Goal: Task Accomplishment & Management: Manage account settings

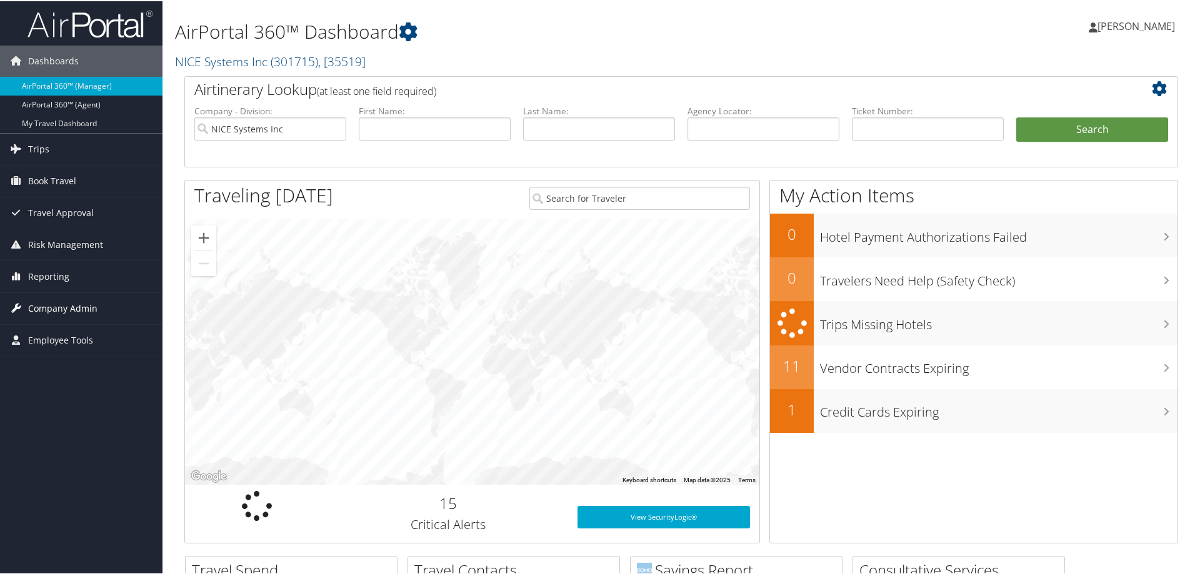
click at [54, 308] on span "Company Admin" at bounding box center [62, 307] width 69 height 31
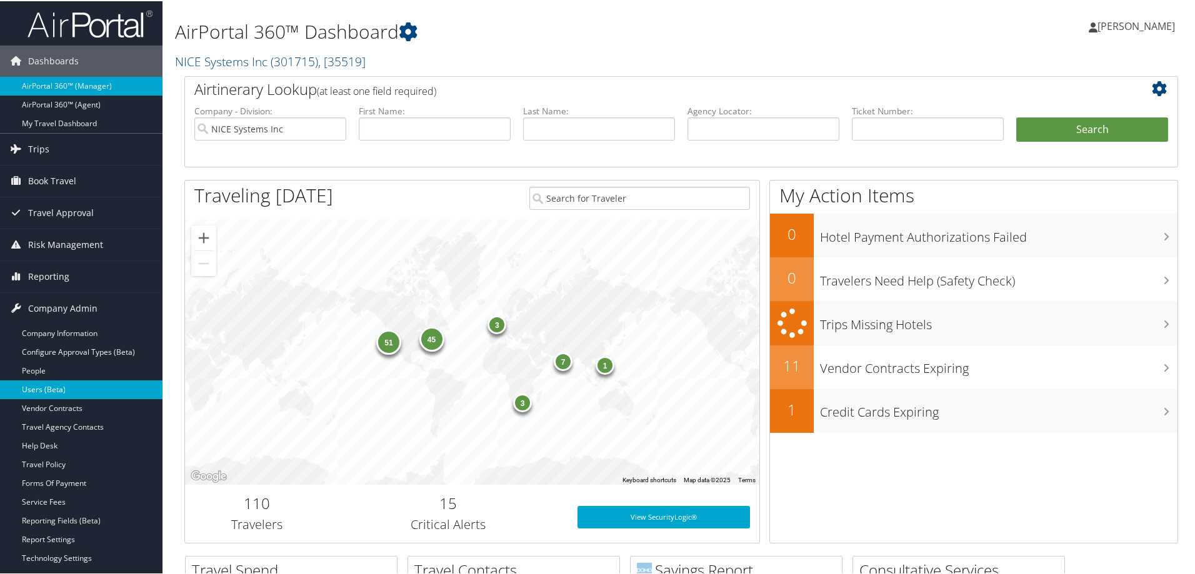
click at [47, 384] on link "Users (Beta)" at bounding box center [81, 388] width 162 height 19
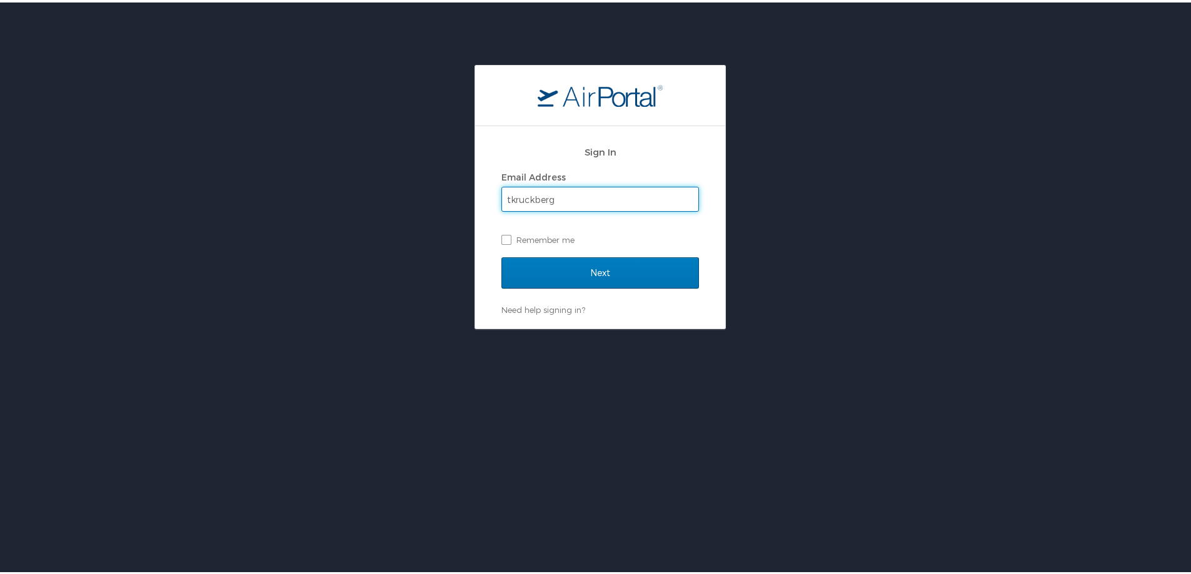
drag, startPoint x: 573, startPoint y: 186, endPoint x: 497, endPoint y: 196, distance: 77.0
click at [502, 196] on input "tkruckberg" at bounding box center [600, 197] width 196 height 24
type input "tkruckeberg@hmhf.com"
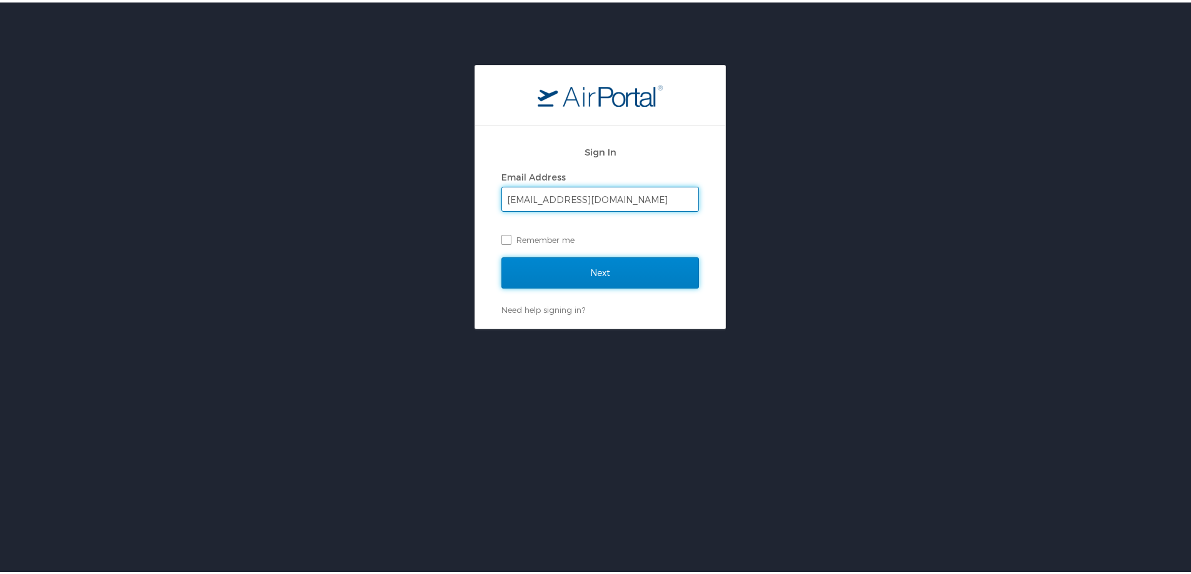
click at [616, 265] on input "Next" at bounding box center [599, 270] width 197 height 31
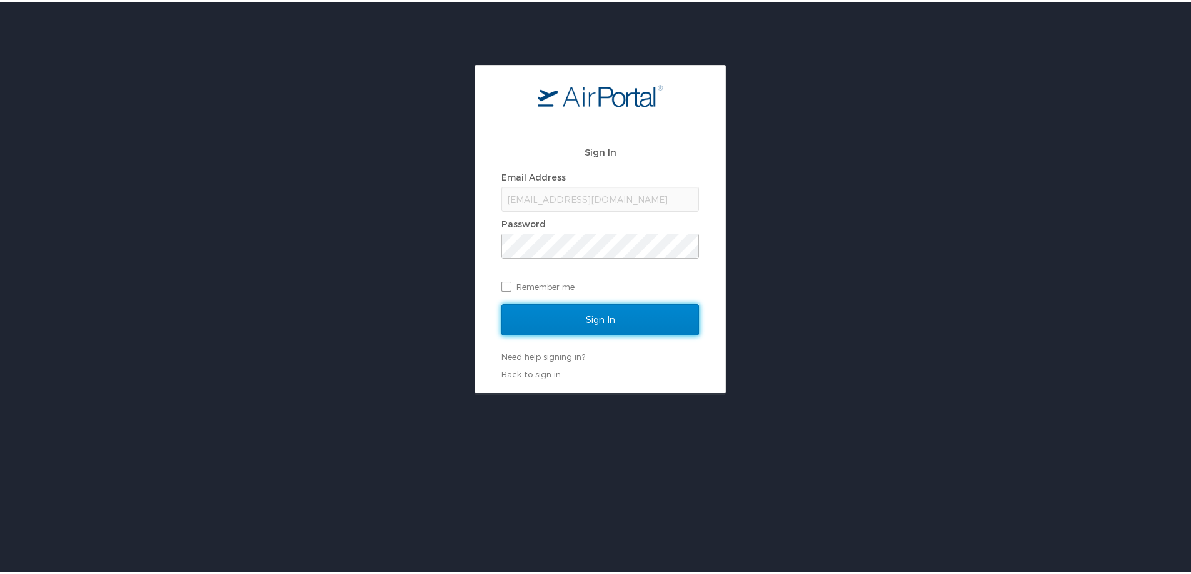
click at [596, 307] on input "Sign In" at bounding box center [599, 317] width 197 height 31
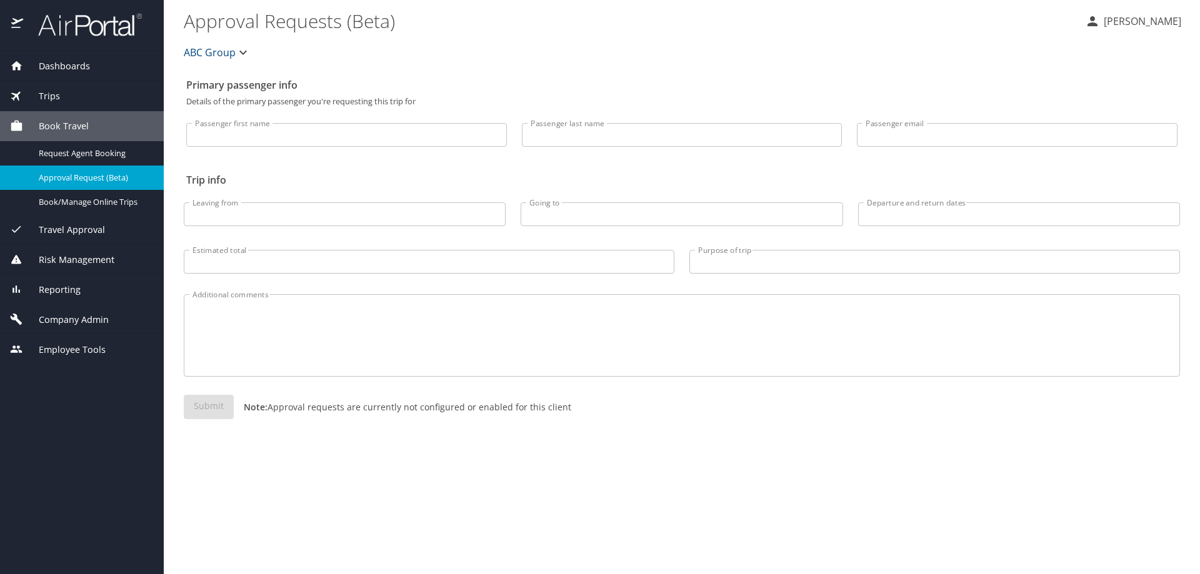
click at [86, 319] on span "Company Admin" at bounding box center [66, 320] width 86 height 14
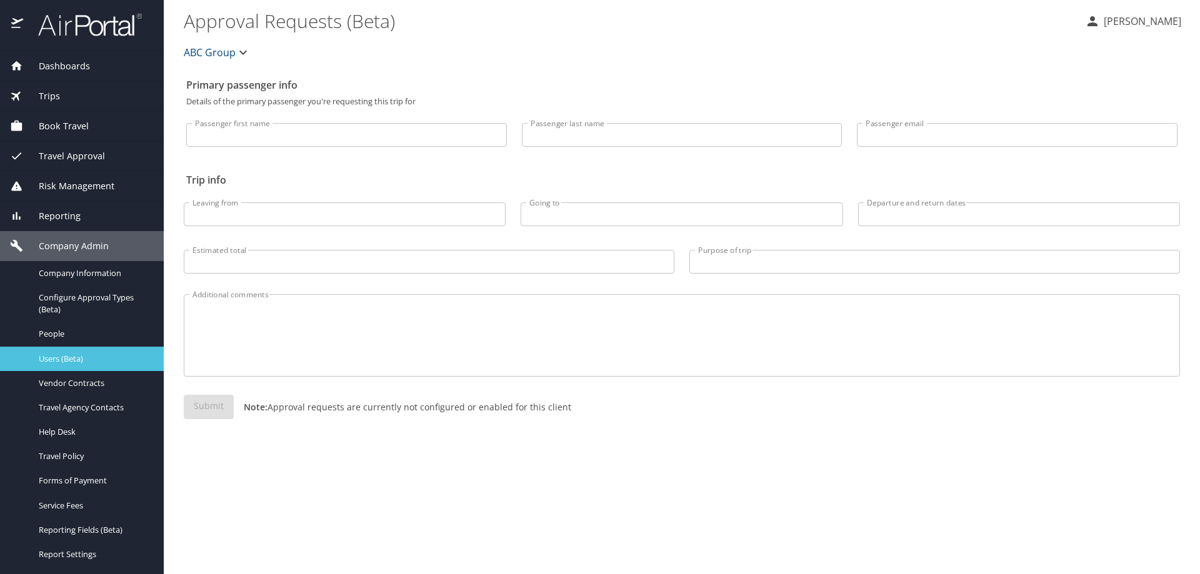
click at [70, 359] on span "Users (Beta)" at bounding box center [94, 359] width 110 height 12
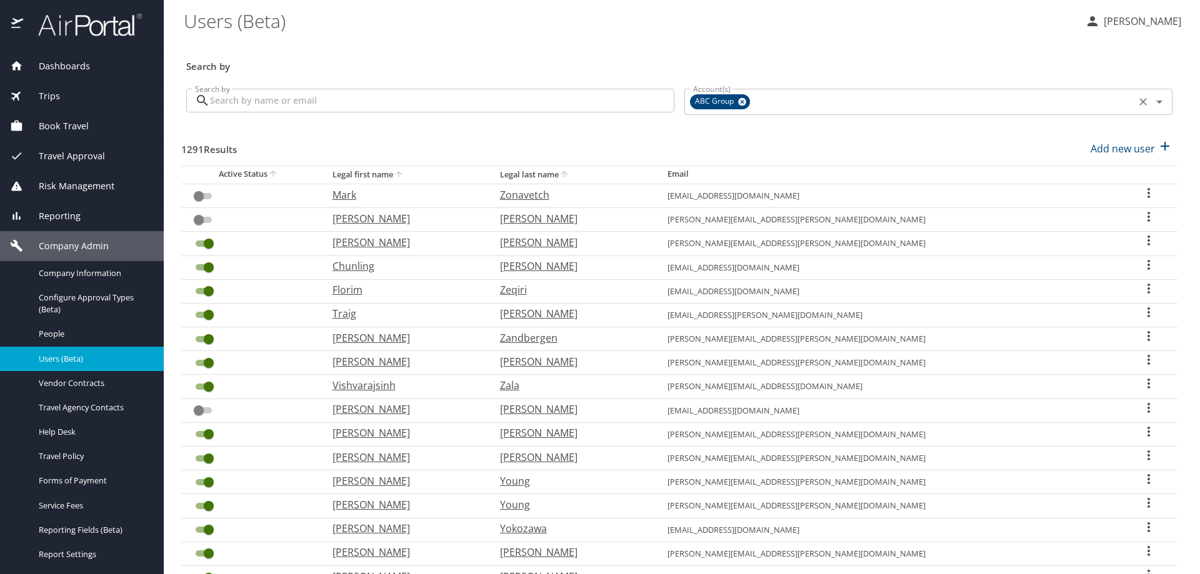
click at [752, 99] on input "Account(s)" at bounding box center [942, 102] width 380 height 16
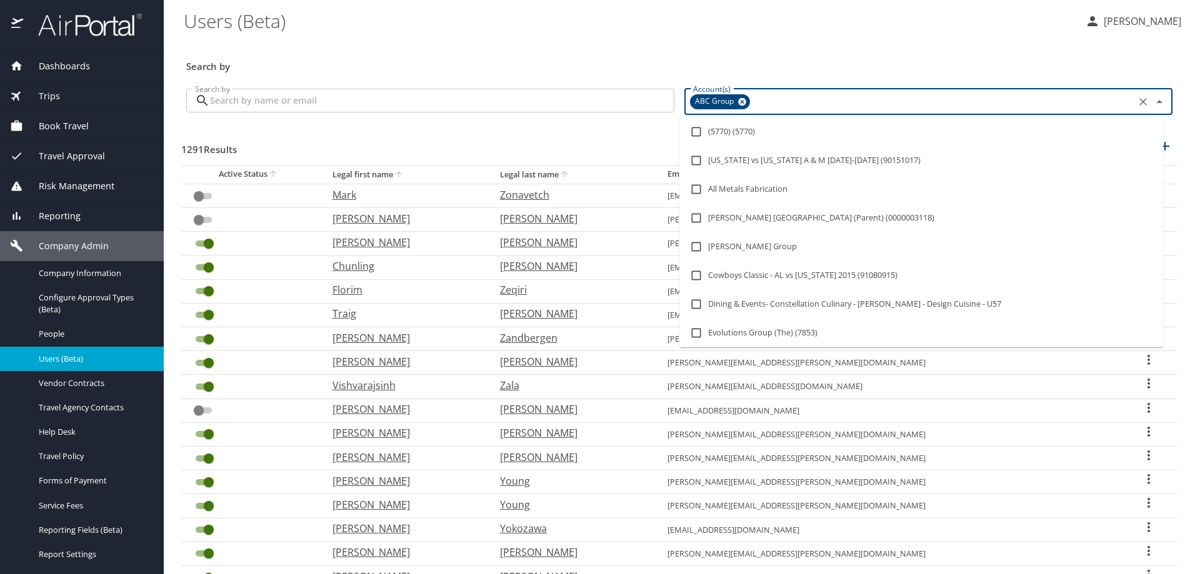
click at [738, 103] on icon at bounding box center [742, 102] width 8 height 8
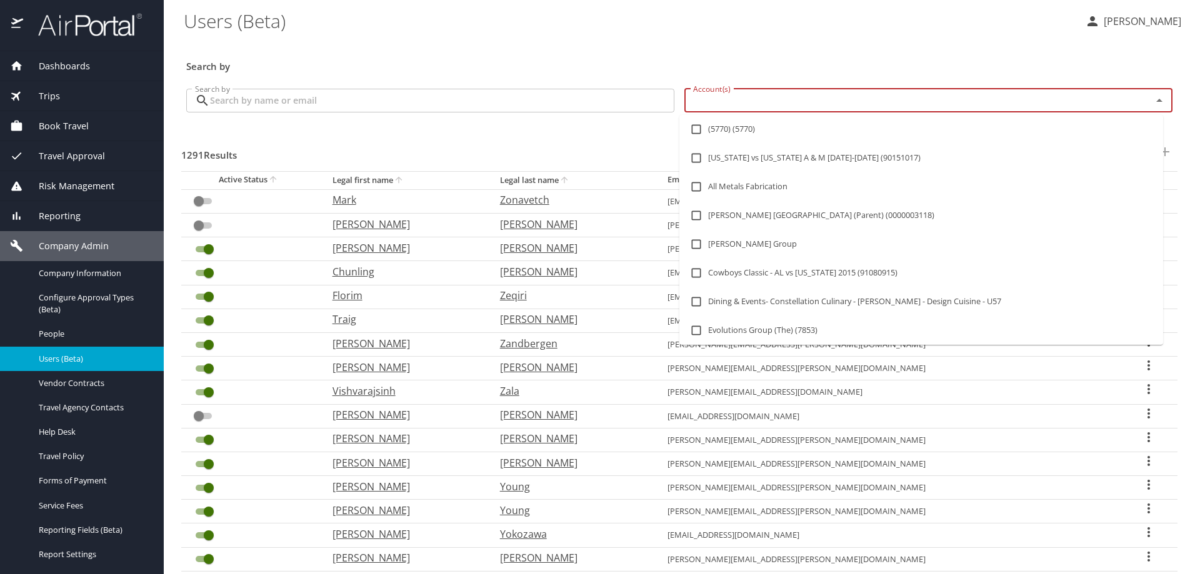
click at [719, 101] on input "Account(s)" at bounding box center [910, 100] width 444 height 16
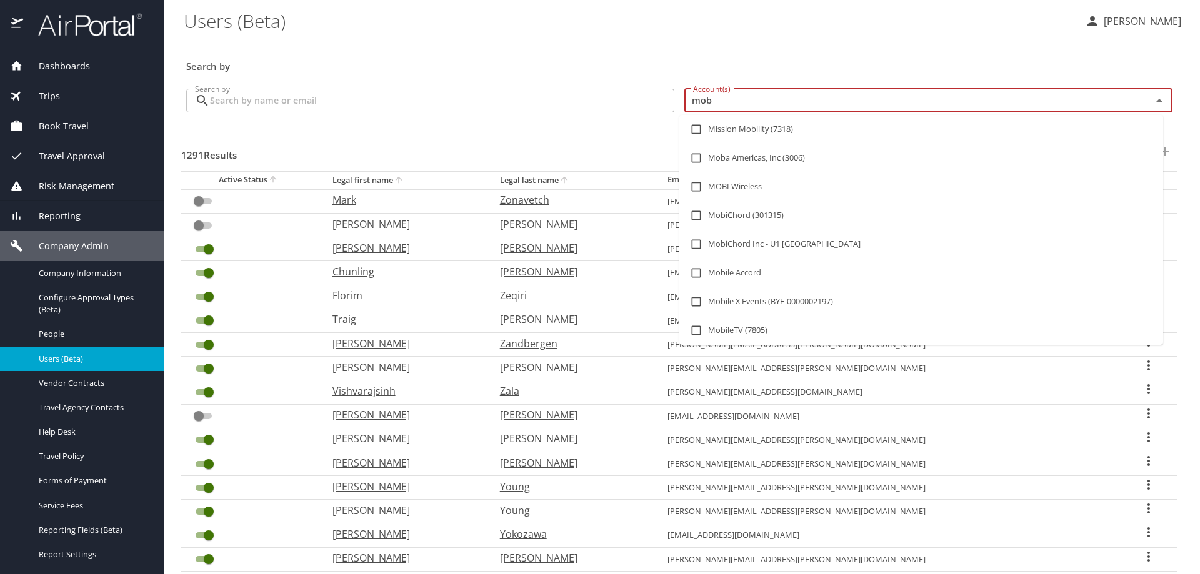
type input "moba"
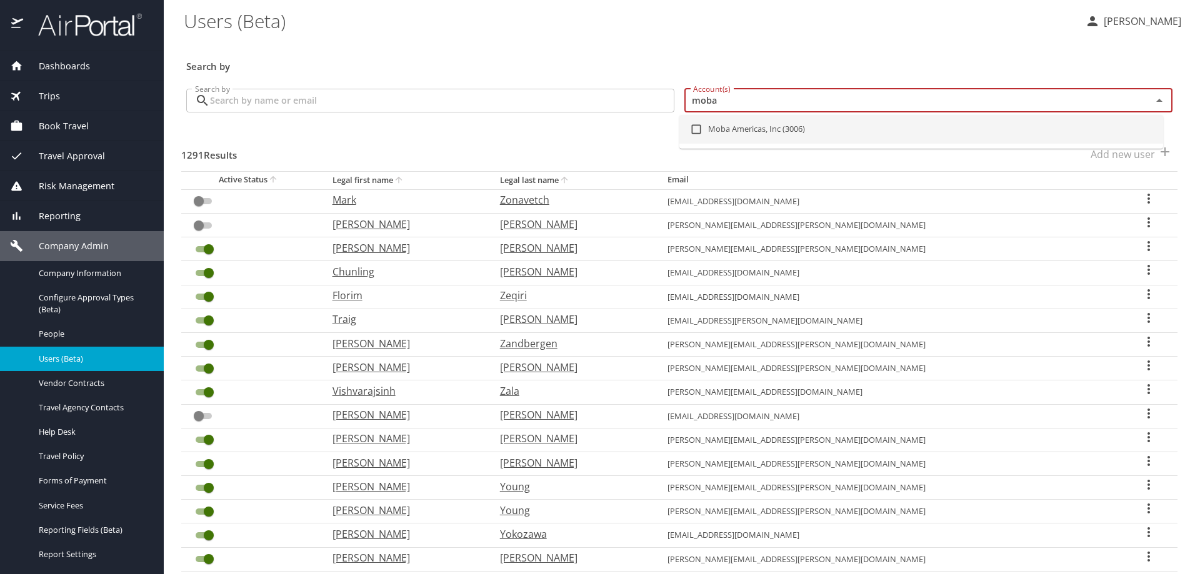
click at [742, 116] on li "Moba Americas, Inc (3006)" at bounding box center [921, 129] width 484 height 29
checkbox input "true"
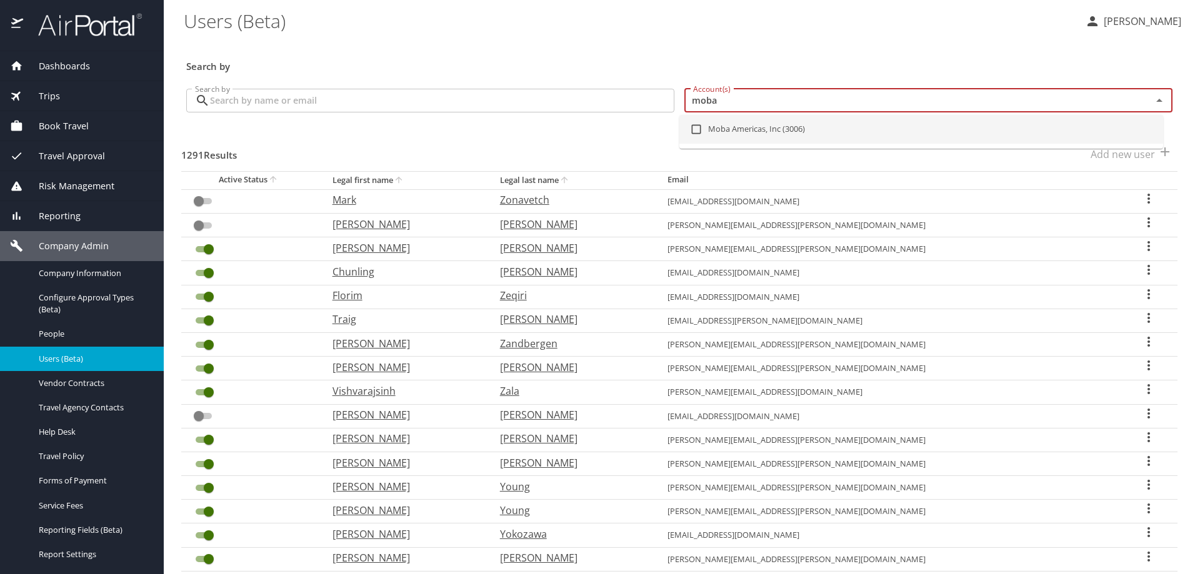
checkbox input "false"
checkbox input "true"
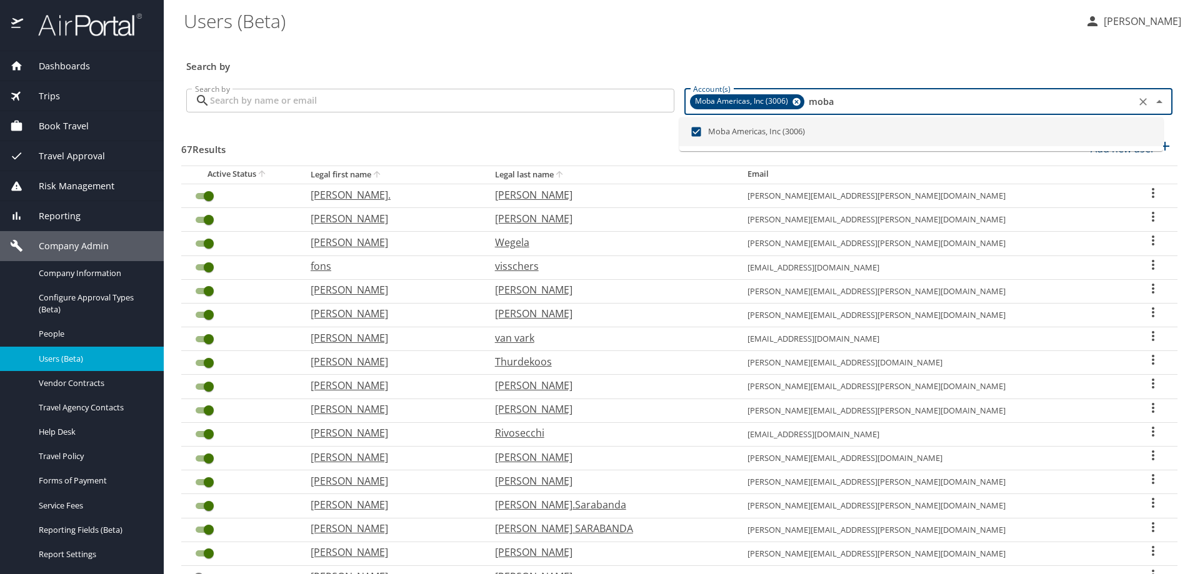
type input "moba"
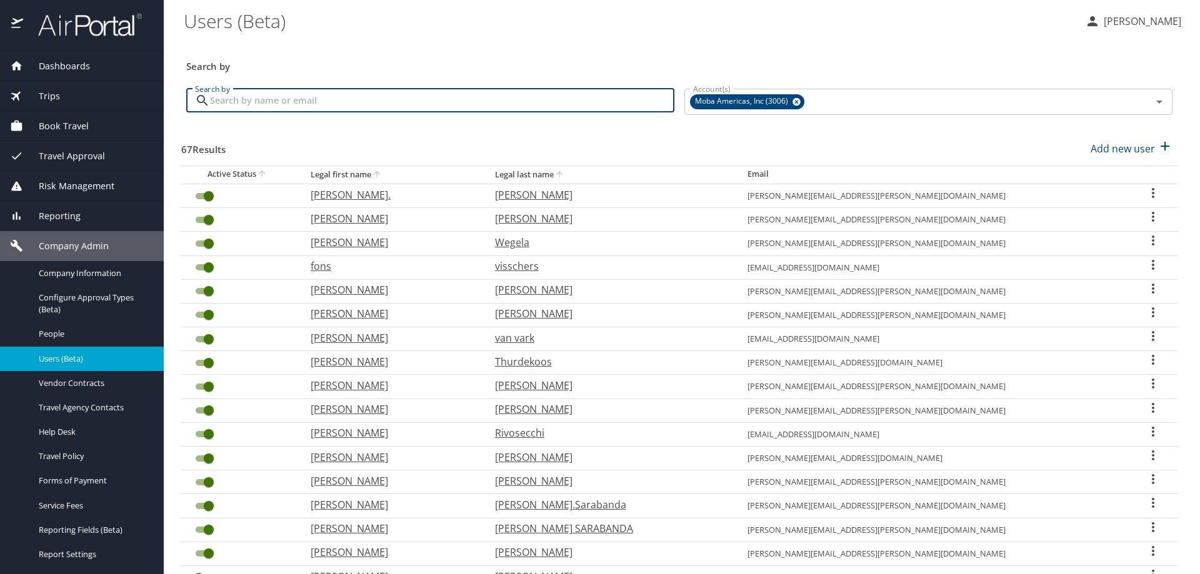
click at [291, 94] on input "Search by" at bounding box center [442, 101] width 464 height 24
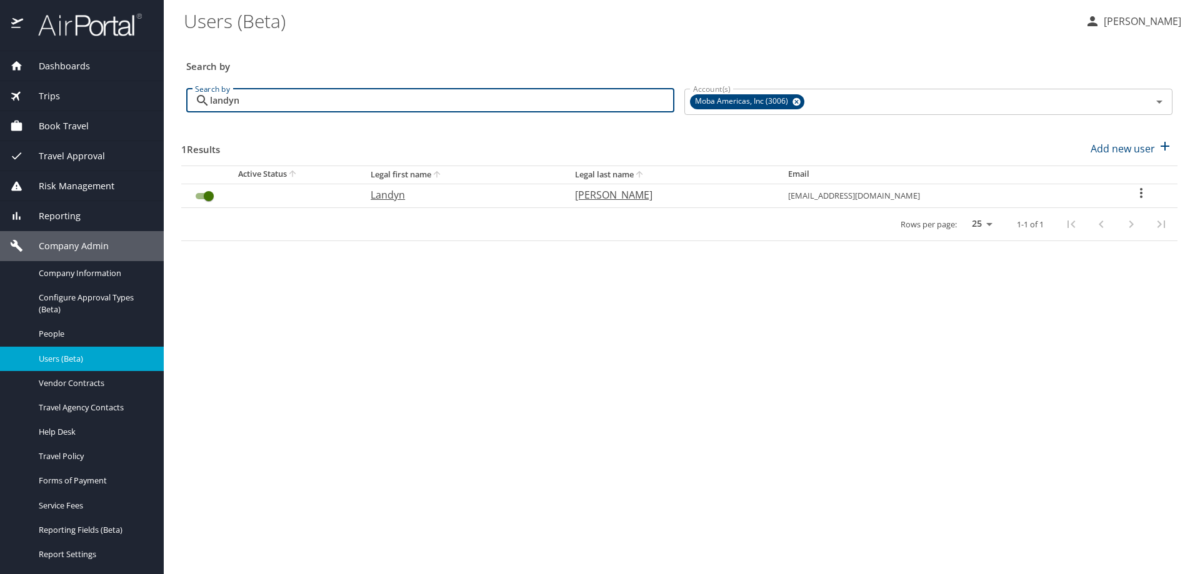
type input "landyn"
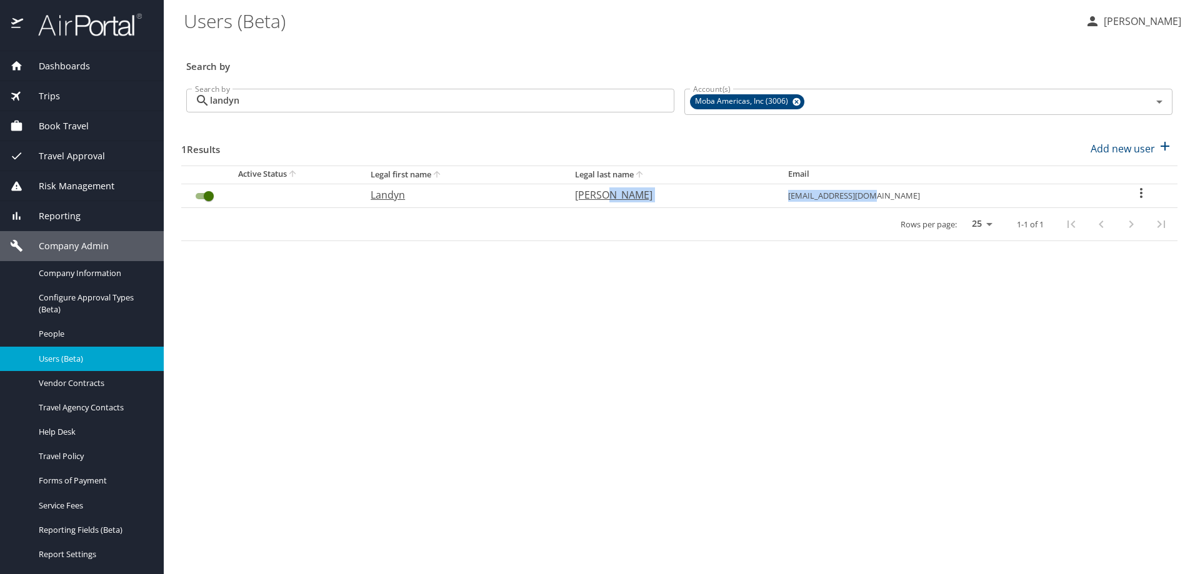
drag, startPoint x: 957, startPoint y: 187, endPoint x: 589, endPoint y: 247, distance: 372.3
click at [822, 204] on tr "Landyn Artman artman335@gmail.com" at bounding box center [679, 196] width 996 height 24
copy tr "[EMAIL_ADDRESS][DOMAIN_NAME]"
click at [59, 209] on span "Reporting" at bounding box center [51, 216] width 57 height 14
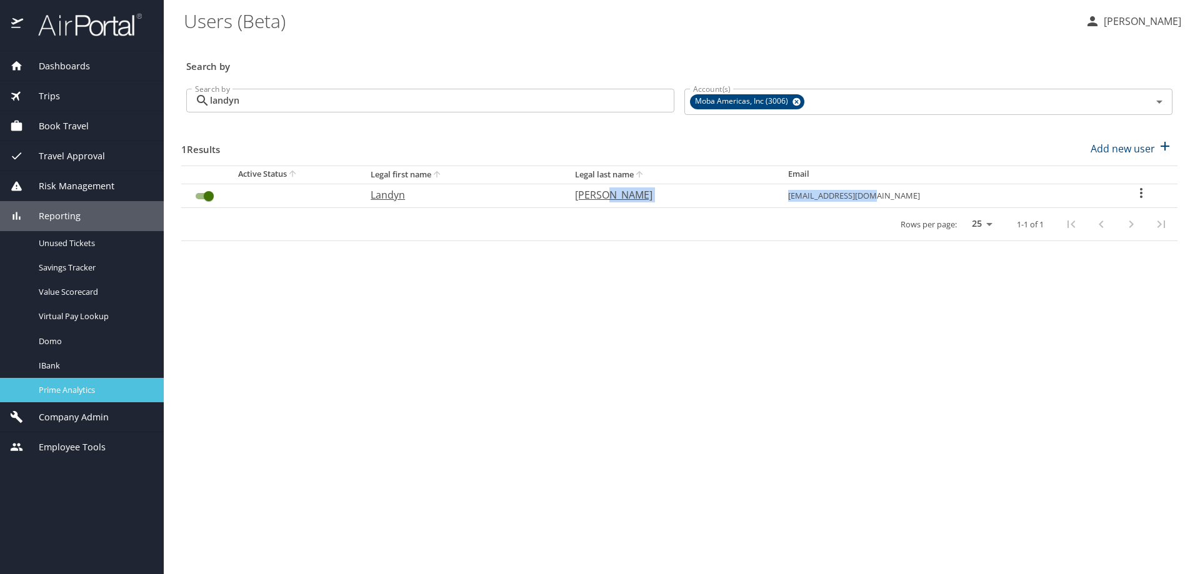
click at [77, 387] on span "Prime Analytics" at bounding box center [94, 390] width 110 height 12
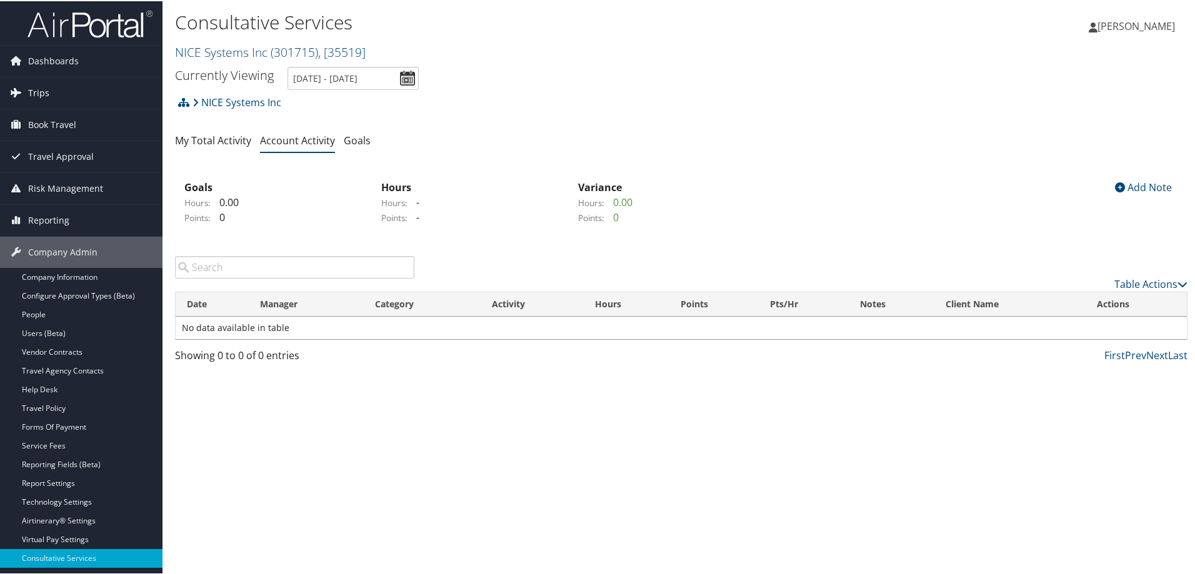
click at [36, 87] on span "Trips" at bounding box center [38, 91] width 21 height 31
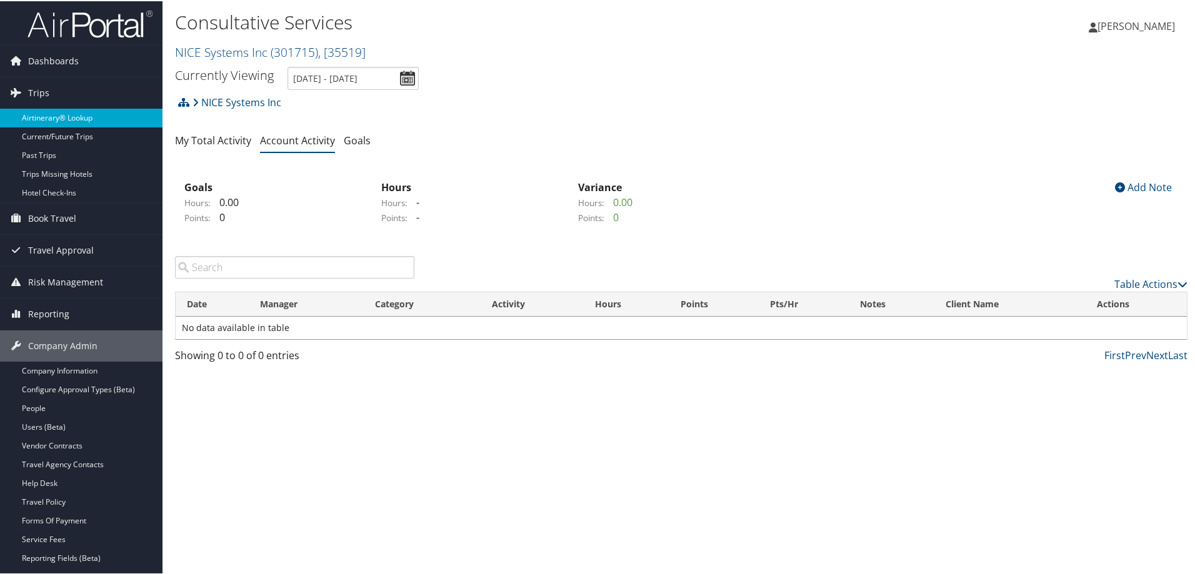
click at [80, 114] on link "Airtinerary® Lookup" at bounding box center [81, 116] width 162 height 19
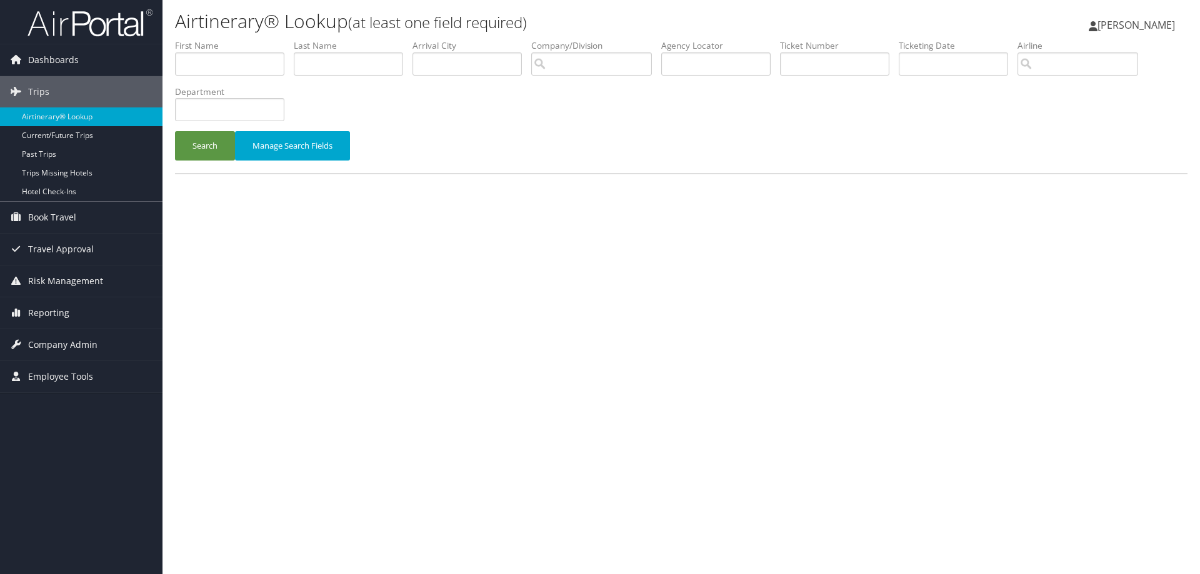
click at [661, 62] on li "Company/Division" at bounding box center [596, 62] width 130 height 46
click at [688, 66] on input "text" at bounding box center [715, 63] width 109 height 23
paste input "DKSLBQ"
type input "DKSLBQ"
click at [211, 140] on button "Search" at bounding box center [205, 145] width 60 height 29
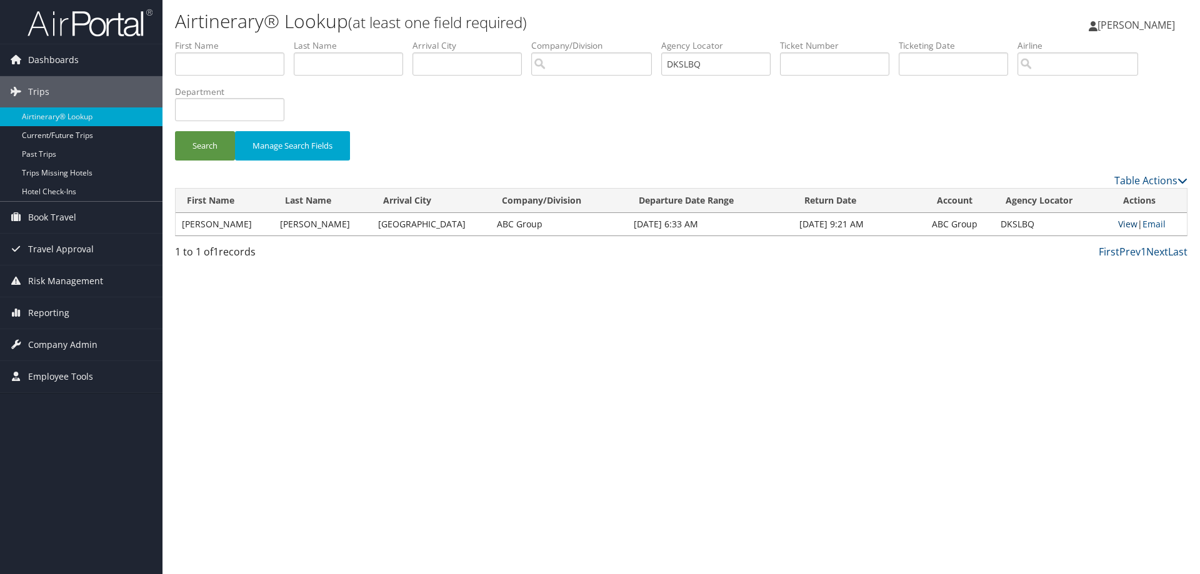
click at [1128, 225] on link "View" at bounding box center [1127, 224] width 19 height 12
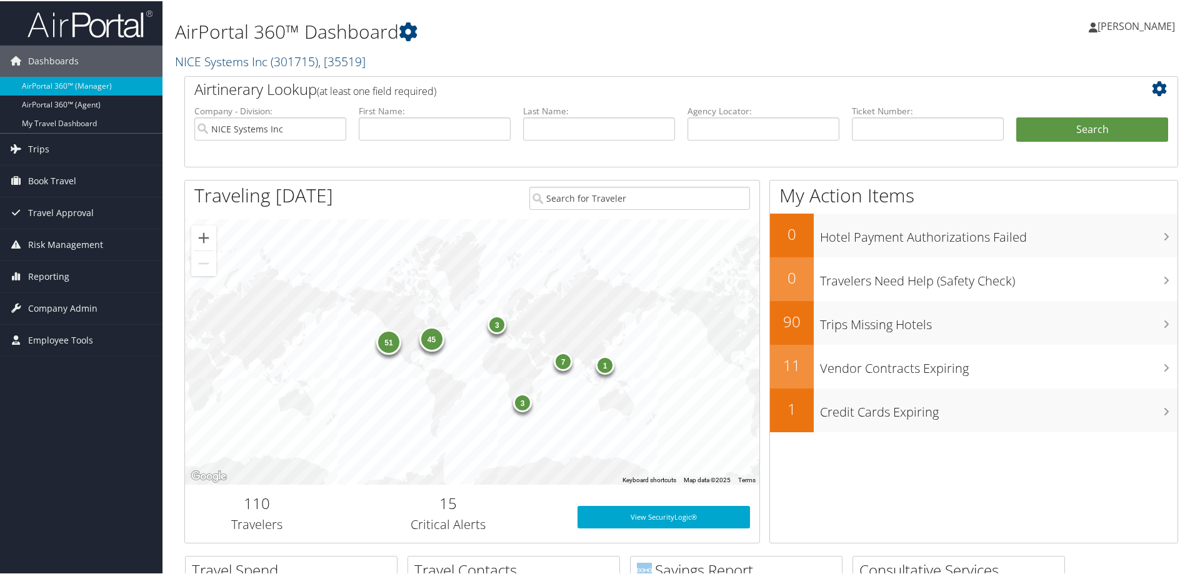
click at [228, 54] on link "NICE Systems Inc ( 301715 ) , [ 35519 ]" at bounding box center [270, 60] width 191 height 17
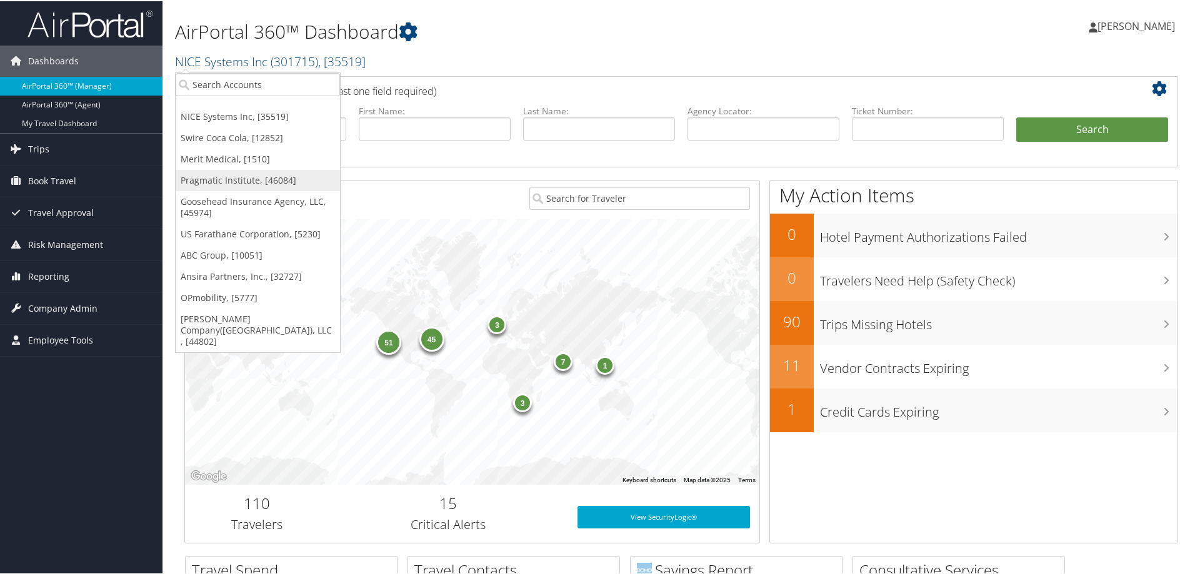
click at [256, 177] on link "Pragmatic Institute, [46084]" at bounding box center [258, 179] width 164 height 21
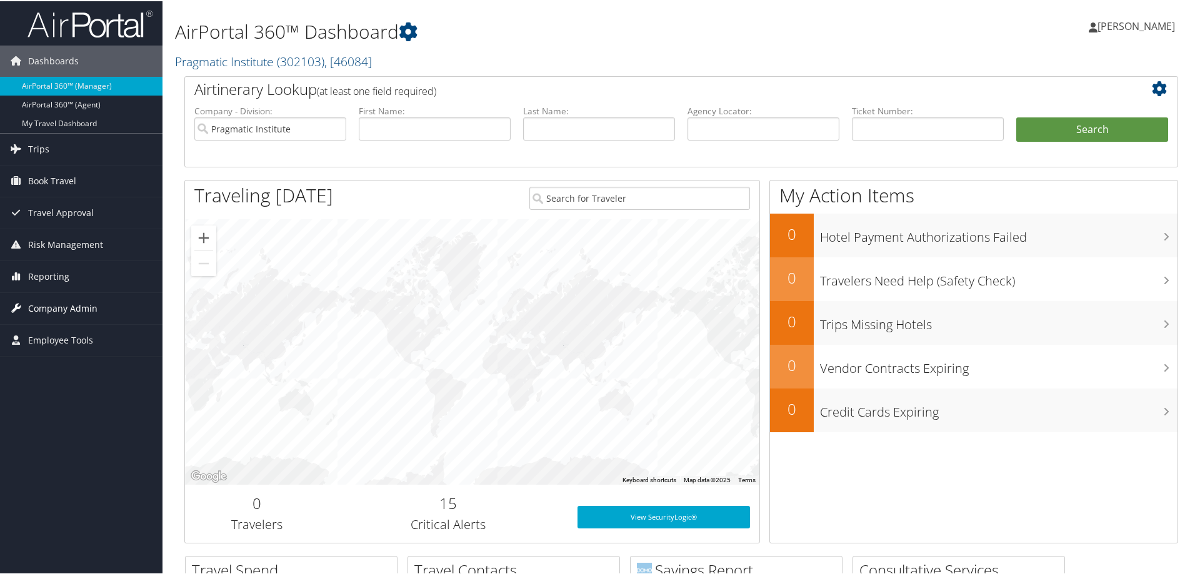
click at [82, 307] on span "Company Admin" at bounding box center [62, 307] width 69 height 31
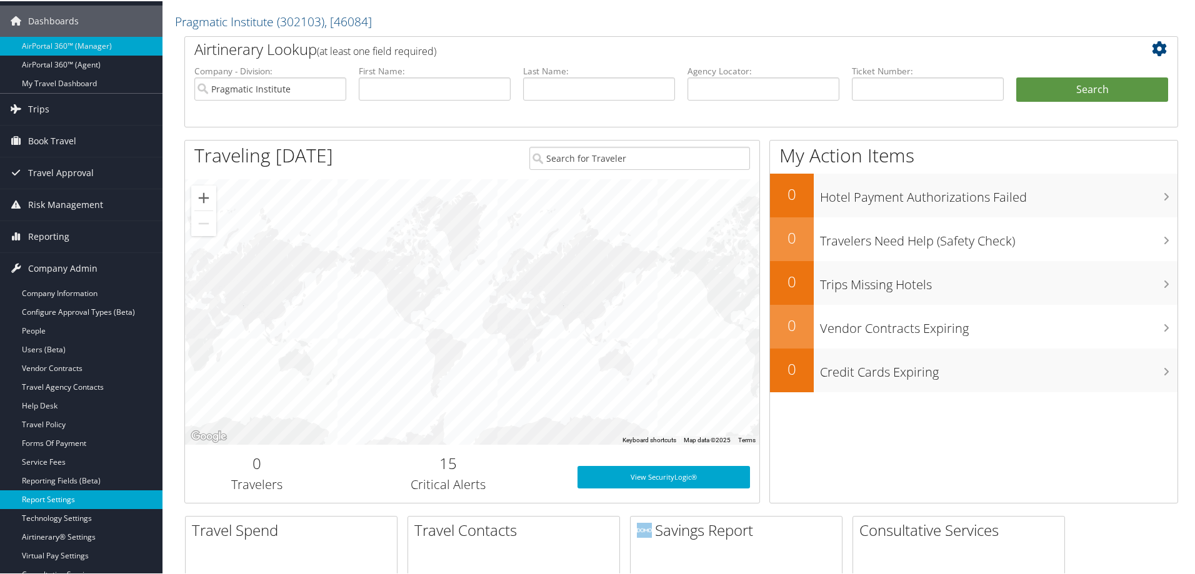
scroll to position [62, 0]
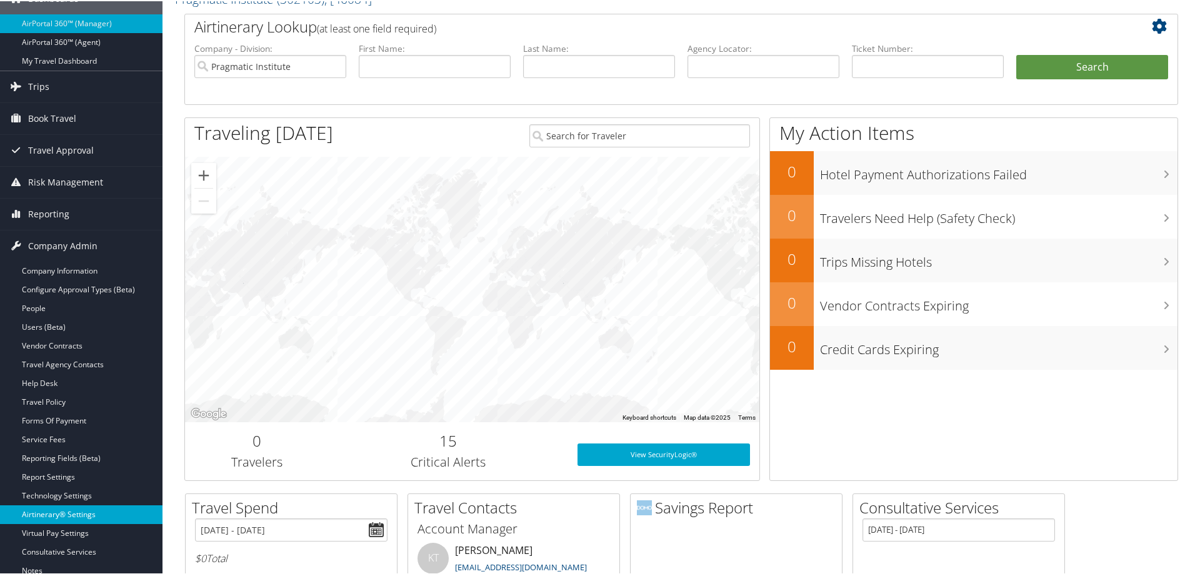
click at [67, 508] on link "Airtinerary® Settings" at bounding box center [81, 513] width 162 height 19
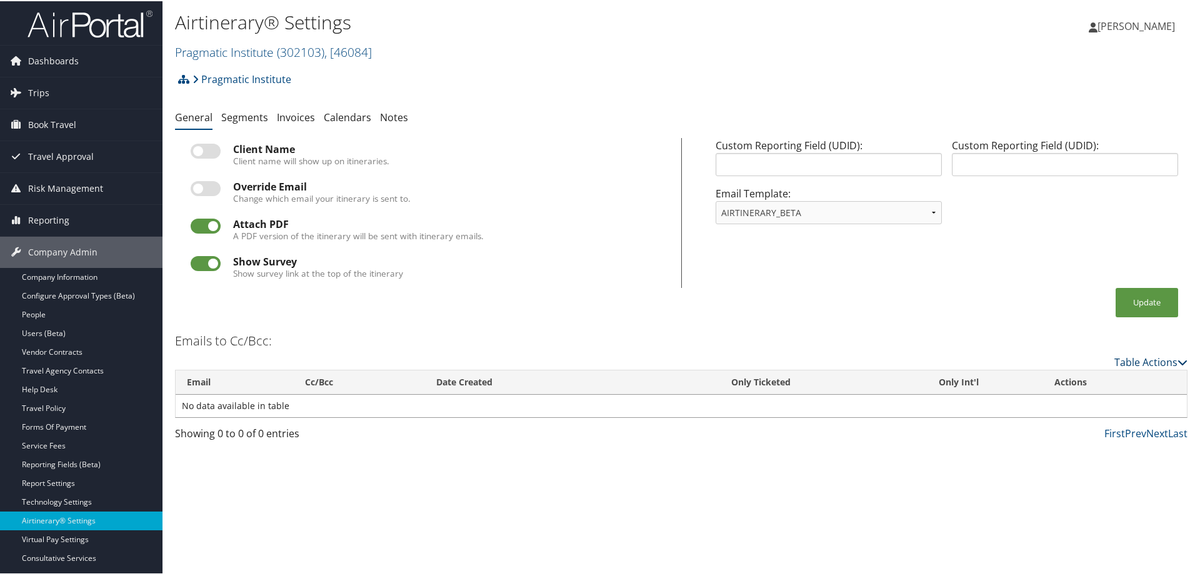
click at [1144, 362] on link "Table Actions" at bounding box center [1150, 361] width 73 height 14
click at [1056, 376] on link "Add New Cc Email" at bounding box center [1099, 380] width 164 height 21
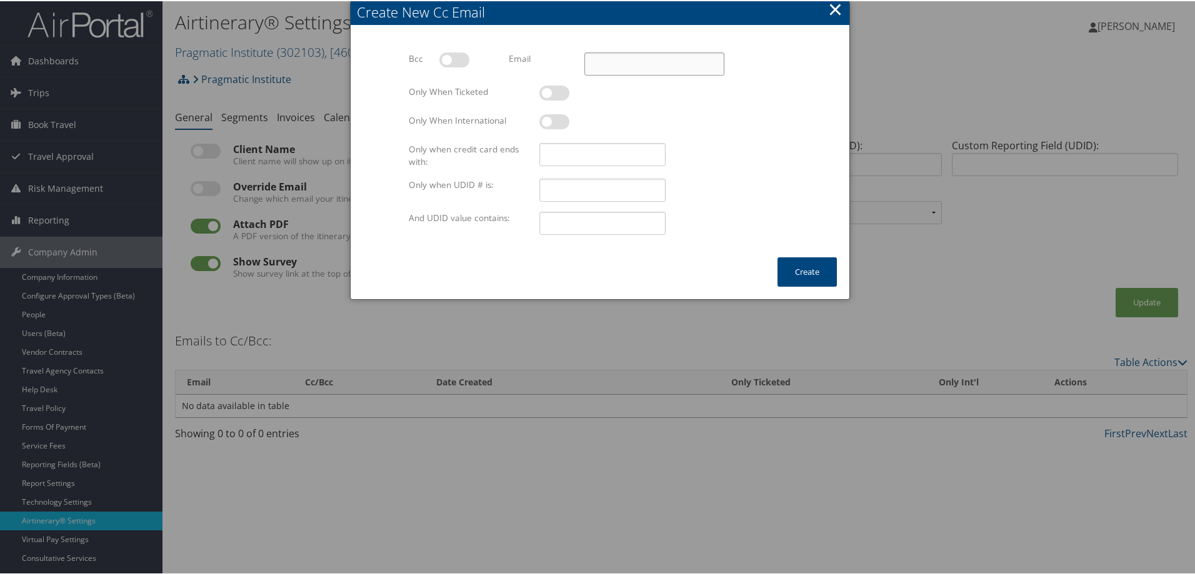
click at [620, 61] on input "Email" at bounding box center [654, 62] width 140 height 23
paste input "kbass@pragmaticinstitute.com"
type input "kbass@pragmaticinstitute.com"
click at [554, 95] on label at bounding box center [554, 91] width 30 height 15
click at [554, 95] on input "checkbox" at bounding box center [550, 94] width 8 height 8
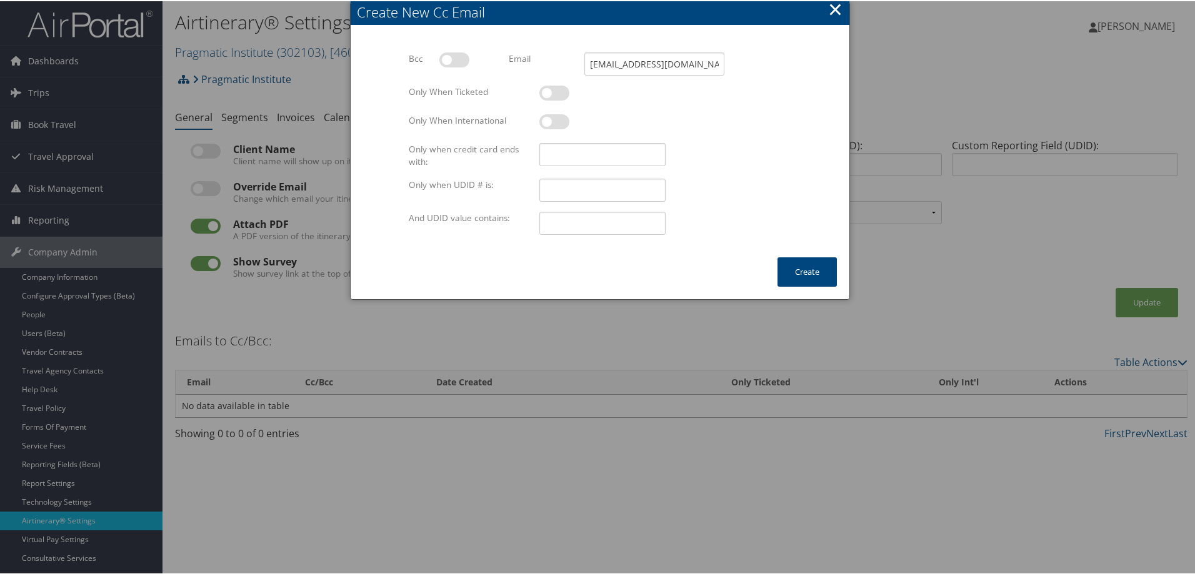
checkbox input "true"
click at [804, 280] on button "Create" at bounding box center [806, 270] width 59 height 29
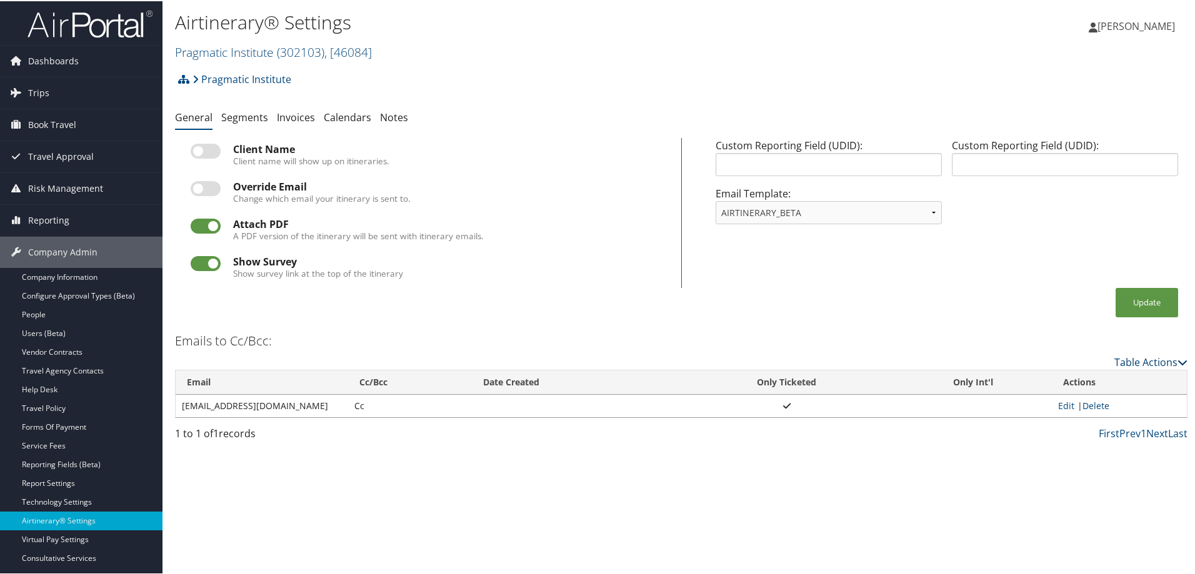
click at [1151, 362] on link "Table Actions" at bounding box center [1150, 361] width 73 height 14
click at [1052, 375] on link "Add New Cc Email" at bounding box center [1099, 380] width 164 height 21
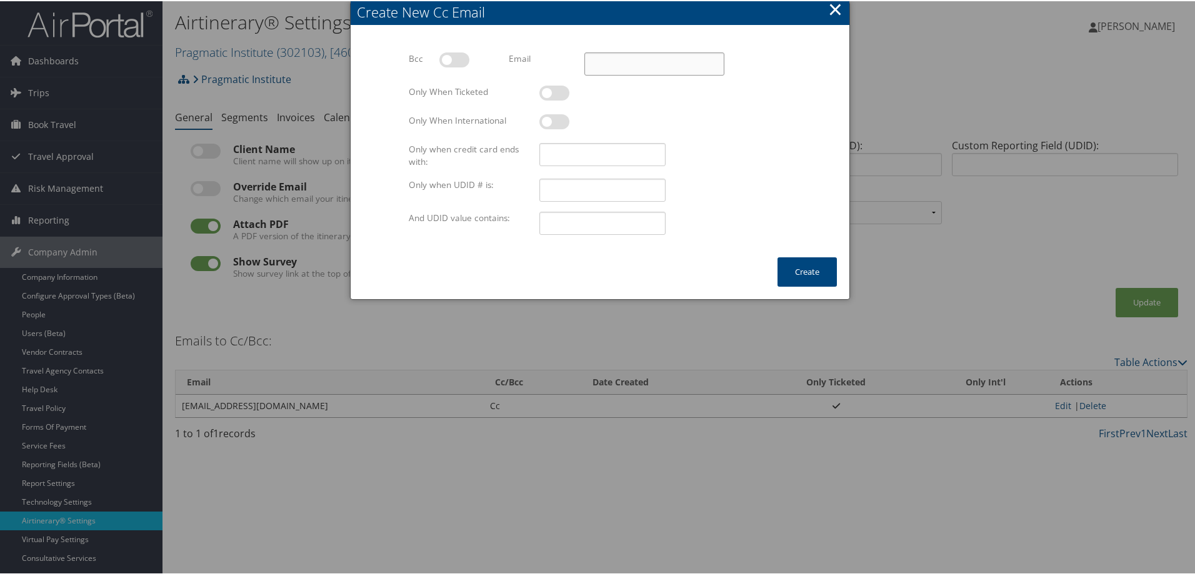
click at [599, 60] on input "Email" at bounding box center [654, 62] width 140 height 23
paste input "cbultez@pragmaticinstitute.com"
drag, startPoint x: 589, startPoint y: 61, endPoint x: 558, endPoint y: 61, distance: 30.6
click at [558, 61] on div "Email cbultez@pragmaticinstitute.com Multiple values The selected items contain…" at bounding box center [617, 67] width 226 height 33
click at [592, 70] on input "cbultez@pragmaticinstitute.com" at bounding box center [654, 62] width 140 height 23
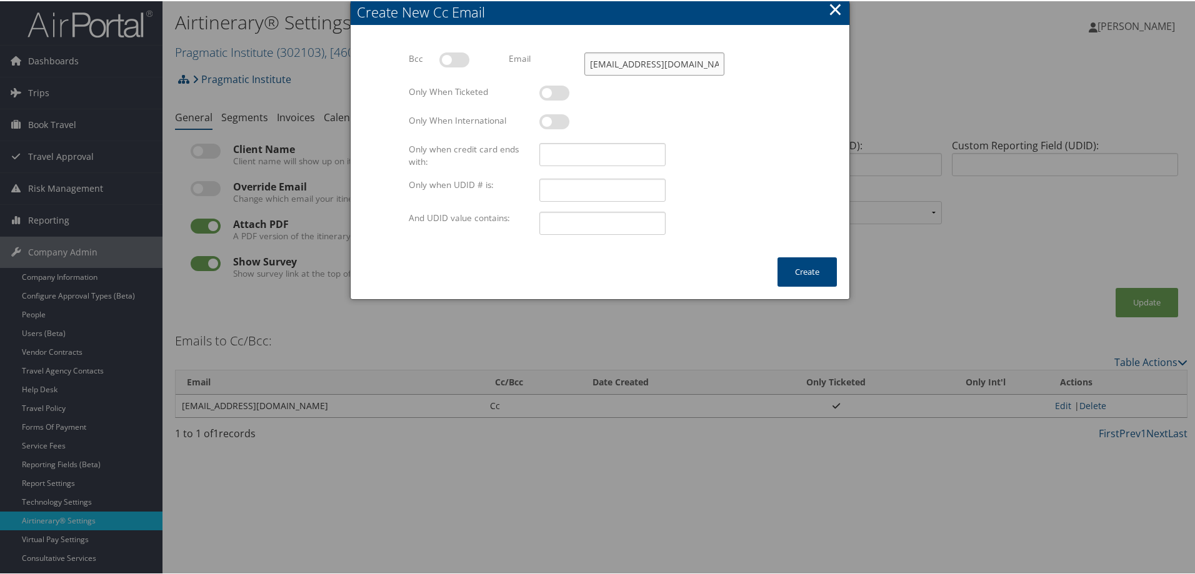
click at [611, 61] on input "cbultez@pragmaticinstitute.com" at bounding box center [654, 62] width 140 height 23
type input "cbultez@pragmaticinstitute.com"
click at [544, 86] on label at bounding box center [554, 91] width 30 height 15
click at [546, 90] on input "checkbox" at bounding box center [550, 94] width 8 height 8
checkbox input "true"
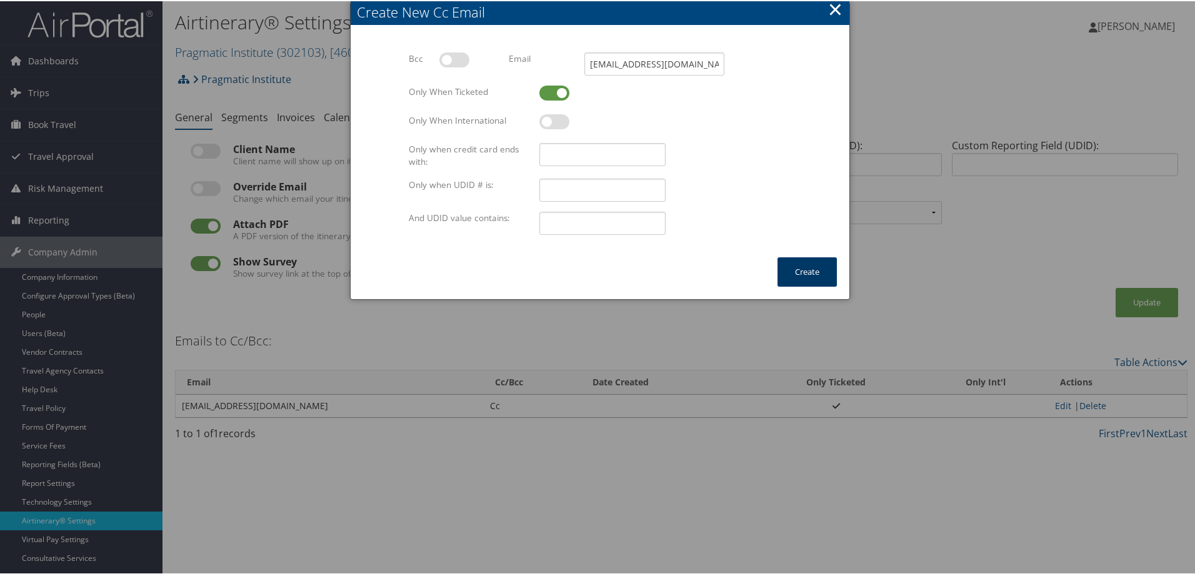
click at [801, 267] on button "Create" at bounding box center [806, 270] width 59 height 29
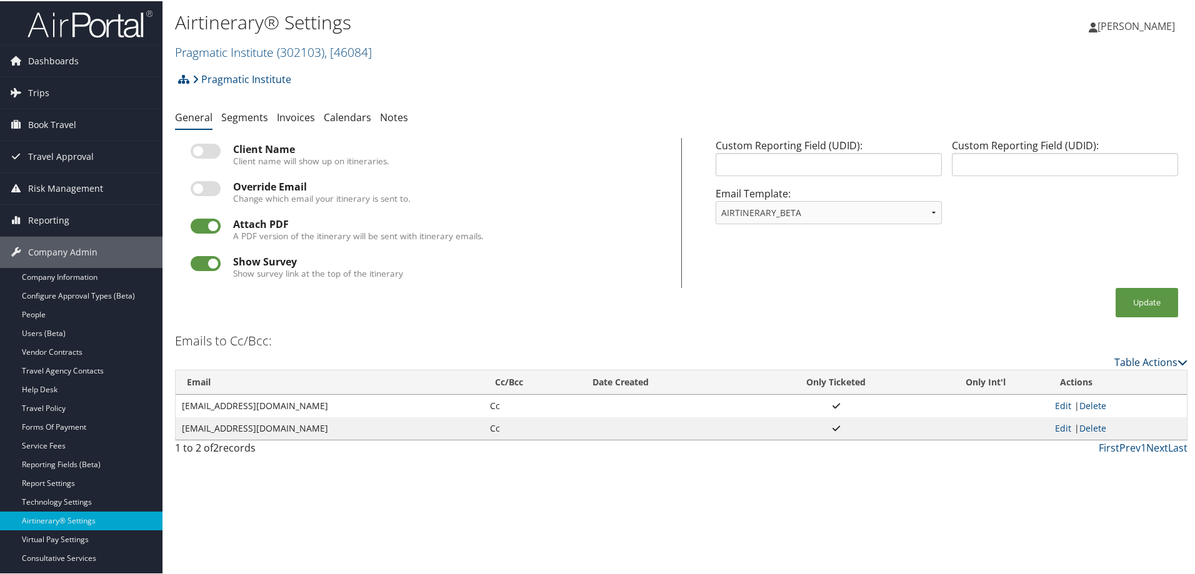
click at [1127, 360] on link "Table Actions" at bounding box center [1150, 361] width 73 height 14
click at [1044, 376] on link "Add New Cc Email" at bounding box center [1099, 380] width 164 height 21
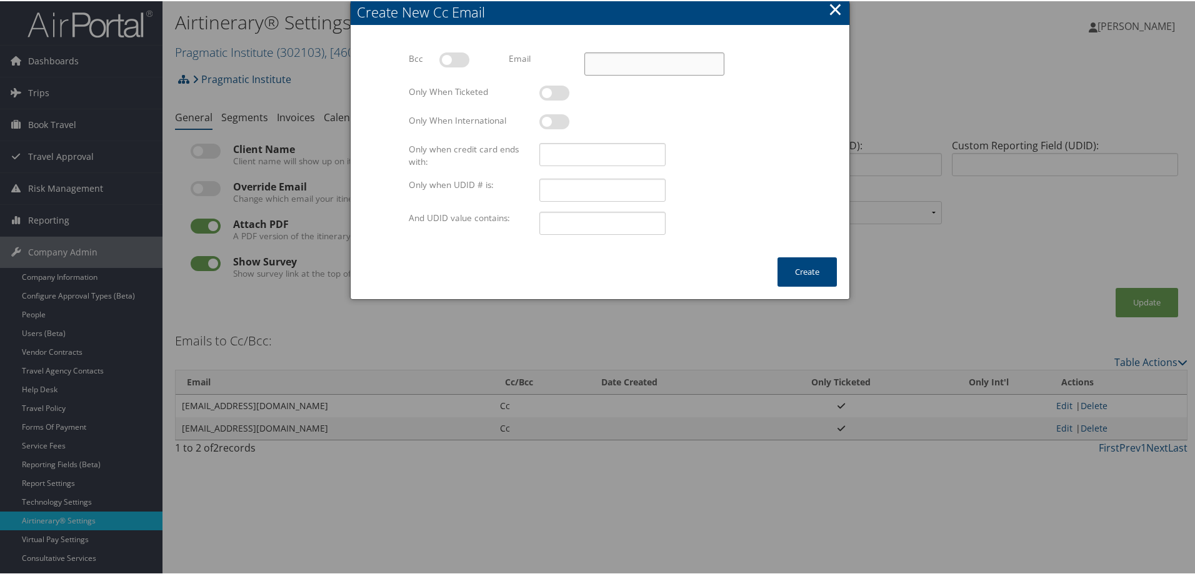
click at [598, 64] on input "Email" at bounding box center [654, 62] width 140 height 23
paste input "(Finance@pragmaticinstitute.com"
click at [589, 62] on input "(Finance@pragmaticinstitute.com" at bounding box center [654, 62] width 140 height 23
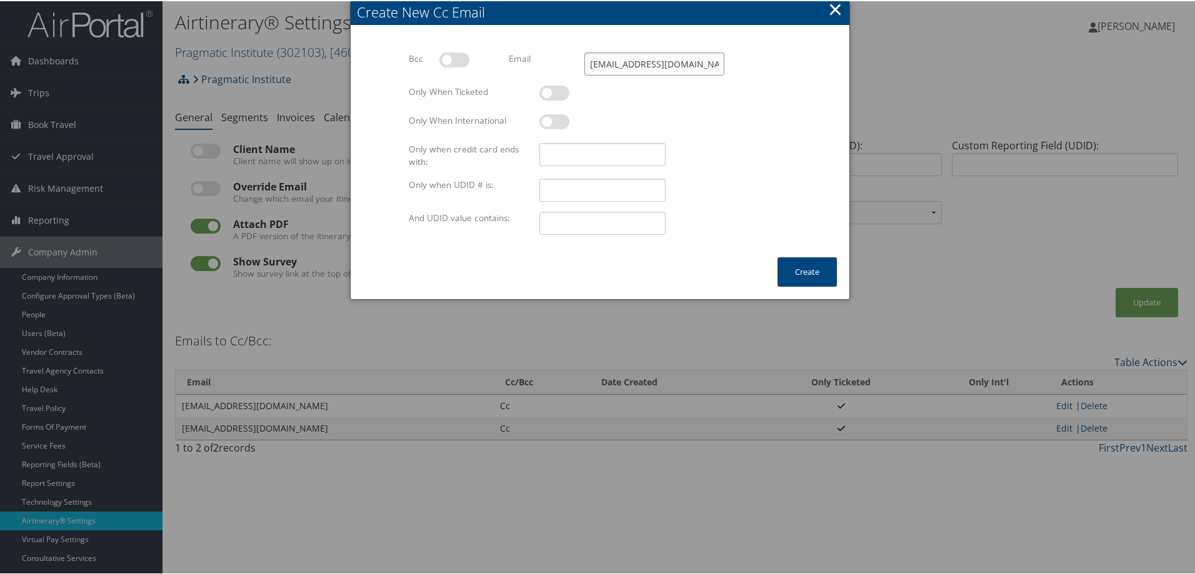
type input "Finance@pragmaticinstitute.com"
drag, startPoint x: 548, startPoint y: 89, endPoint x: 556, endPoint y: 89, distance: 8.1
click at [549, 89] on label at bounding box center [554, 91] width 30 height 15
click at [549, 90] on input "checkbox" at bounding box center [550, 94] width 8 height 8
checkbox input "true"
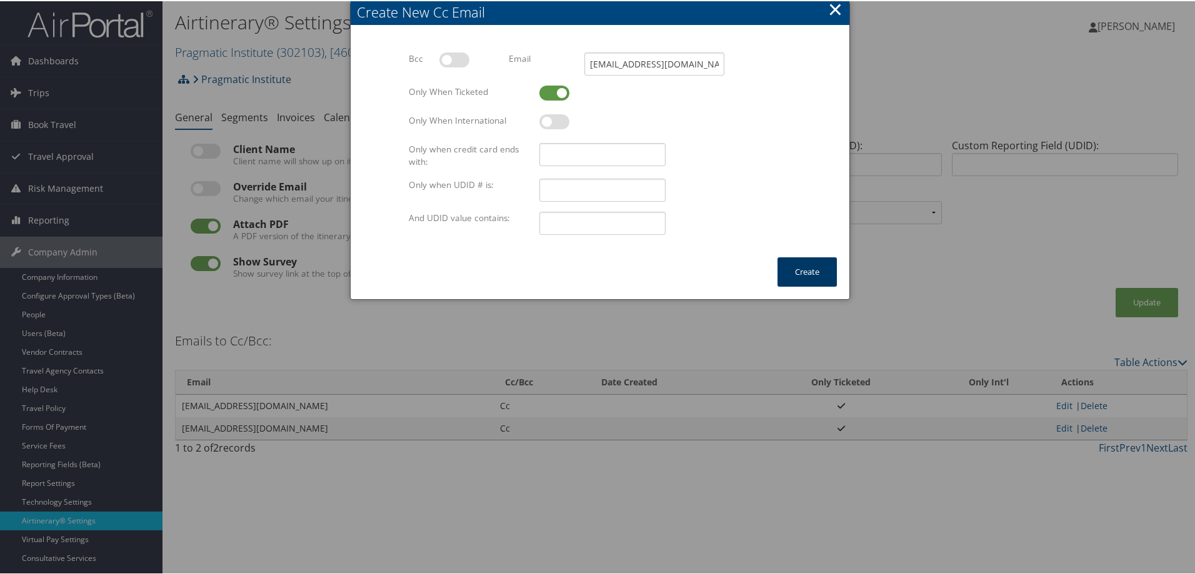
click at [809, 276] on button "Create" at bounding box center [806, 270] width 59 height 29
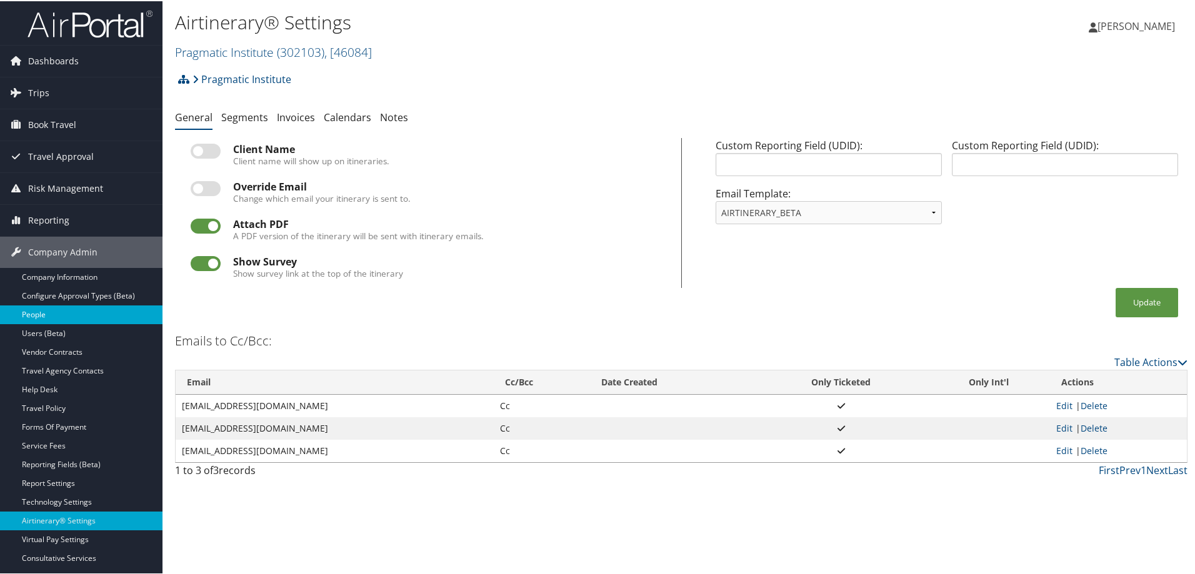
click at [57, 311] on link "People" at bounding box center [81, 313] width 162 height 19
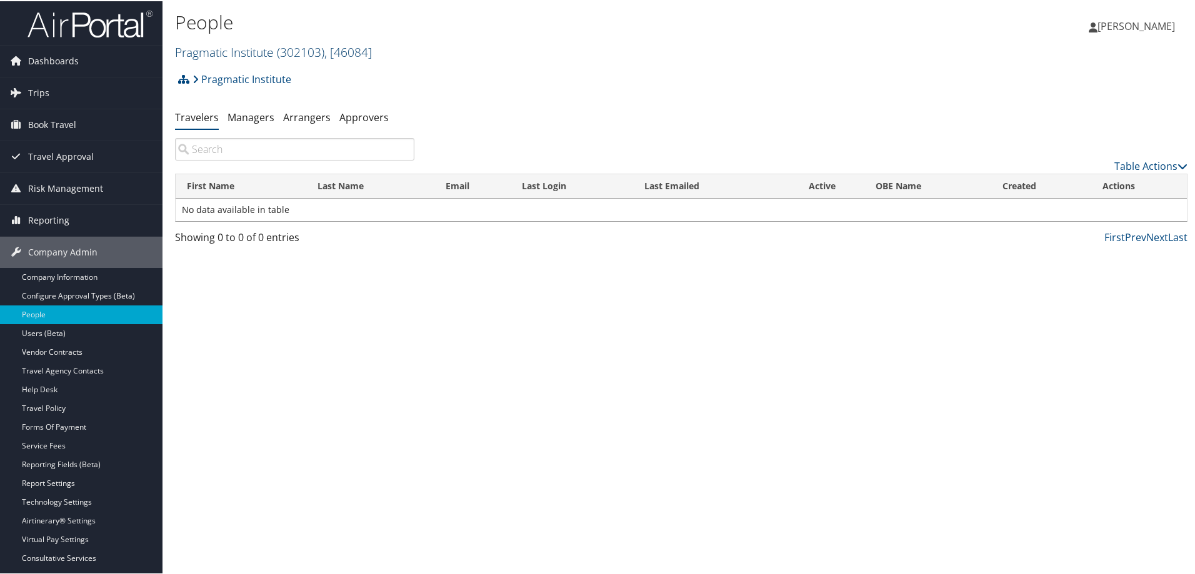
click at [244, 52] on link "Pragmatic Institute ( 302103 ) , [ 46084 ]" at bounding box center [273, 50] width 197 height 17
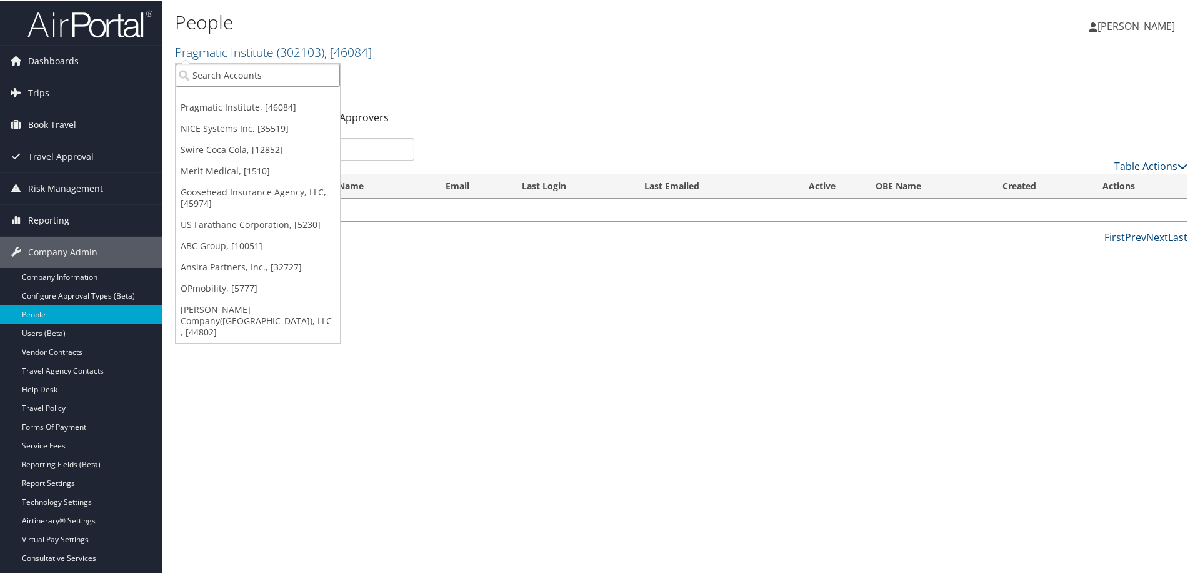
click at [224, 69] on input "search" at bounding box center [258, 73] width 164 height 23
type input "moba"
click at [303, 94] on div "Moba Americas, Inc (3006), [4594]" at bounding box center [268, 96] width 198 height 11
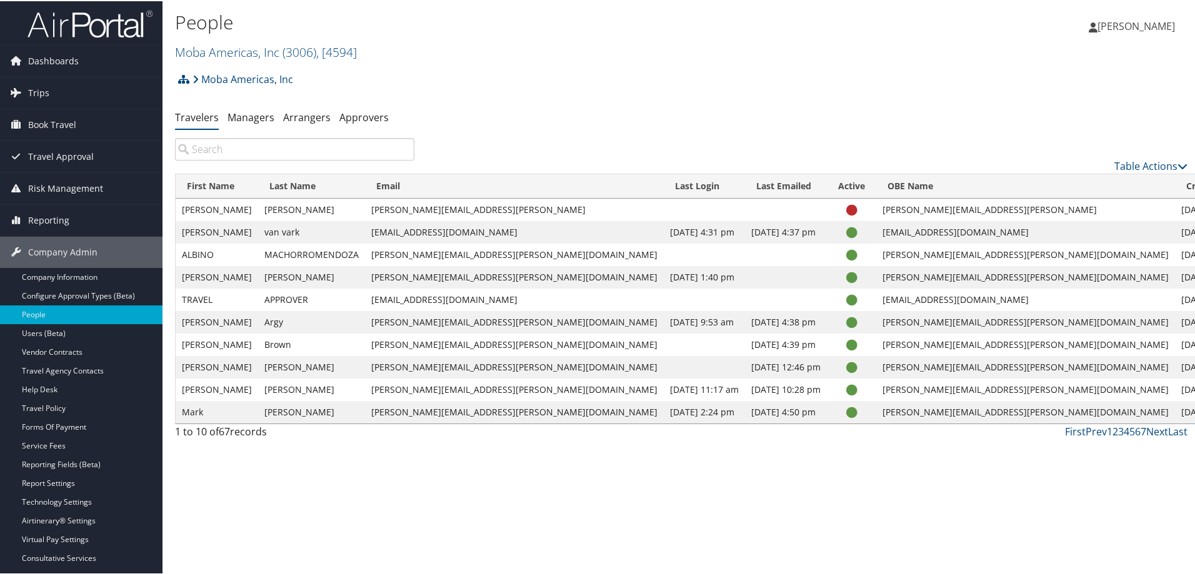
click at [309, 147] on input "search" at bounding box center [294, 148] width 239 height 22
paste input "[EMAIL_ADDRESS][PERSON_NAME][DOMAIN_NAME]"
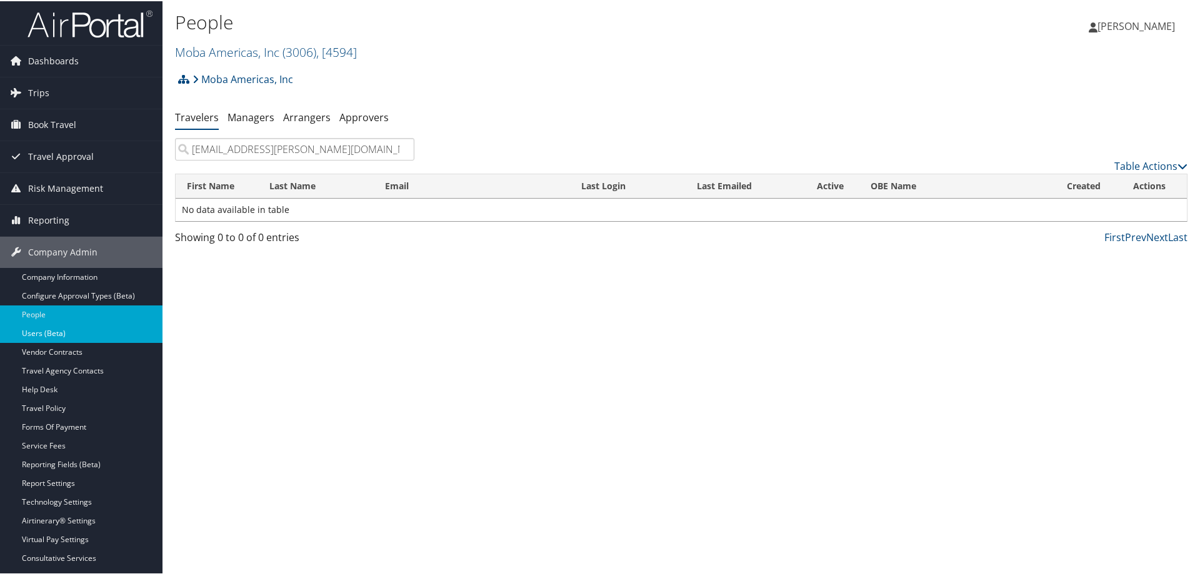
type input "[EMAIL_ADDRESS][PERSON_NAME][DOMAIN_NAME]"
click at [62, 323] on link "Users (Beta)" at bounding box center [81, 332] width 162 height 19
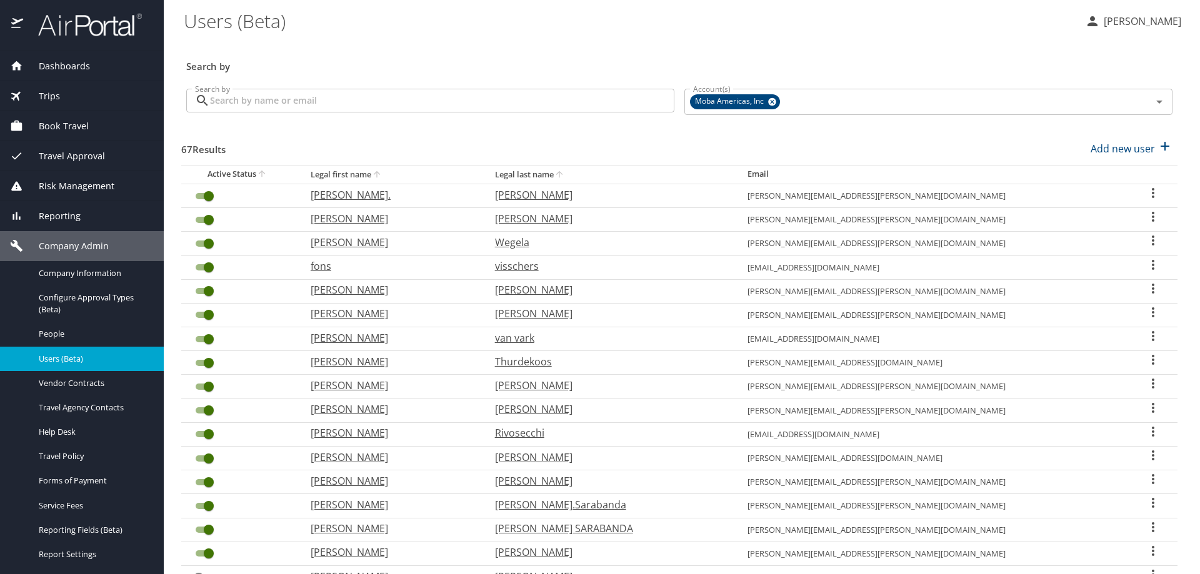
click at [282, 101] on input "Search by" at bounding box center [442, 101] width 464 height 24
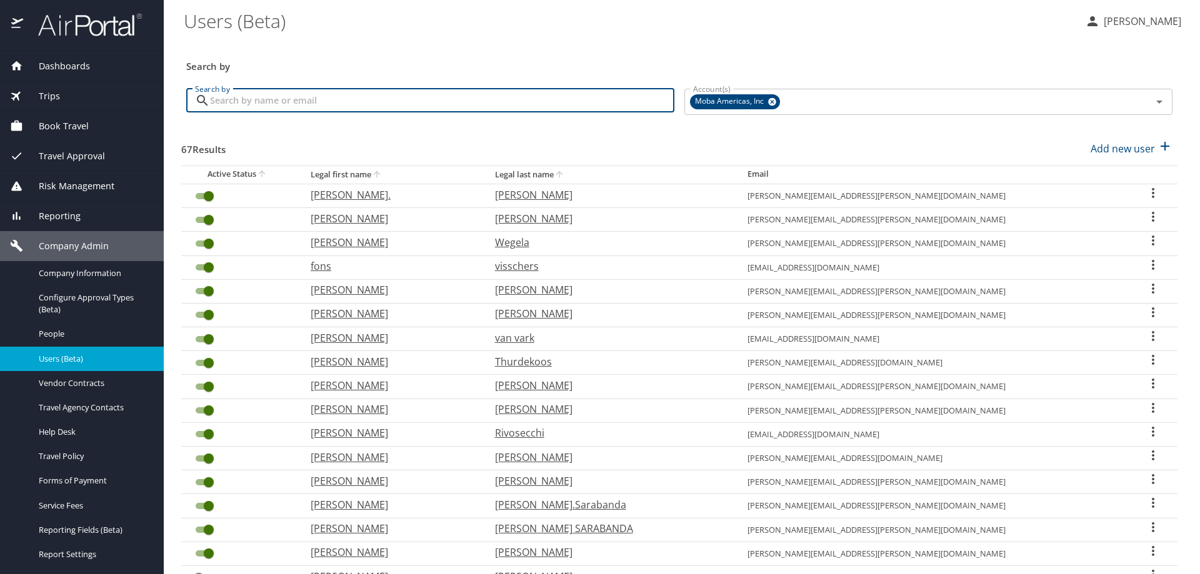
paste input "[EMAIL_ADDRESS][PERSON_NAME][DOMAIN_NAME]"
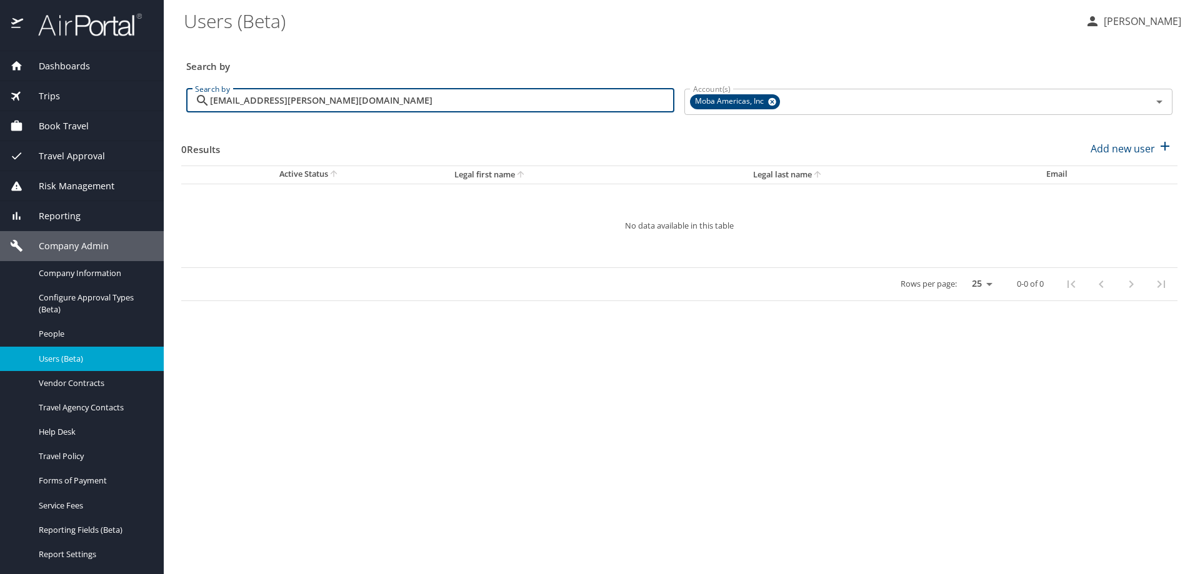
type input "[EMAIL_ADDRESS][PERSON_NAME][DOMAIN_NAME]"
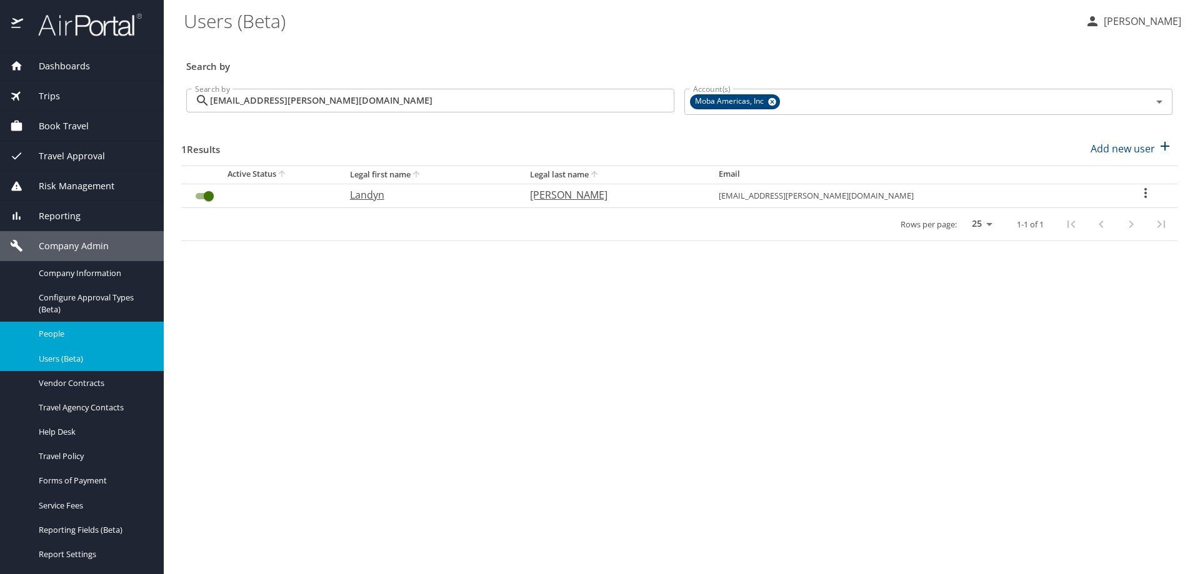
click at [50, 331] on span "People" at bounding box center [94, 334] width 110 height 12
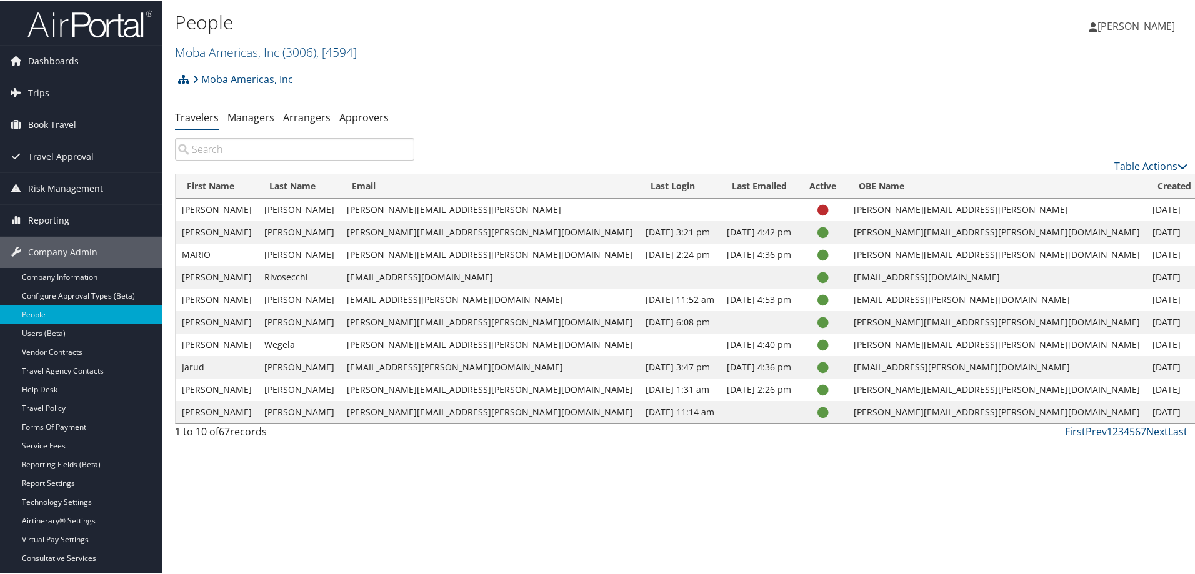
click at [291, 149] on input "search" at bounding box center [294, 148] width 239 height 22
paste input "[EMAIL_ADDRESS][PERSON_NAME][DOMAIN_NAME]"
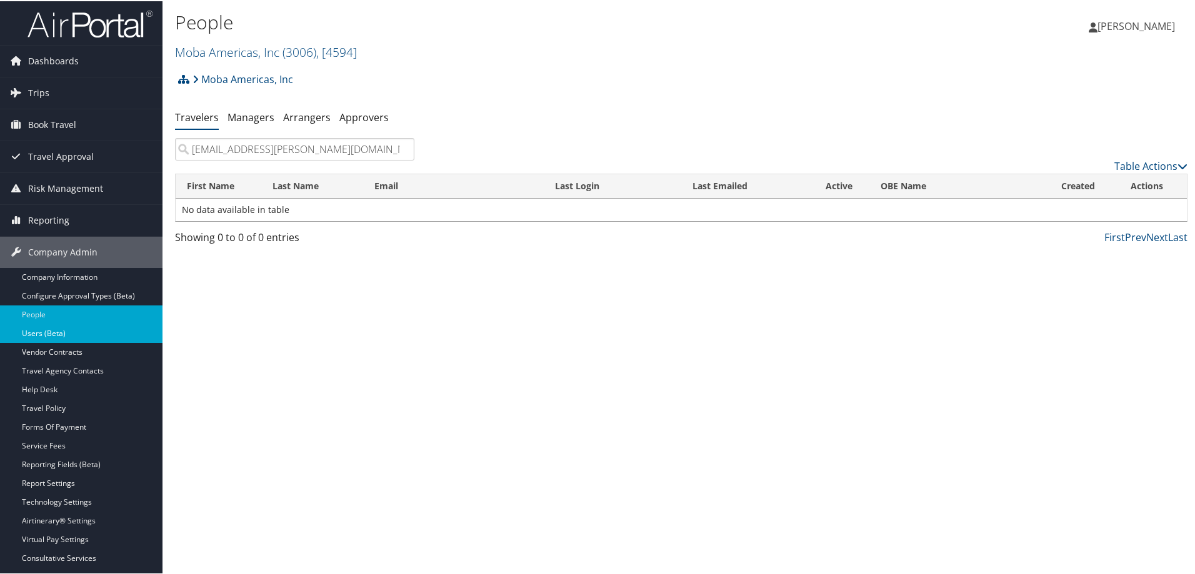
type input "[EMAIL_ADDRESS][PERSON_NAME][DOMAIN_NAME]"
click at [76, 333] on link "Users (Beta)" at bounding box center [81, 332] width 162 height 19
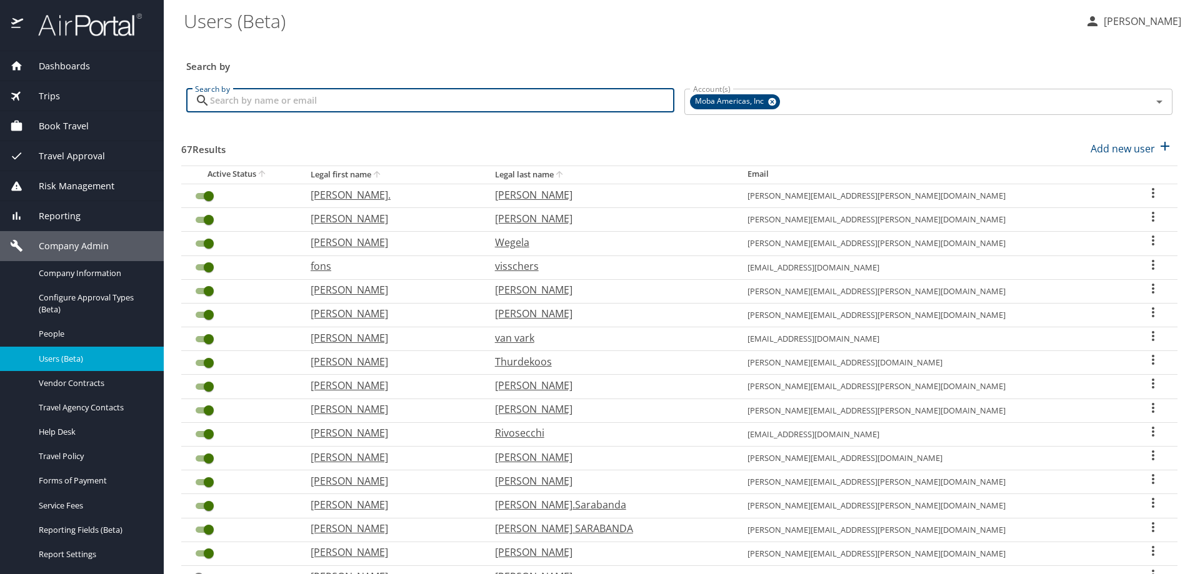
click at [259, 96] on input "Search by" at bounding box center [442, 101] width 464 height 24
paste input "[EMAIL_ADDRESS][PERSON_NAME][DOMAIN_NAME]"
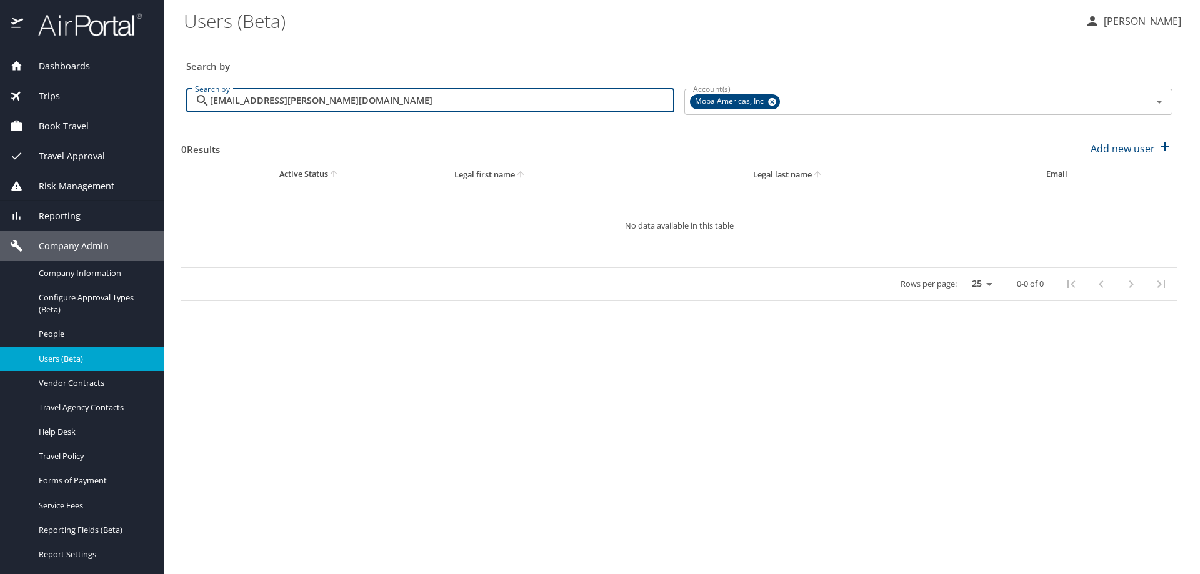
type input "[EMAIL_ADDRESS][PERSON_NAME][DOMAIN_NAME]"
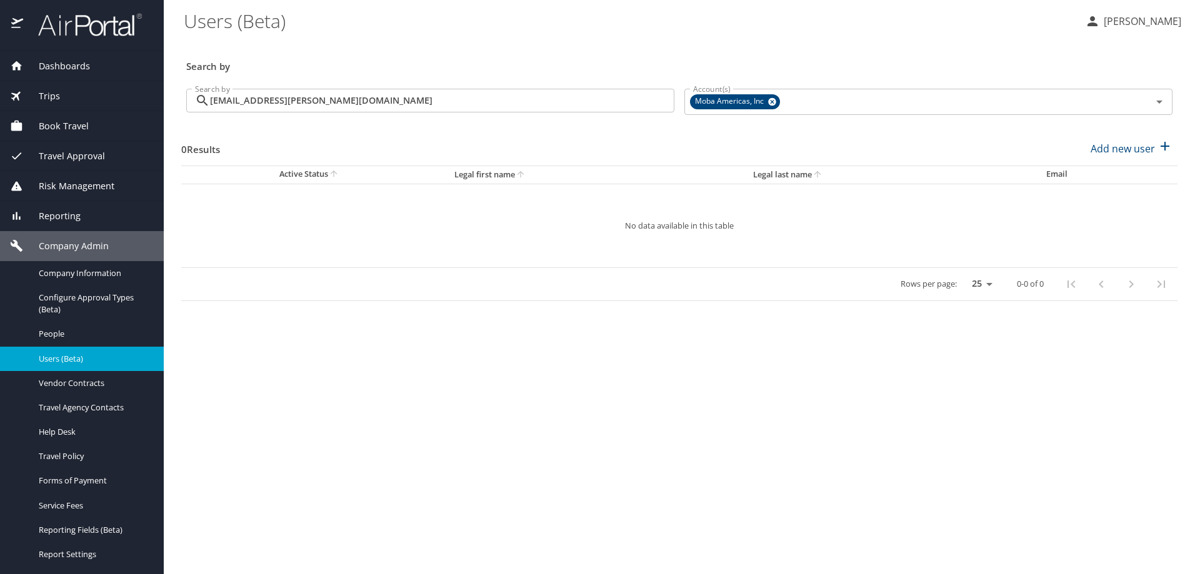
click at [331, 134] on div "0 Results Add new user" at bounding box center [679, 149] width 996 height 46
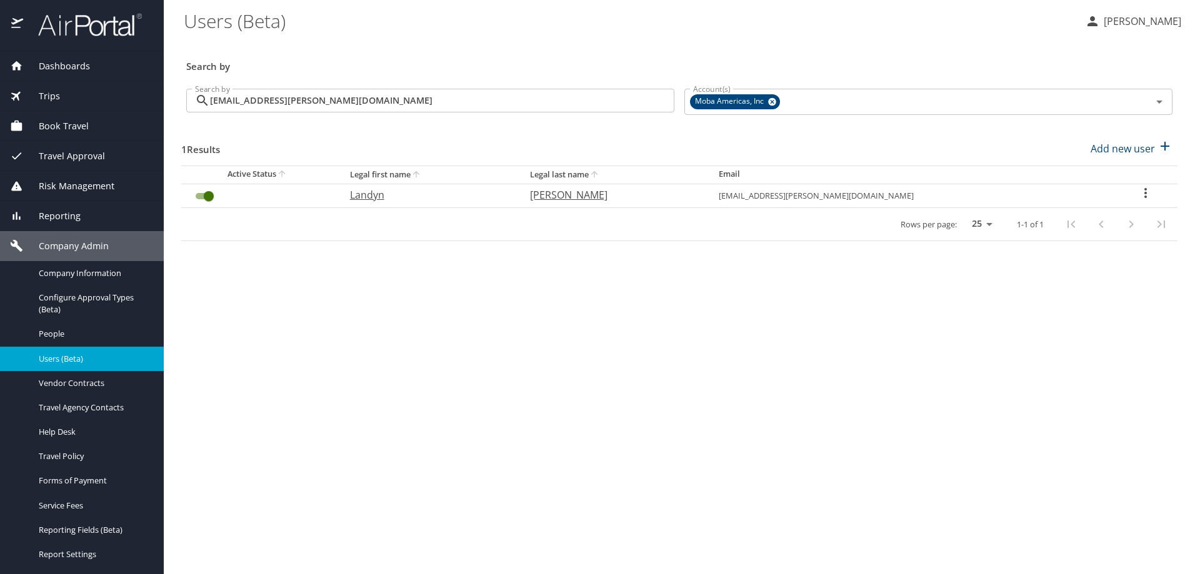
click at [1140, 187] on icon "User Search Table" at bounding box center [1145, 193] width 15 height 15
click at [1082, 240] on p "Send profile completion email" at bounding box center [1111, 239] width 141 height 15
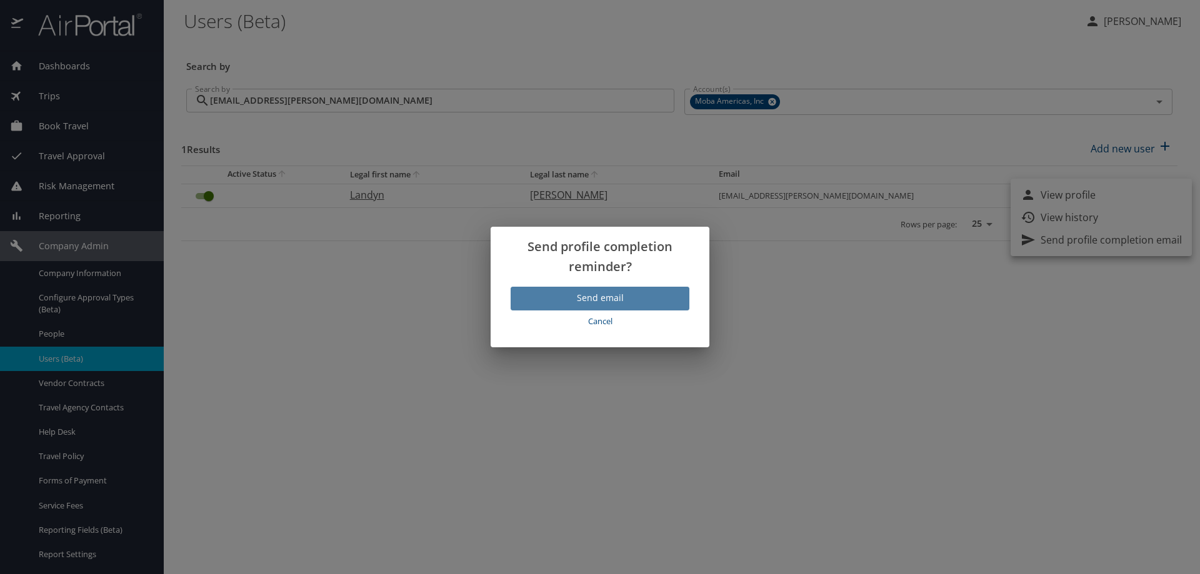
click at [613, 295] on span "Send email" at bounding box center [600, 299] width 159 height 16
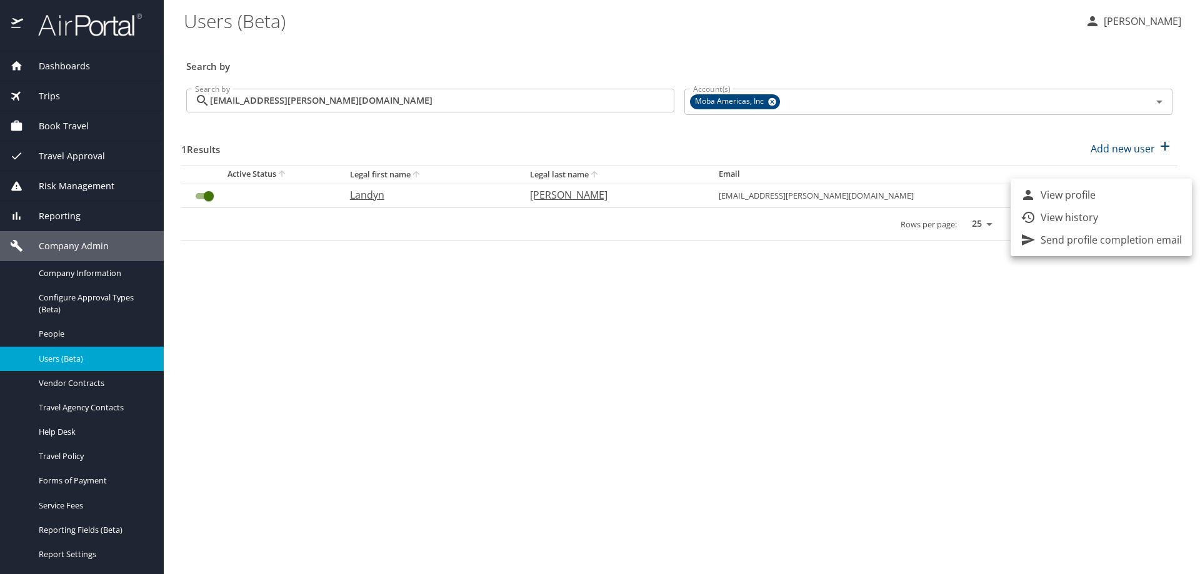
click at [85, 269] on div at bounding box center [600, 287] width 1200 height 574
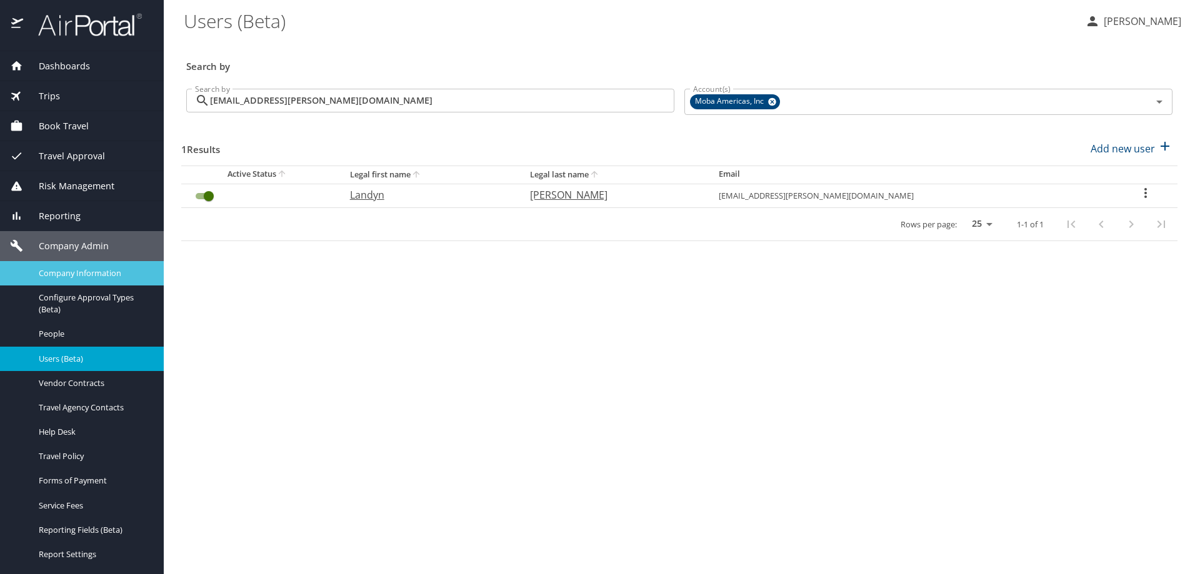
click at [85, 274] on span "Company Information" at bounding box center [94, 273] width 110 height 12
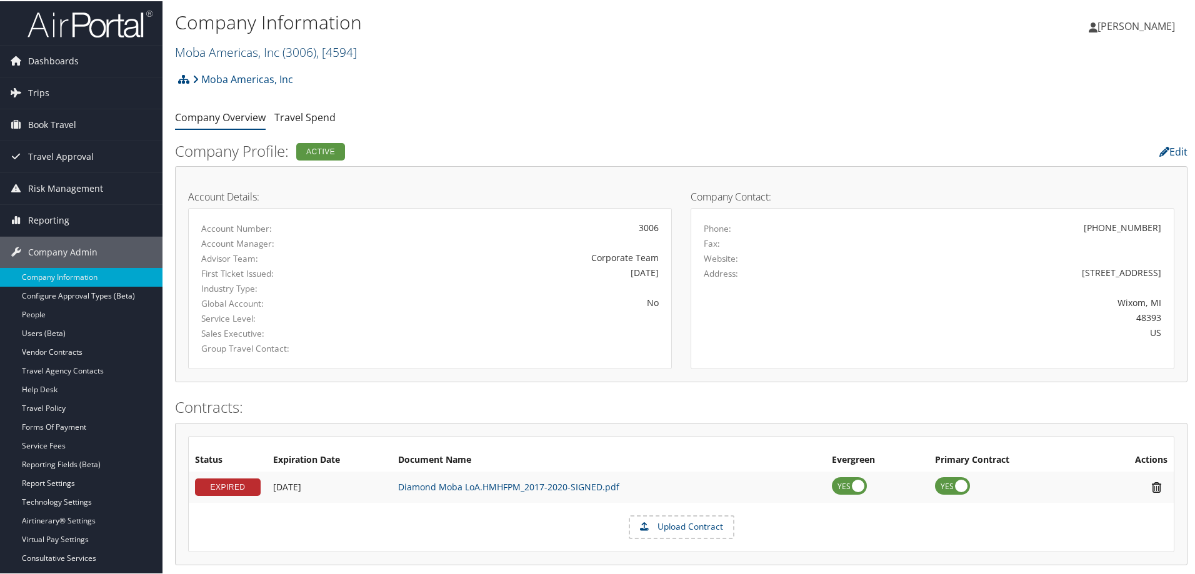
click at [242, 49] on link "Moba Americas, Inc ( 3006 ) , [ 4594 ]" at bounding box center [266, 50] width 182 height 17
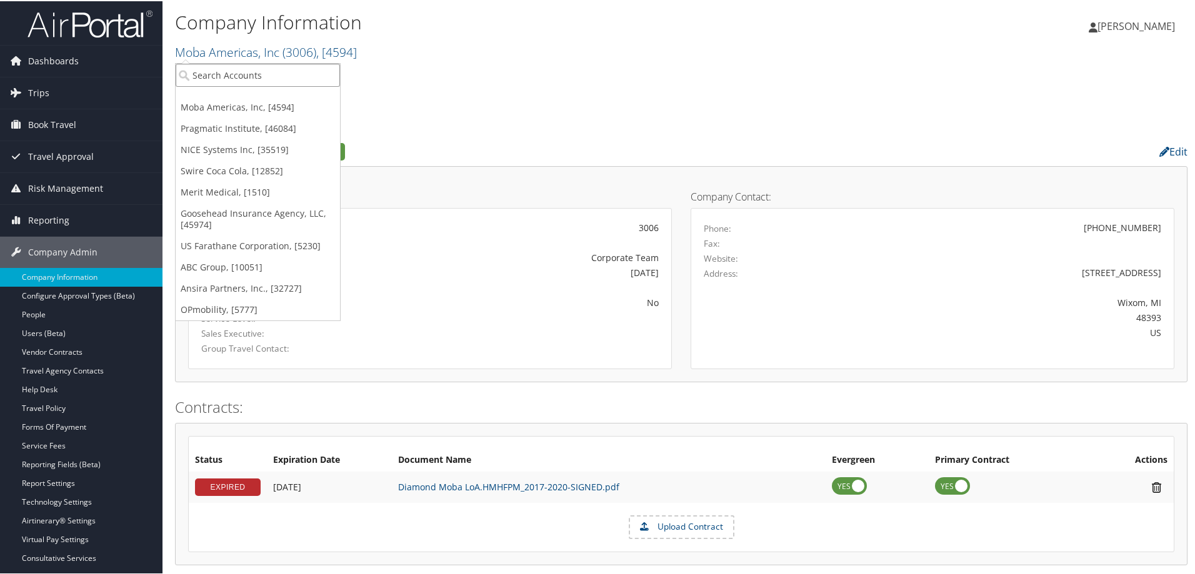
click at [241, 69] on input "search" at bounding box center [258, 73] width 164 height 23
type input "pragmatic"
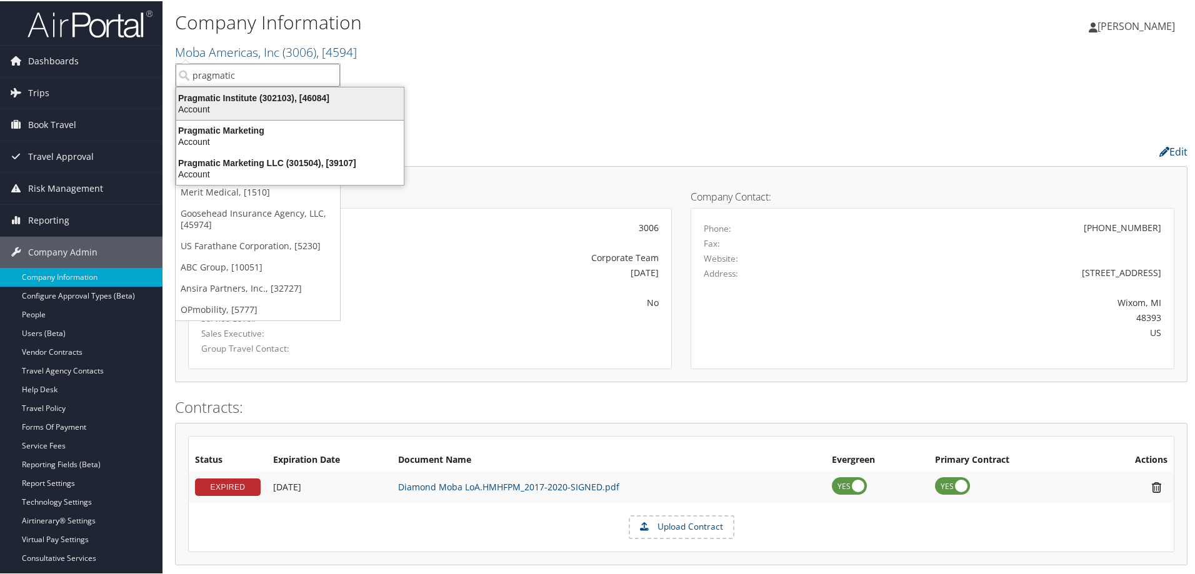
click at [255, 94] on div "Pragmatic Institute (302103), [46084]" at bounding box center [290, 96] width 242 height 11
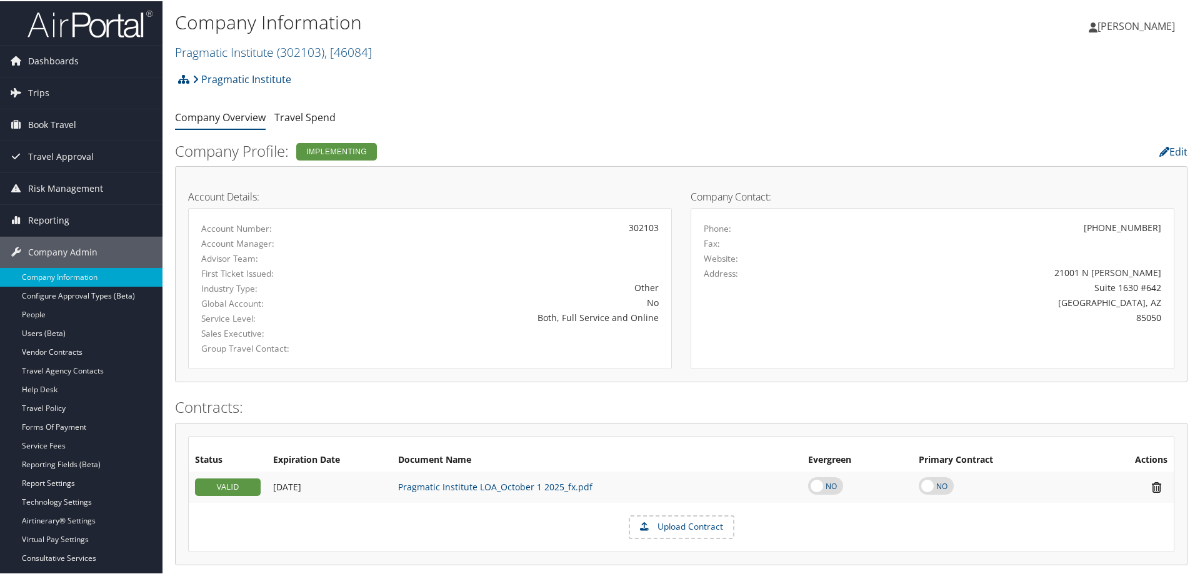
drag, startPoint x: 0, startPoint y: 0, endPoint x: 676, endPoint y: 69, distance: 679.8
click at [676, 69] on div "Pragmatic Institute Account Structure Pragmatic Institute (302103) IMPLEMENTING…" at bounding box center [681, 83] width 1012 height 34
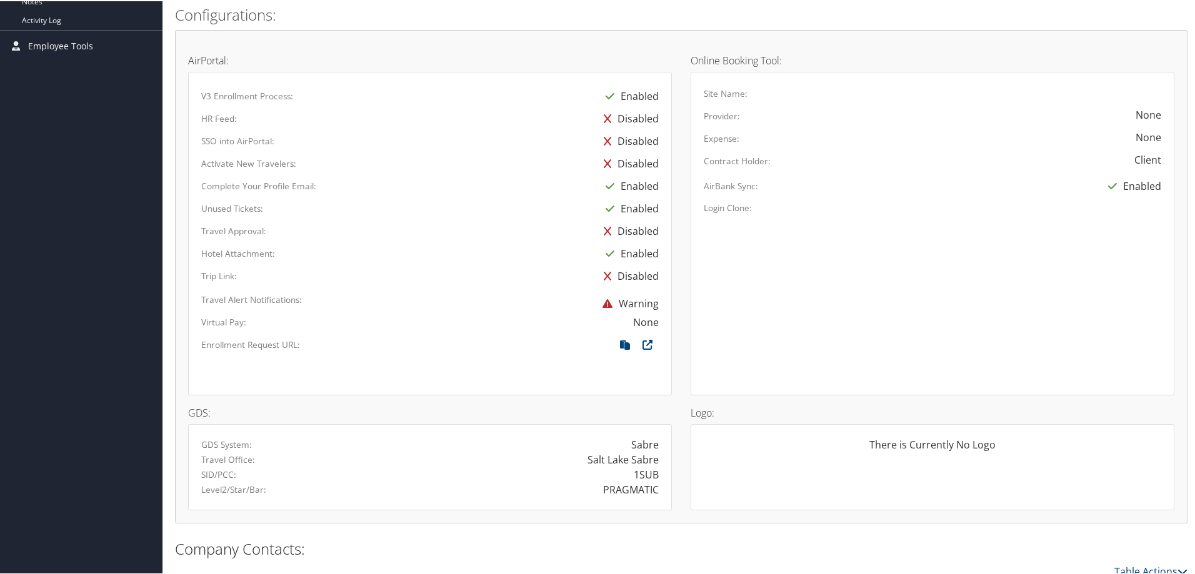
scroll to position [625, 0]
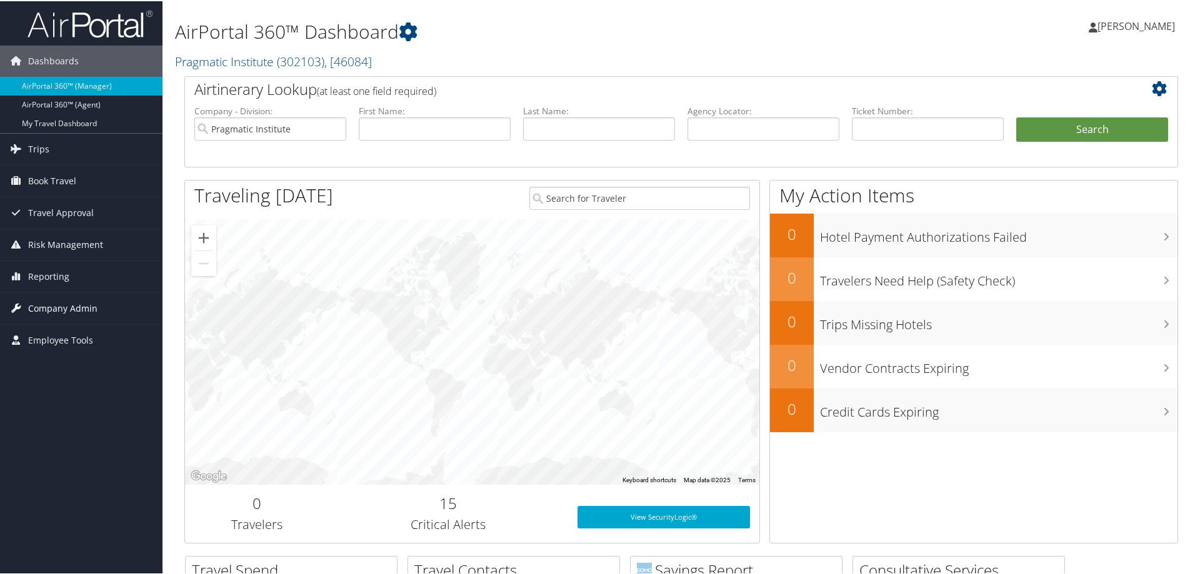
click at [59, 307] on span "Company Admin" at bounding box center [62, 307] width 69 height 31
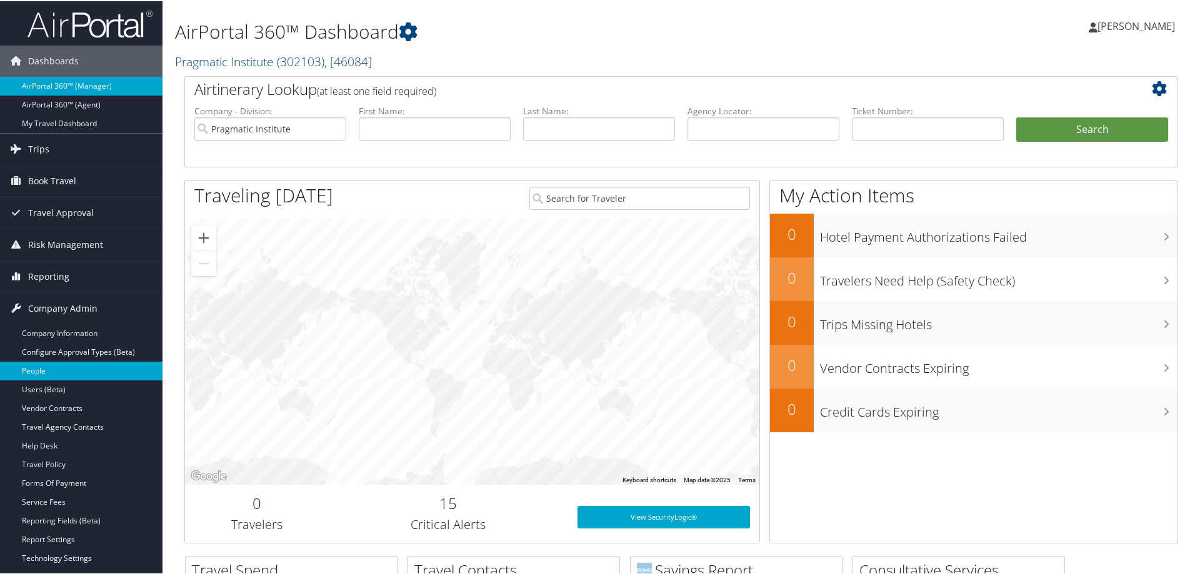
click at [43, 370] on link "People" at bounding box center [81, 370] width 162 height 19
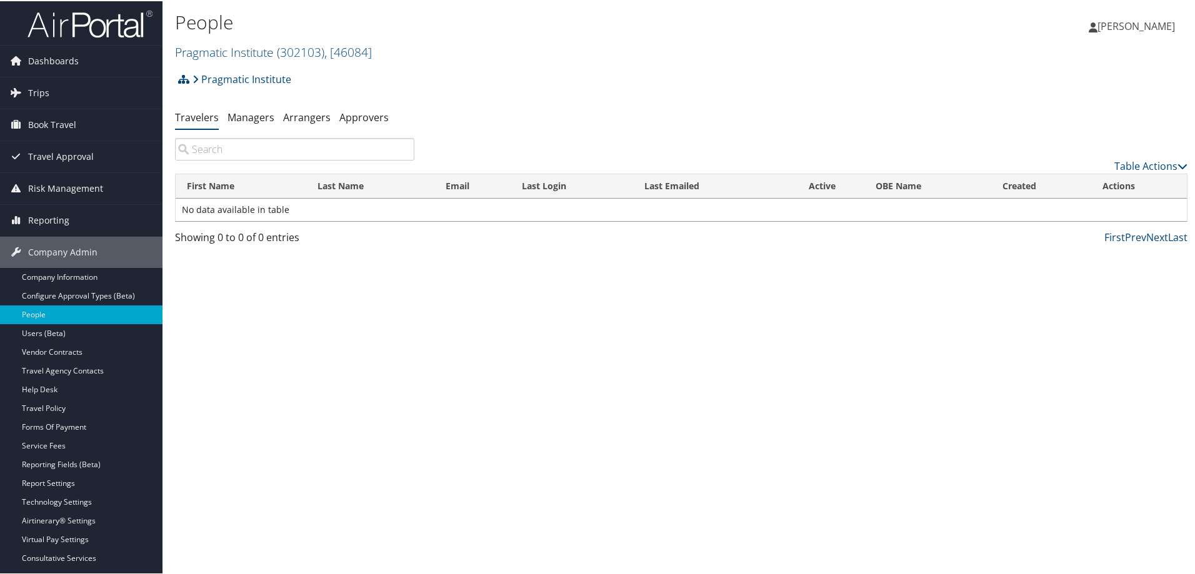
click at [282, 150] on input "search" at bounding box center [294, 148] width 239 height 22
paste input "[EMAIL_ADDRESS][PERSON_NAME][DOMAIN_NAME]"
type input "[EMAIL_ADDRESS][PERSON_NAME][DOMAIN_NAME]"
click at [1136, 165] on link "Table Actions" at bounding box center [1150, 165] width 73 height 14
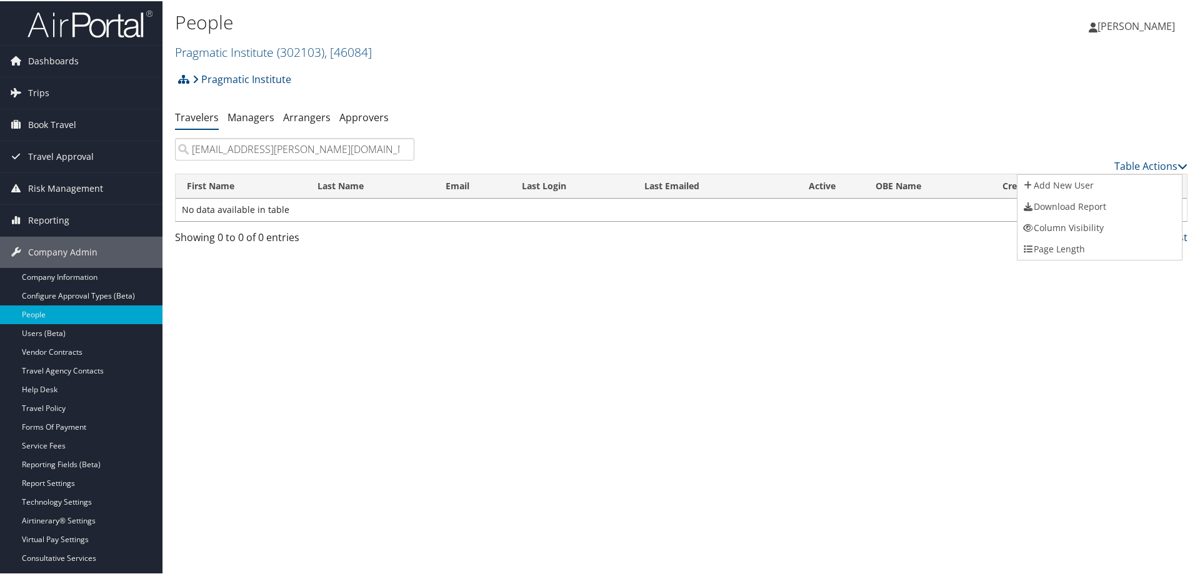
click at [571, 132] on div at bounding box center [600, 287] width 1200 height 574
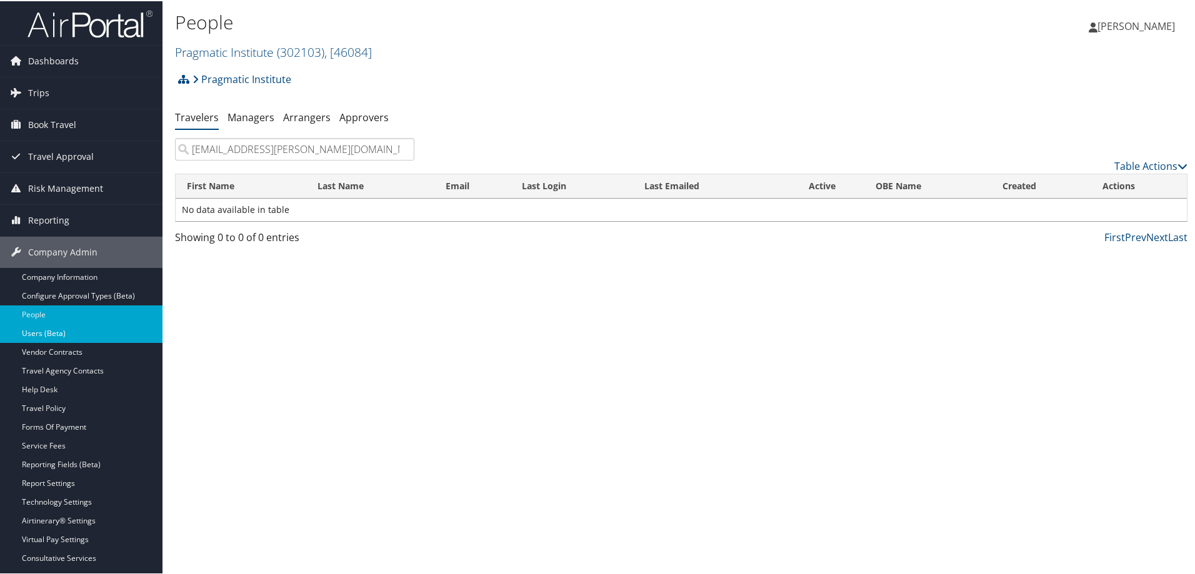
click at [51, 327] on link "Users (Beta)" at bounding box center [81, 332] width 162 height 19
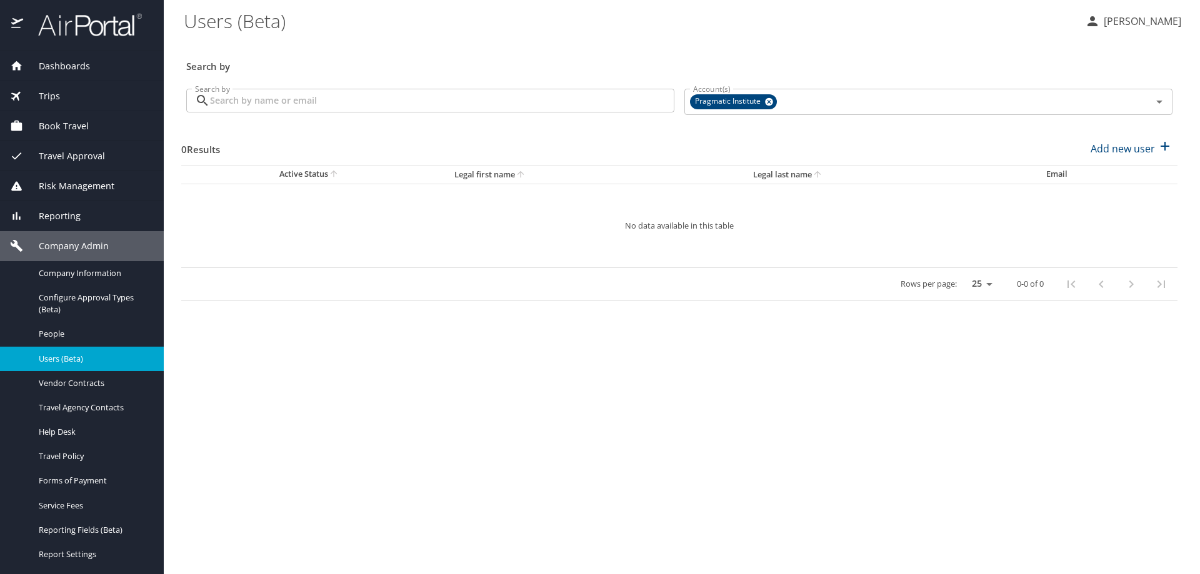
click at [268, 107] on input "Search by" at bounding box center [442, 101] width 464 height 24
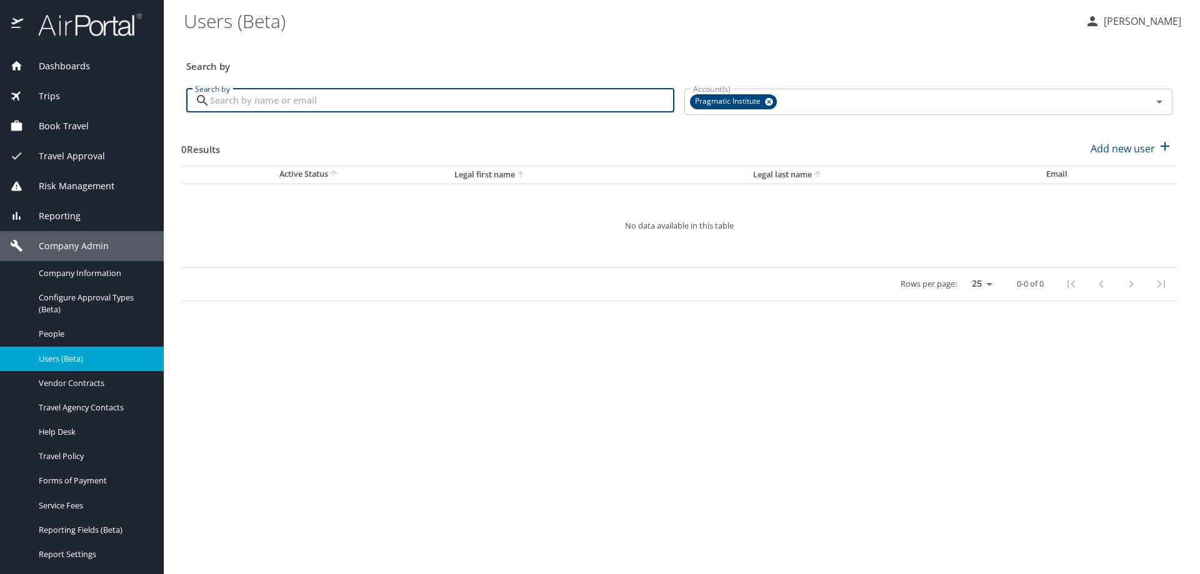
paste input "[EMAIL_ADDRESS][PERSON_NAME][DOMAIN_NAME]"
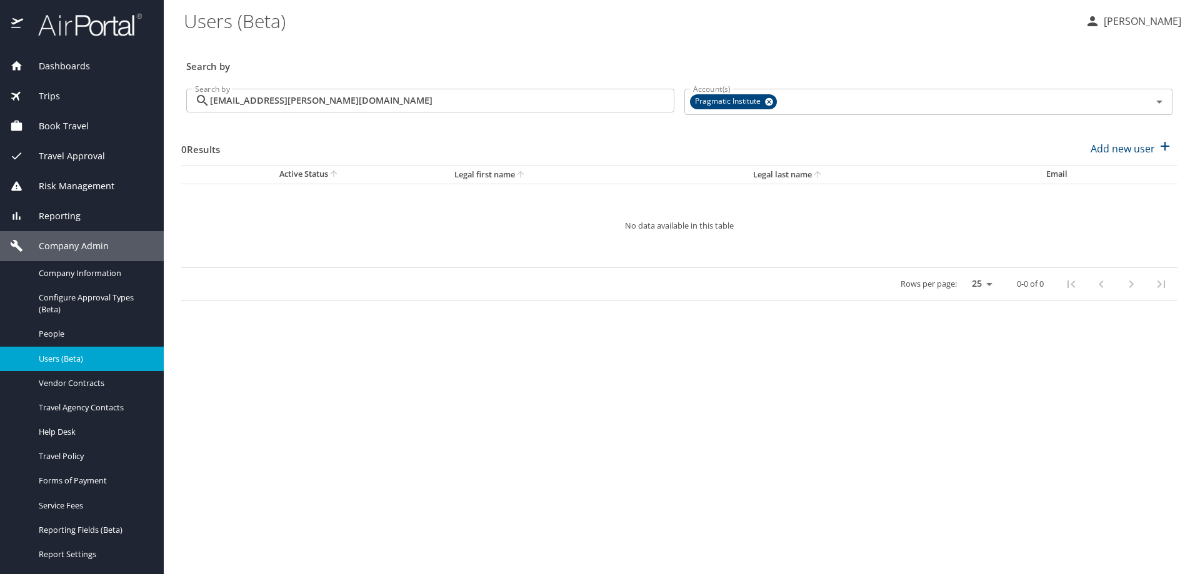
click at [394, 216] on td "No data available in this table" at bounding box center [679, 226] width 996 height 84
click at [492, 131] on div "0 Results Add new user" at bounding box center [679, 149] width 996 height 46
click at [433, 224] on p "No data available in this table" at bounding box center [679, 226] width 921 height 8
click at [402, 152] on div "0 Results Add new user" at bounding box center [679, 149] width 996 height 46
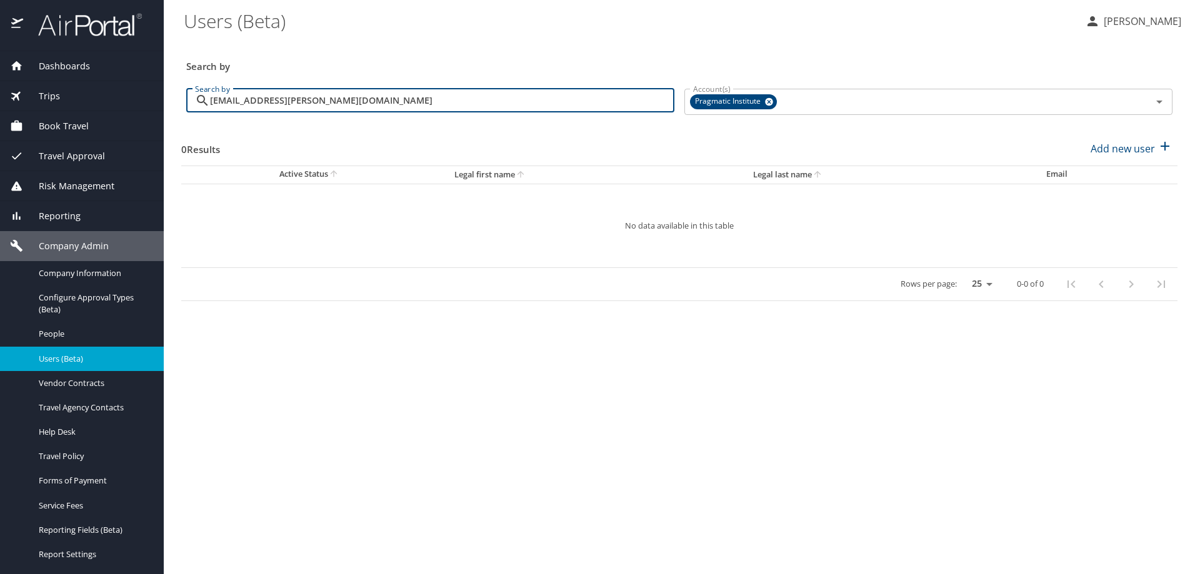
drag, startPoint x: 374, startPoint y: 102, endPoint x: 162, endPoint y: 99, distance: 211.9
click at [162, 99] on div "Dashboards AirPortal 360™ Manager AirPortal 360™ Agent My Travel Dashboard Trip…" at bounding box center [600, 287] width 1200 height 574
type input "Artman"
drag, startPoint x: 269, startPoint y: 107, endPoint x: 110, endPoint y: 112, distance: 159.4
click at [119, 111] on div "Dashboards AirPortal 360™ Manager AirPortal 360™ Agent My Travel Dashboard Trip…" at bounding box center [600, 287] width 1200 height 574
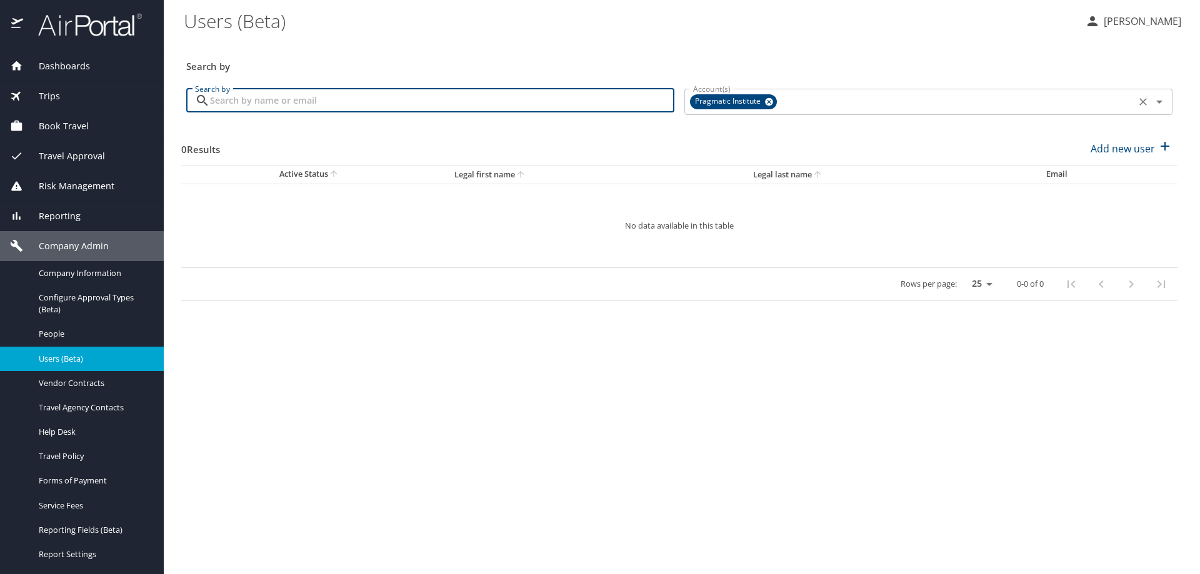
click at [769, 100] on icon at bounding box center [769, 102] width 8 height 8
click at [727, 104] on input "Account(s)" at bounding box center [910, 100] width 444 height 16
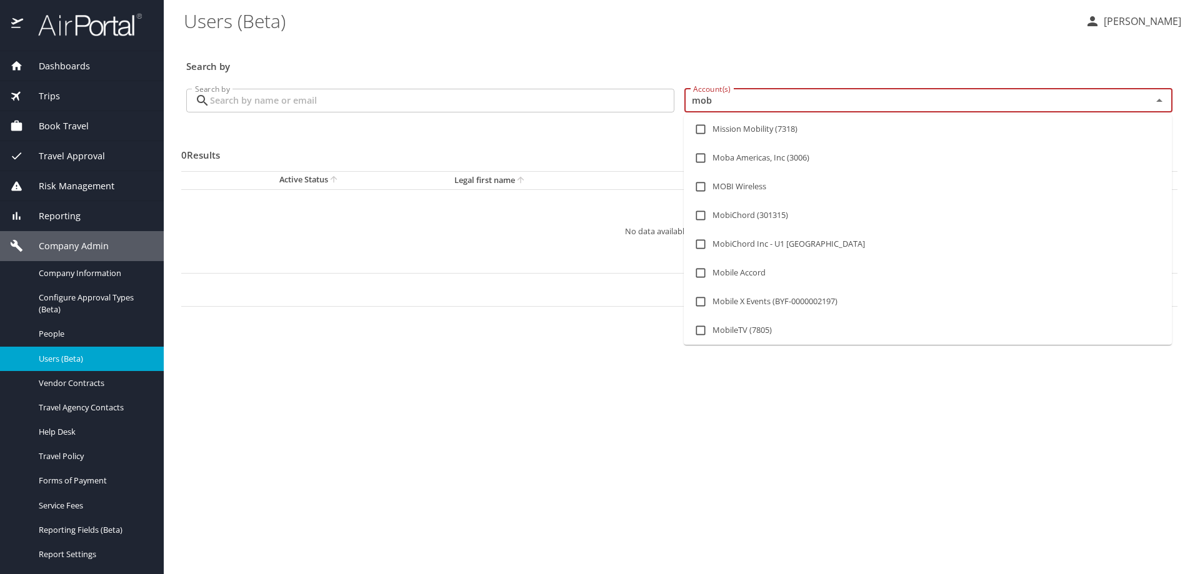
type input "moba"
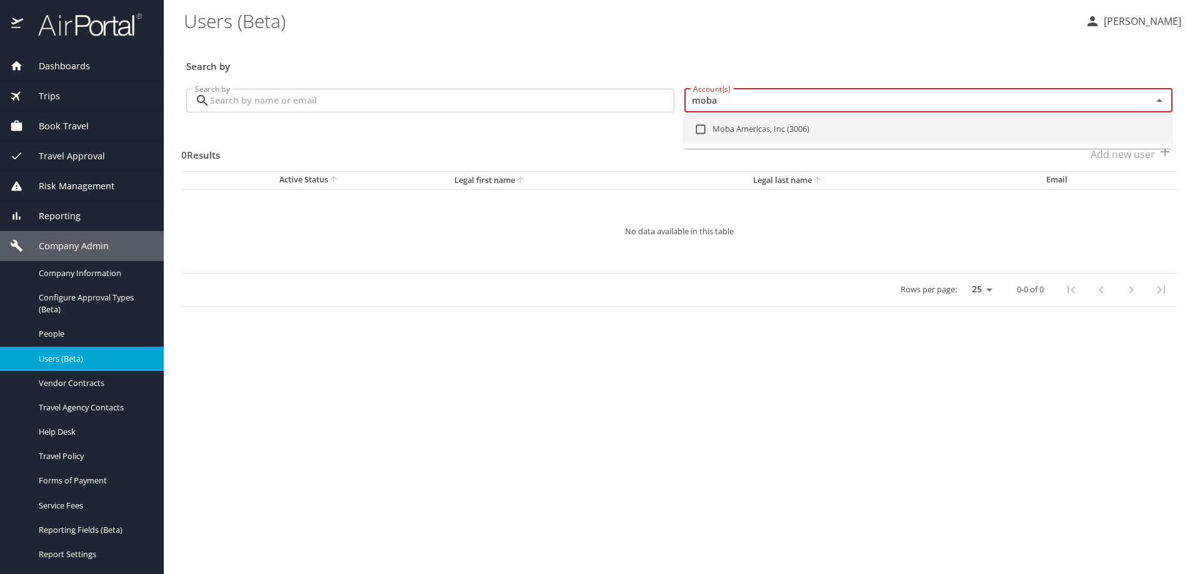
click at [756, 122] on li "Moba Americas, Inc (3006)" at bounding box center [928, 129] width 488 height 29
checkbox input "true"
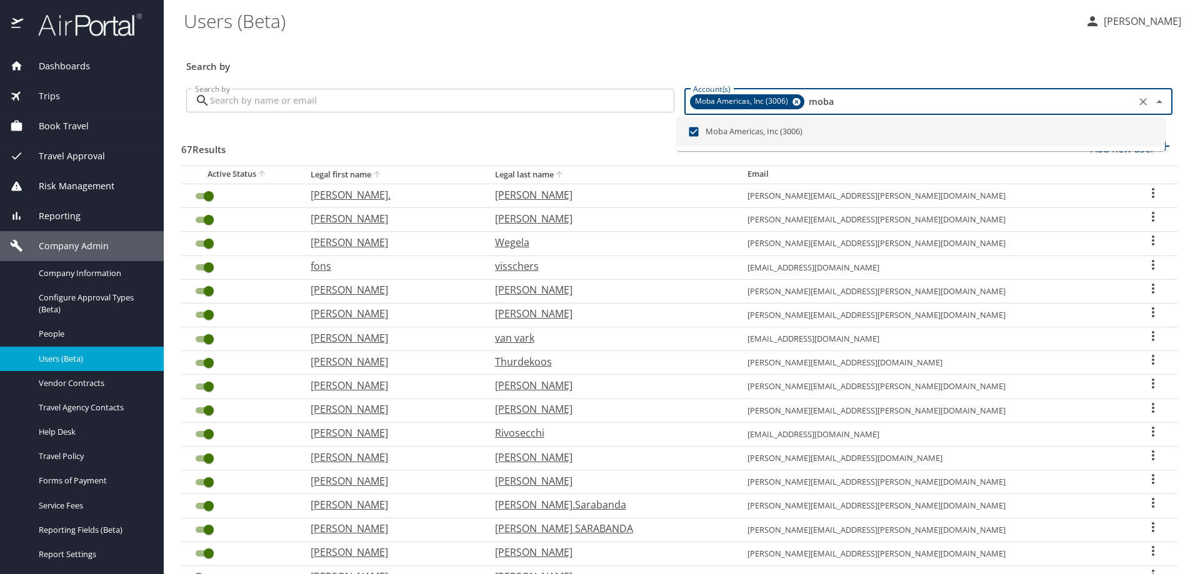
type input "moba"
click at [357, 107] on input "Search by" at bounding box center [442, 101] width 464 height 24
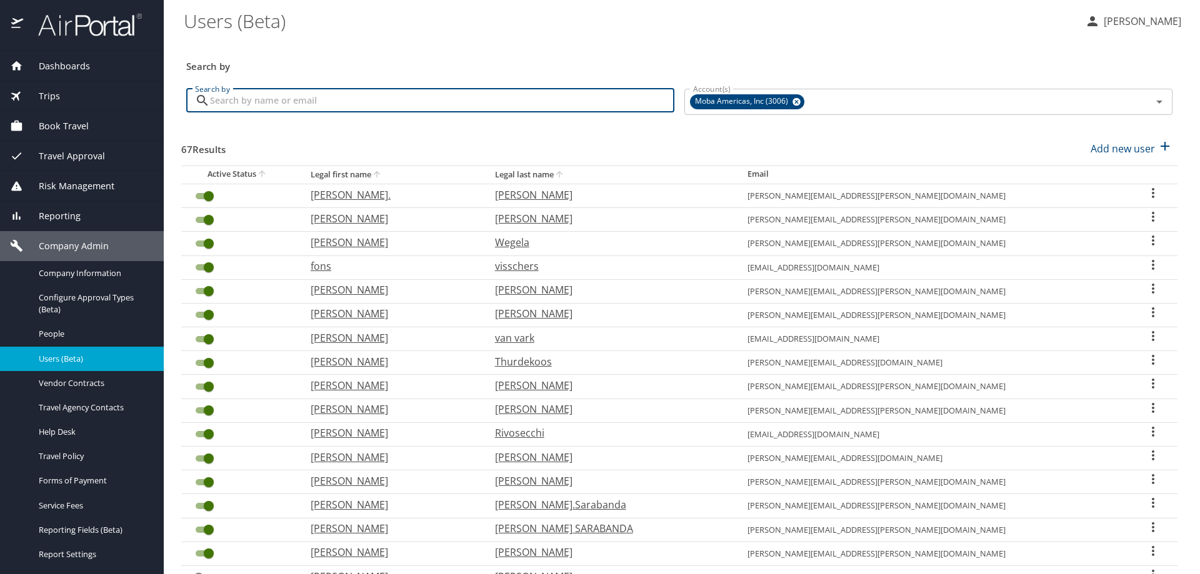
paste input "[EMAIL_ADDRESS][PERSON_NAME][DOMAIN_NAME]"
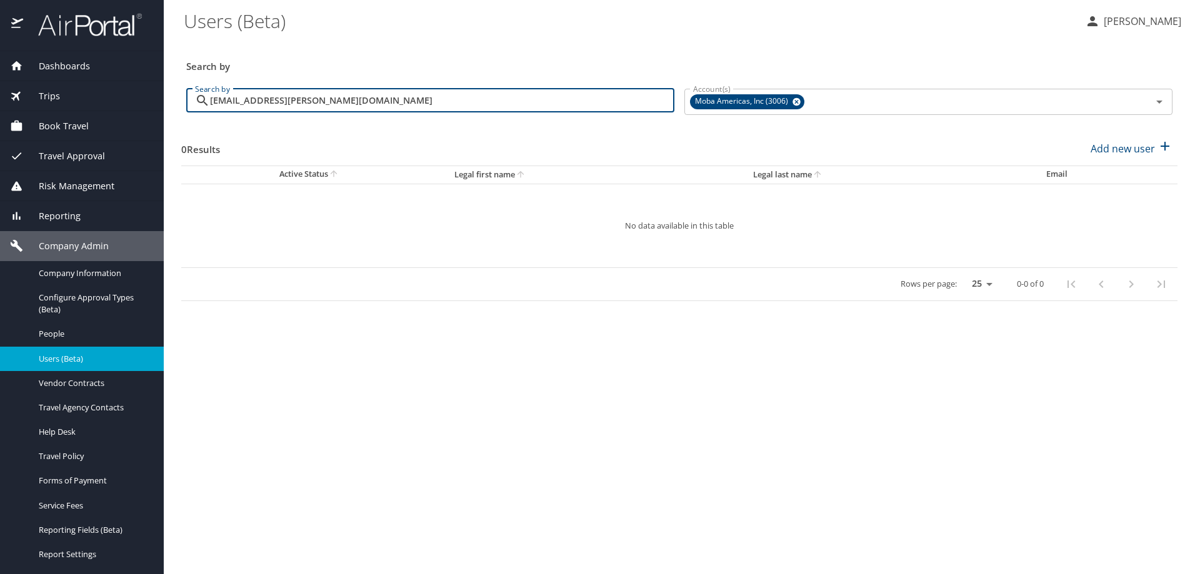
click at [439, 102] on input "[EMAIL_ADDRESS][PERSON_NAME][DOMAIN_NAME]" at bounding box center [442, 101] width 464 height 24
click at [795, 104] on icon at bounding box center [796, 102] width 8 height 8
type input "[EMAIL_ADDRESS][PERSON_NAME][DOMAIN_NAME]"
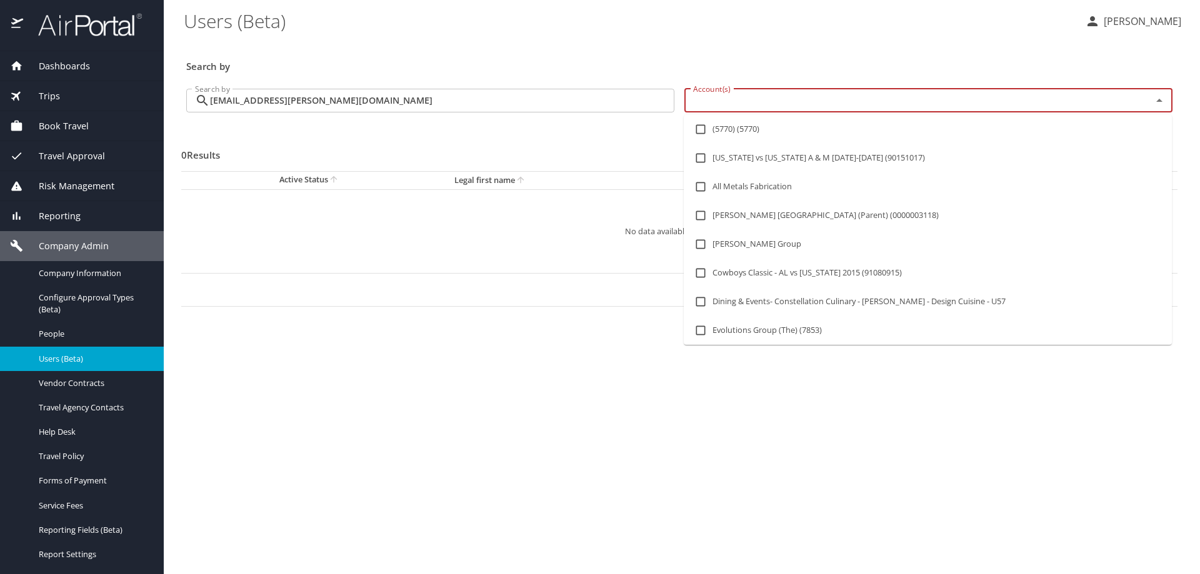
click at [745, 107] on input "Account(s)" at bounding box center [910, 100] width 444 height 16
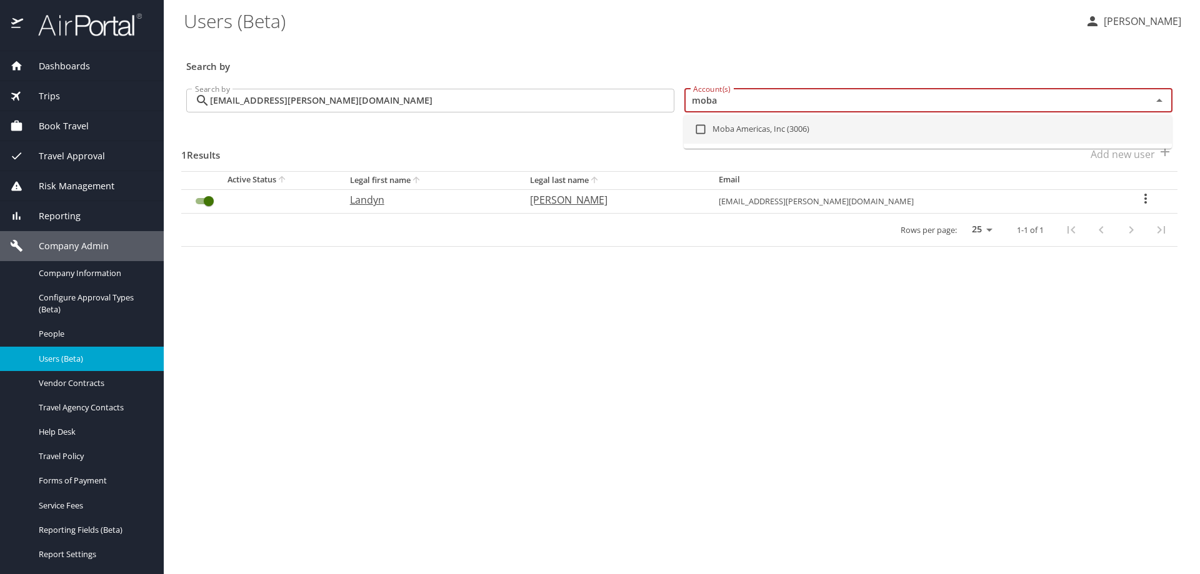
type input "moba"
click at [503, 32] on \(Beta\) "Users (Beta)" at bounding box center [629, 20] width 891 height 39
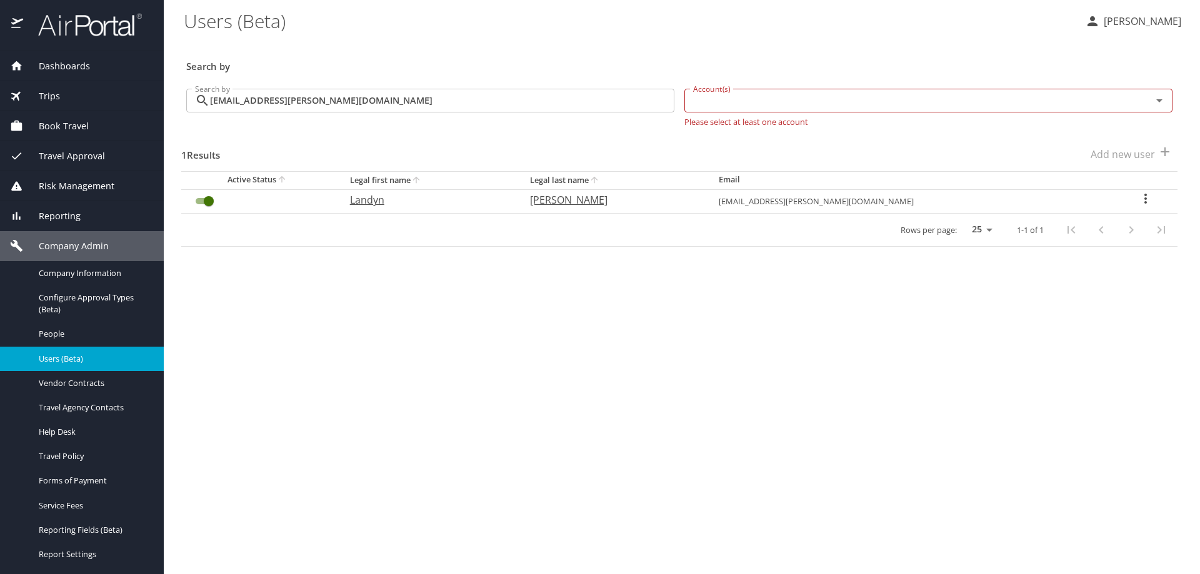
click at [1144, 199] on icon "User Search Table" at bounding box center [1145, 199] width 2 height 10
click at [1081, 199] on p "View profile" at bounding box center [1068, 199] width 55 height 15
select select "US"
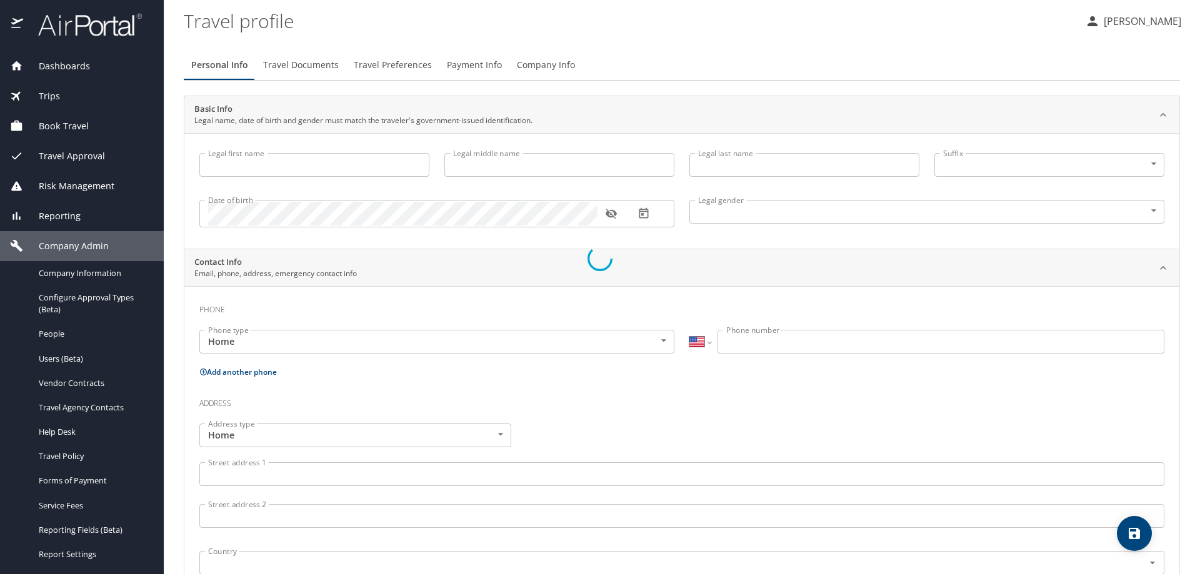
type input "Landyn"
type input "[PERSON_NAME]"
type input "Male"
select select "US"
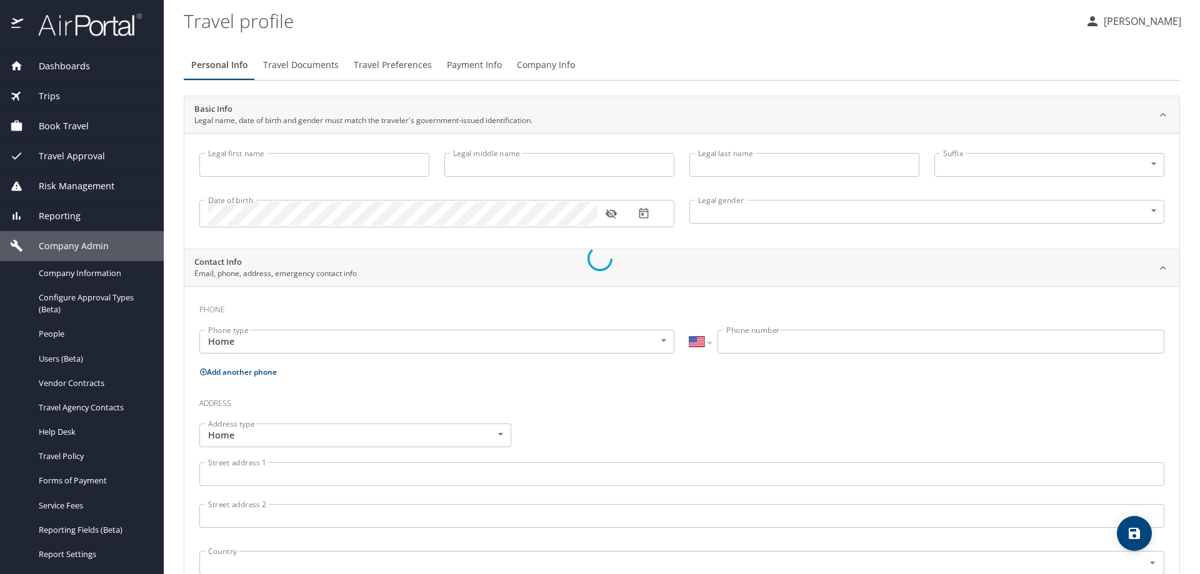
select select "JP"
select select "SC"
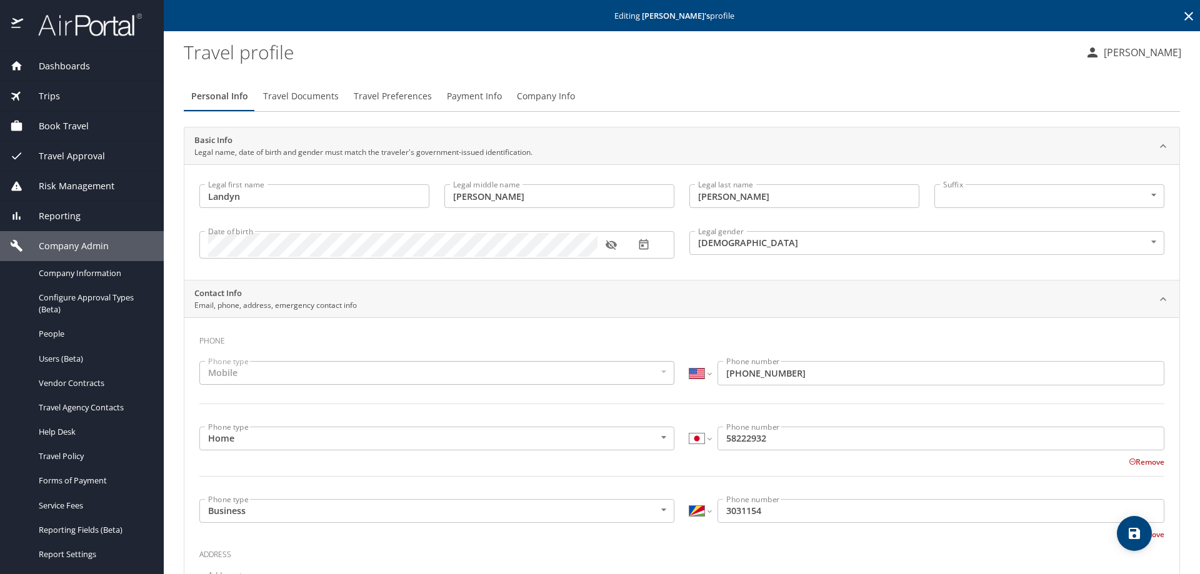
click at [1181, 13] on icon at bounding box center [1188, 16] width 15 height 15
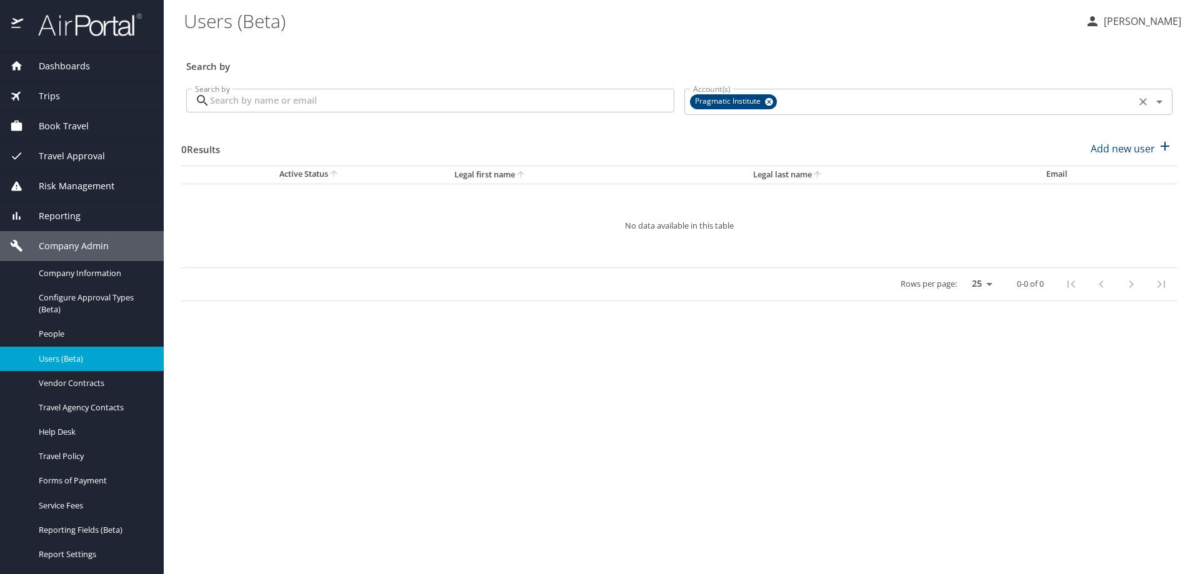
click at [772, 101] on icon at bounding box center [769, 102] width 8 height 8
click at [243, 103] on input "Search by" at bounding box center [442, 101] width 464 height 24
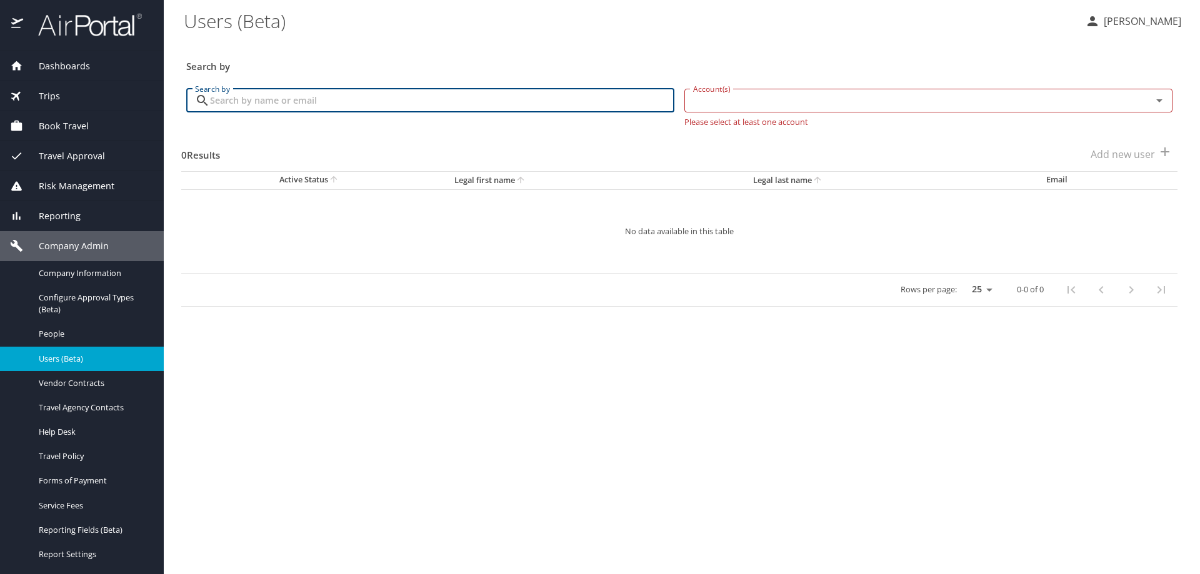
paste input "[EMAIL_ADDRESS][PERSON_NAME][DOMAIN_NAME]"
click at [708, 101] on input "Account(s)" at bounding box center [910, 100] width 444 height 16
type input "[EMAIL_ADDRESS][PERSON_NAME][DOMAIN_NAME]"
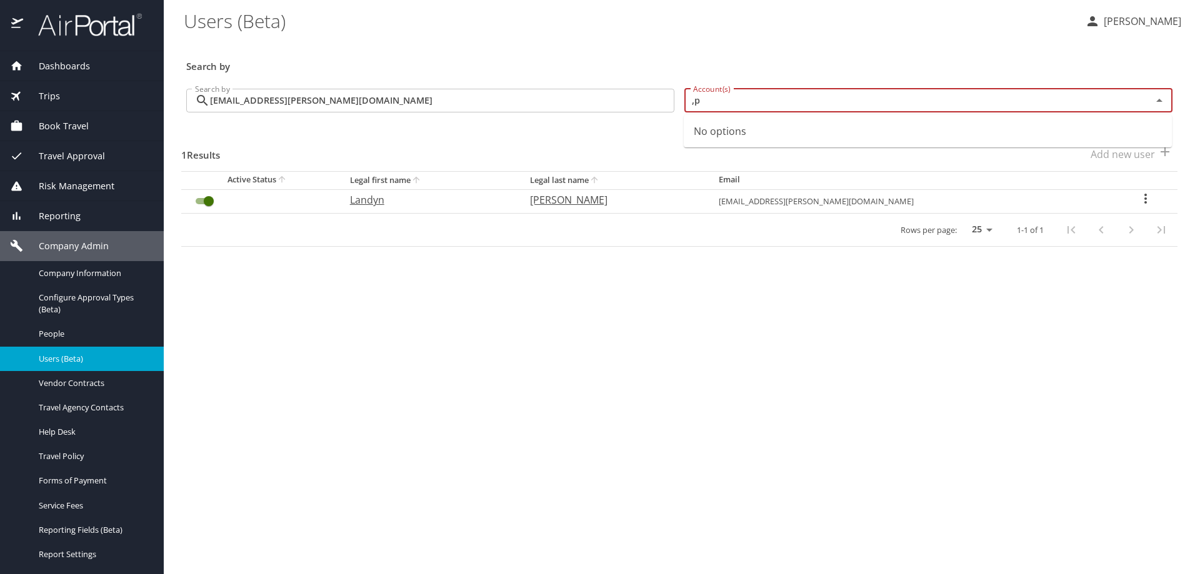
type input ","
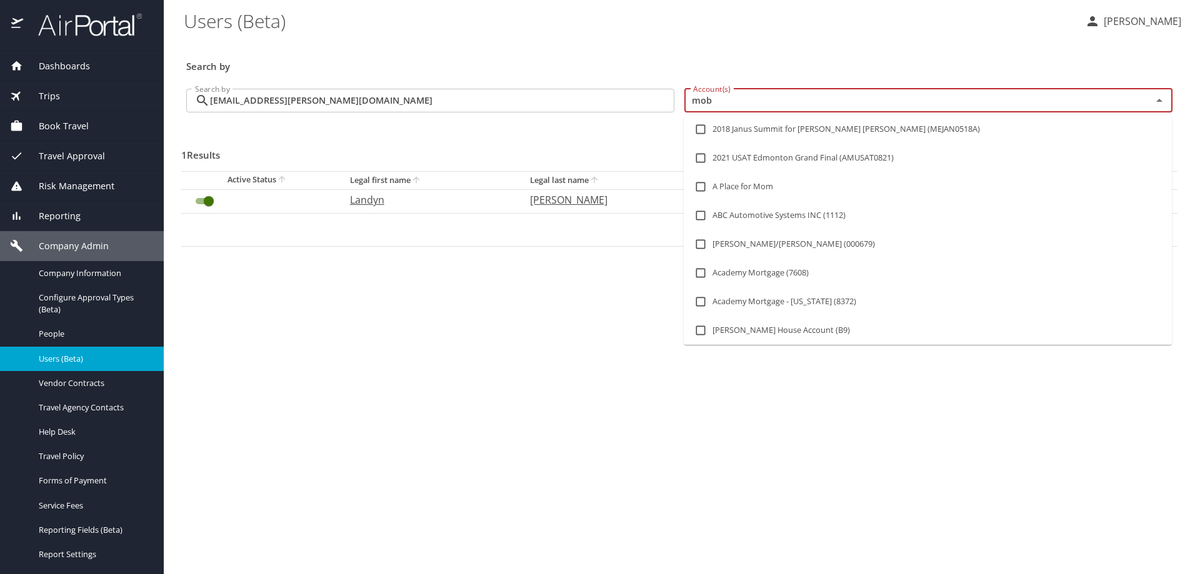
type input "moba"
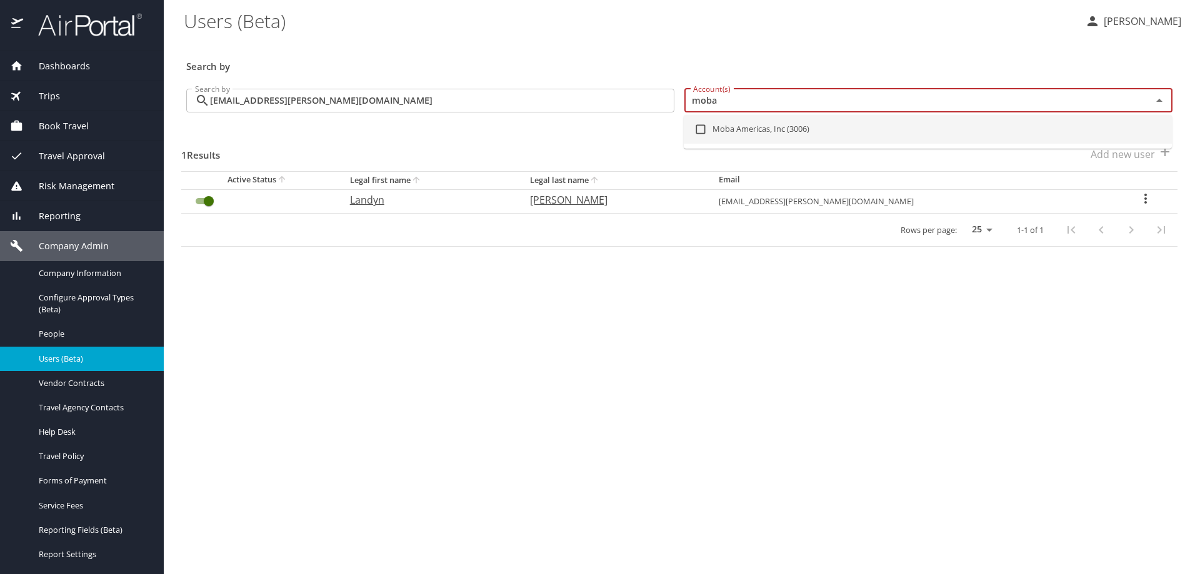
click at [758, 121] on li "Moba Americas, Inc (3006)" at bounding box center [928, 129] width 488 height 29
checkbox input "true"
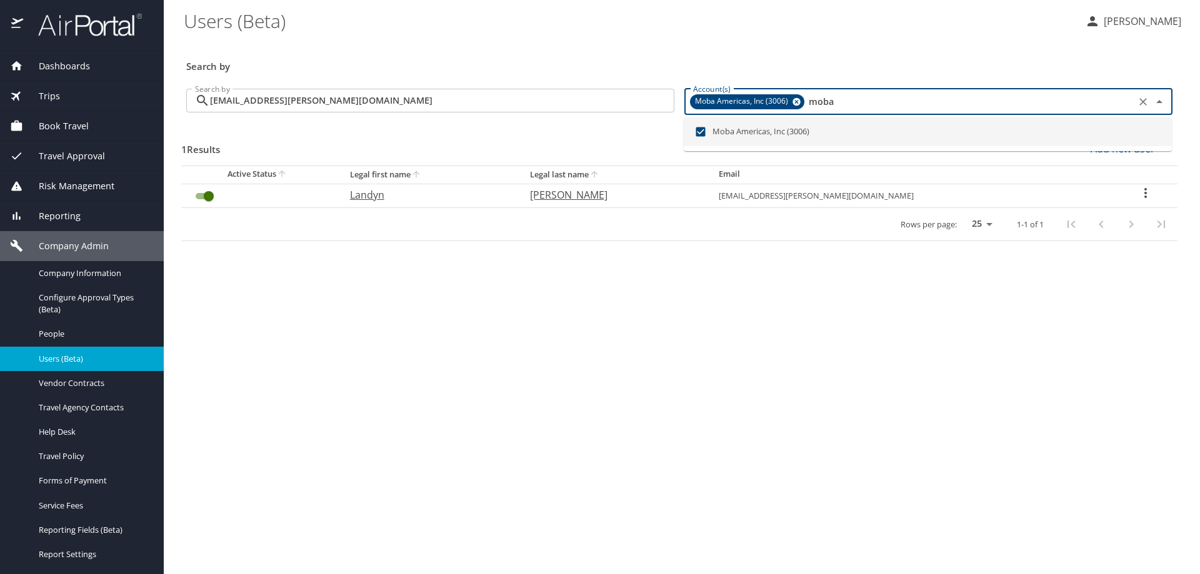
type input "moba"
click at [566, 34] on \(Beta\) "Users (Beta)" at bounding box center [629, 20] width 891 height 39
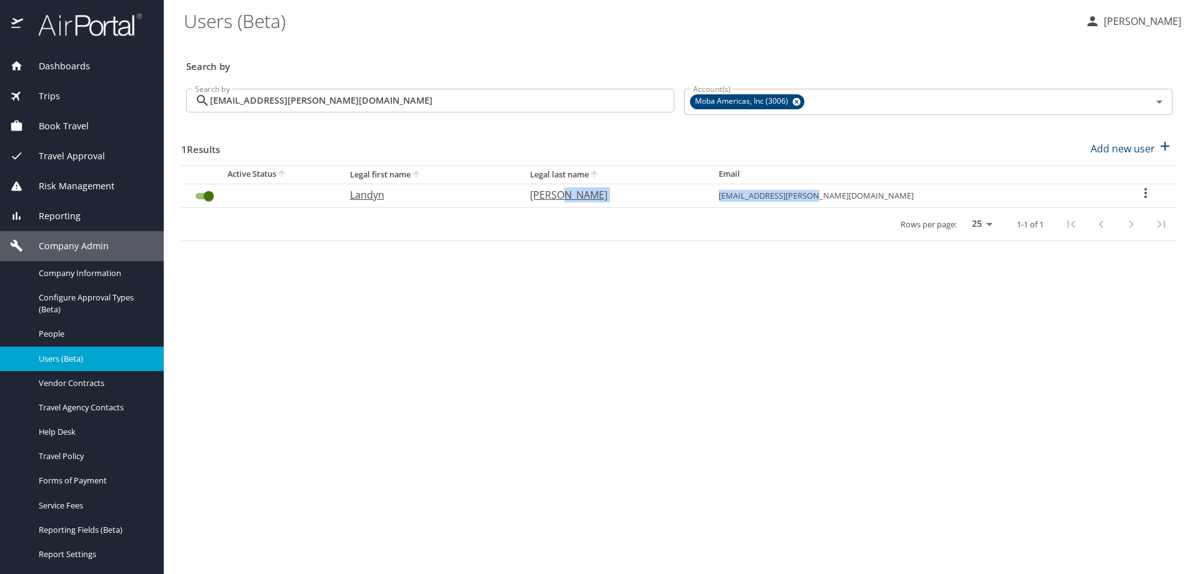
drag, startPoint x: 949, startPoint y: 195, endPoint x: 810, endPoint y: 198, distance: 139.4
click at [810, 198] on tr "Landyn Artman landyn.artman@moba.net" at bounding box center [679, 196] width 996 height 24
copy tr "[EMAIL_ADDRESS][PERSON_NAME][DOMAIN_NAME]"
click at [66, 333] on span "People" at bounding box center [94, 334] width 110 height 12
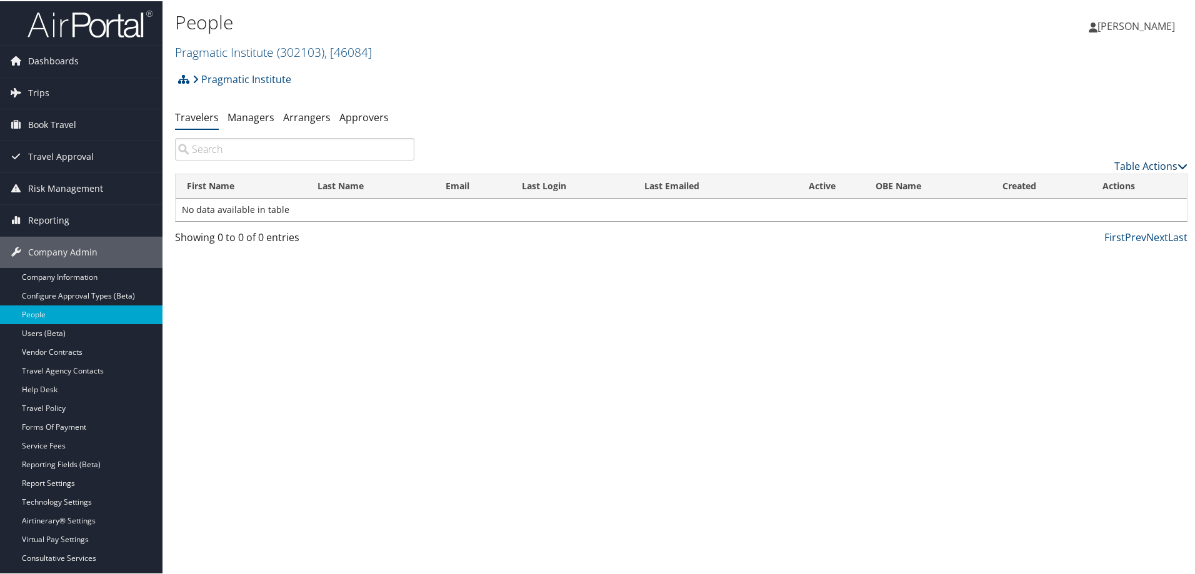
click at [1154, 162] on link "Table Actions" at bounding box center [1150, 165] width 73 height 14
click at [637, 94] on div at bounding box center [600, 287] width 1200 height 574
click at [261, 47] on link "Pragmatic Institute ( 302103 ) , [ 46084 ]" at bounding box center [273, 50] width 197 height 17
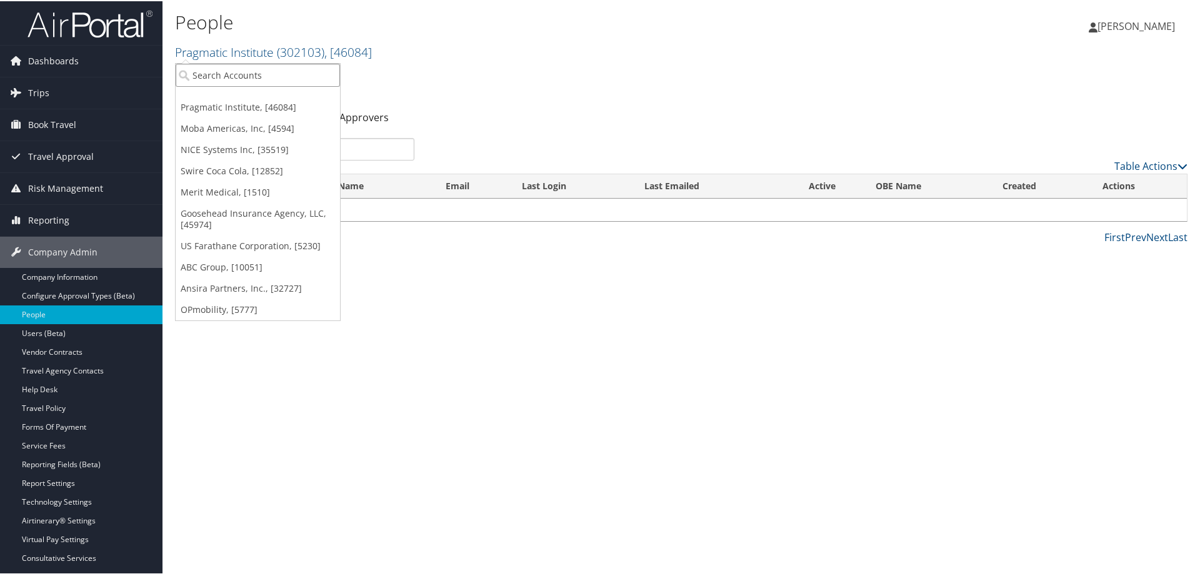
click at [266, 74] on input "search" at bounding box center [258, 73] width 164 height 23
type input "moba"
click at [248, 97] on div "Moba Americas, Inc (3006), [4594]" at bounding box center [268, 96] width 198 height 11
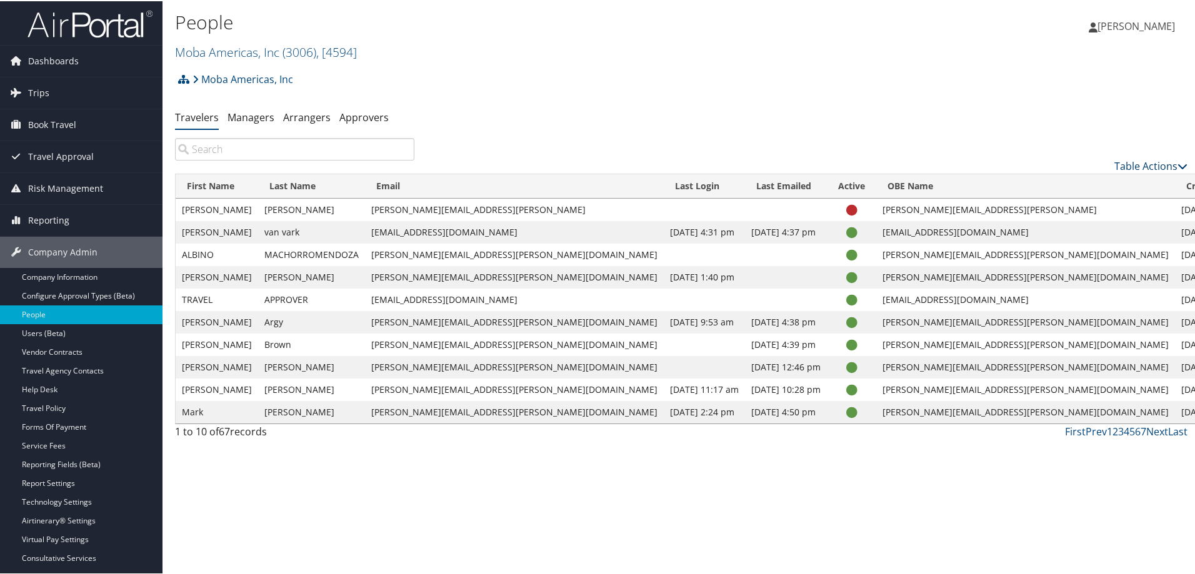
click at [1141, 164] on link "Table Actions" at bounding box center [1150, 165] width 73 height 14
drag, startPoint x: 753, startPoint y: 120, endPoint x: 368, endPoint y: 124, distance: 385.0
click at [751, 120] on div at bounding box center [600, 287] width 1200 height 574
click at [242, 145] on input "search" at bounding box center [294, 148] width 239 height 22
paste input "[EMAIL_ADDRESS][PERSON_NAME][DOMAIN_NAME]"
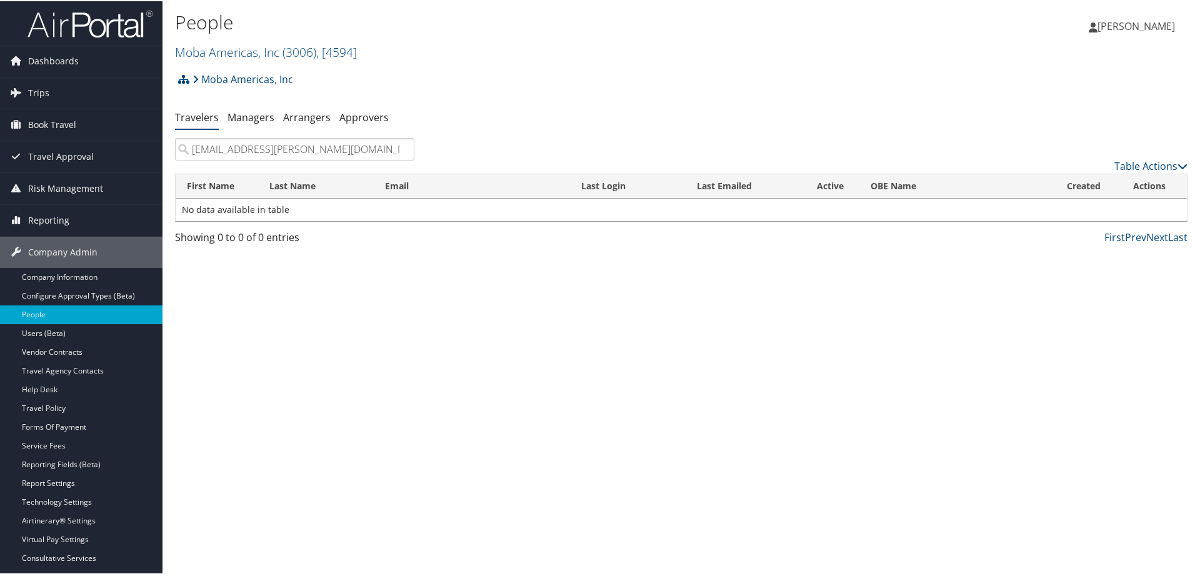
click at [184, 150] on input "[EMAIL_ADDRESS][PERSON_NAME][DOMAIN_NAME]" at bounding box center [294, 148] width 239 height 22
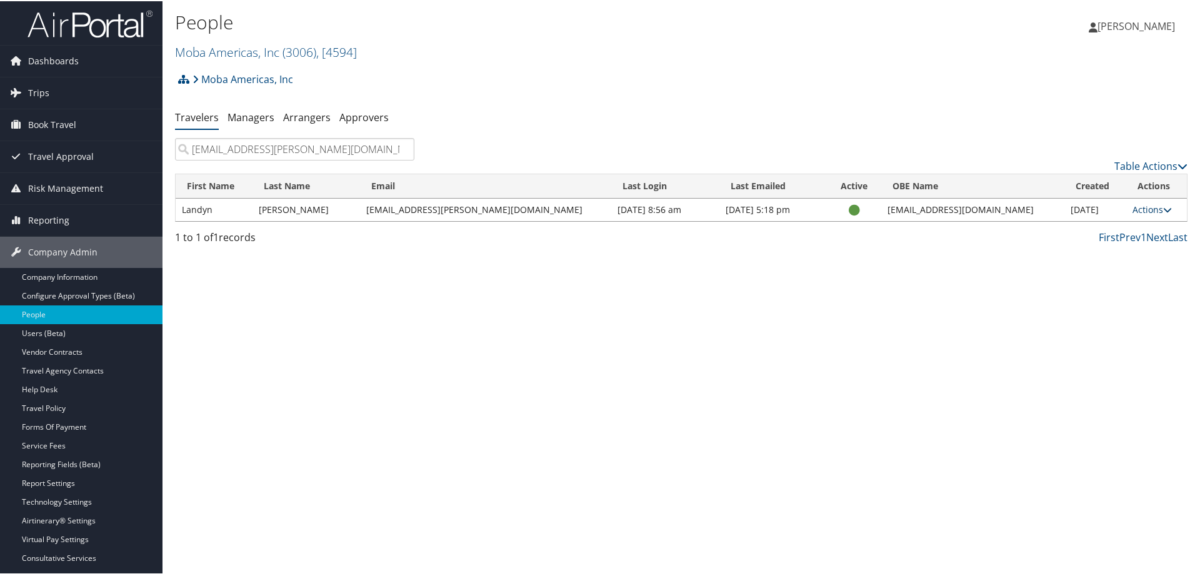
type input "[EMAIL_ADDRESS][PERSON_NAME][DOMAIN_NAME]"
click at [1139, 209] on link "Actions" at bounding box center [1151, 208] width 39 height 12
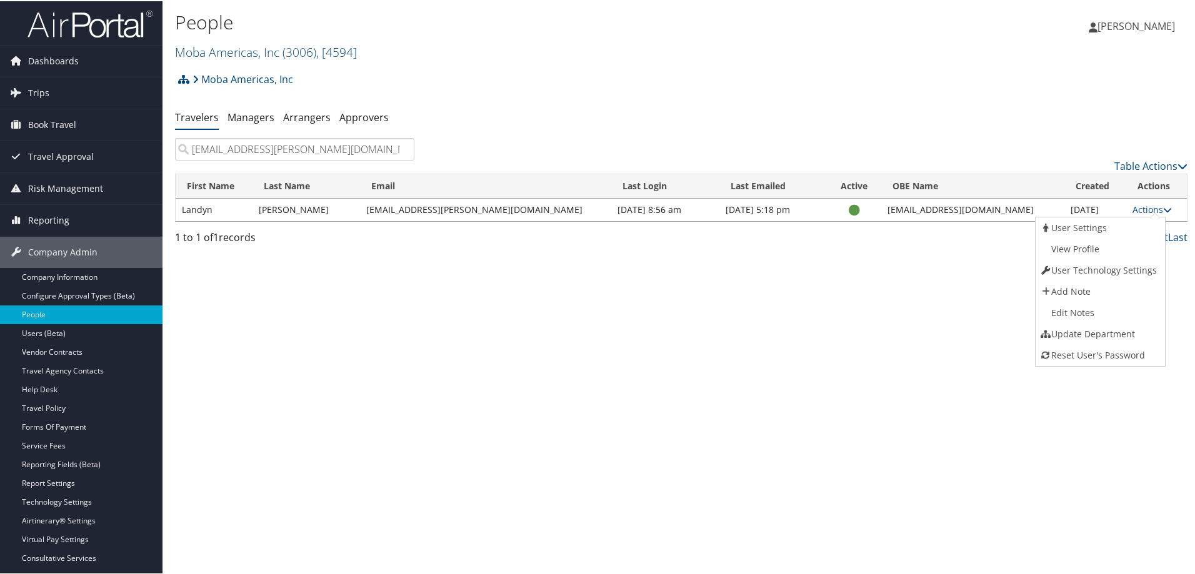
click at [1077, 224] on link "User Settings" at bounding box center [1099, 226] width 127 height 21
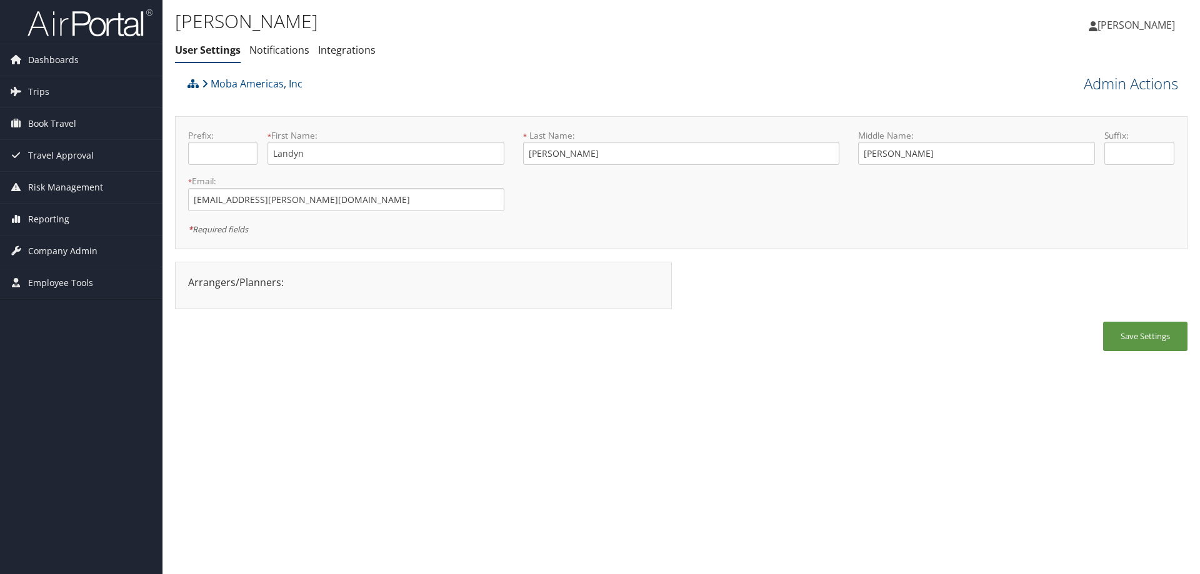
click at [1120, 82] on link "Admin Actions" at bounding box center [1131, 83] width 94 height 21
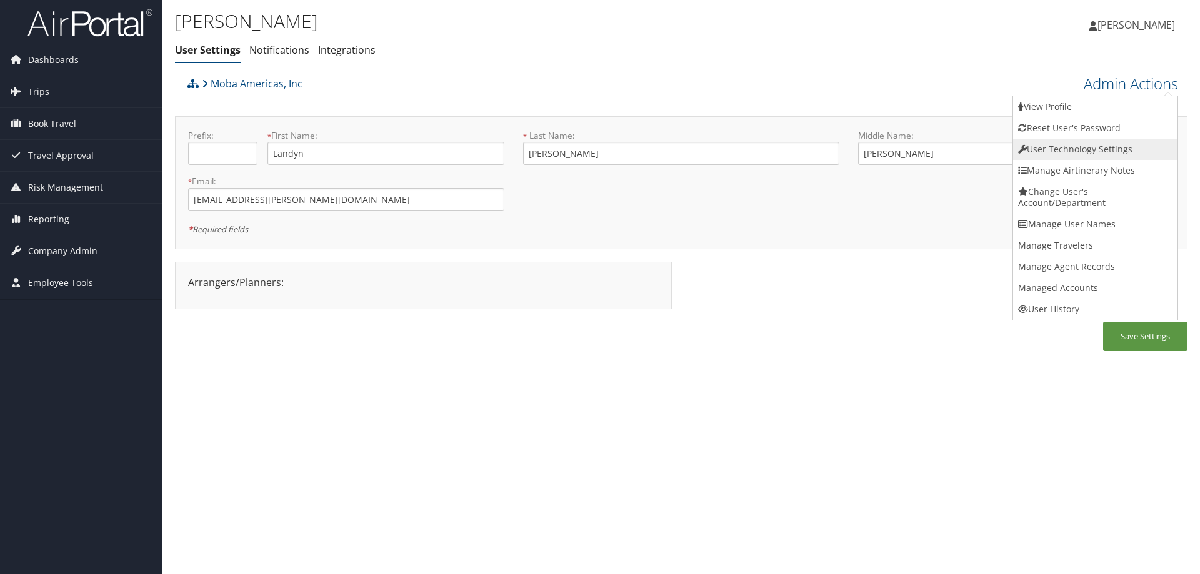
click at [1049, 153] on link "User Technology Settings" at bounding box center [1095, 149] width 164 height 21
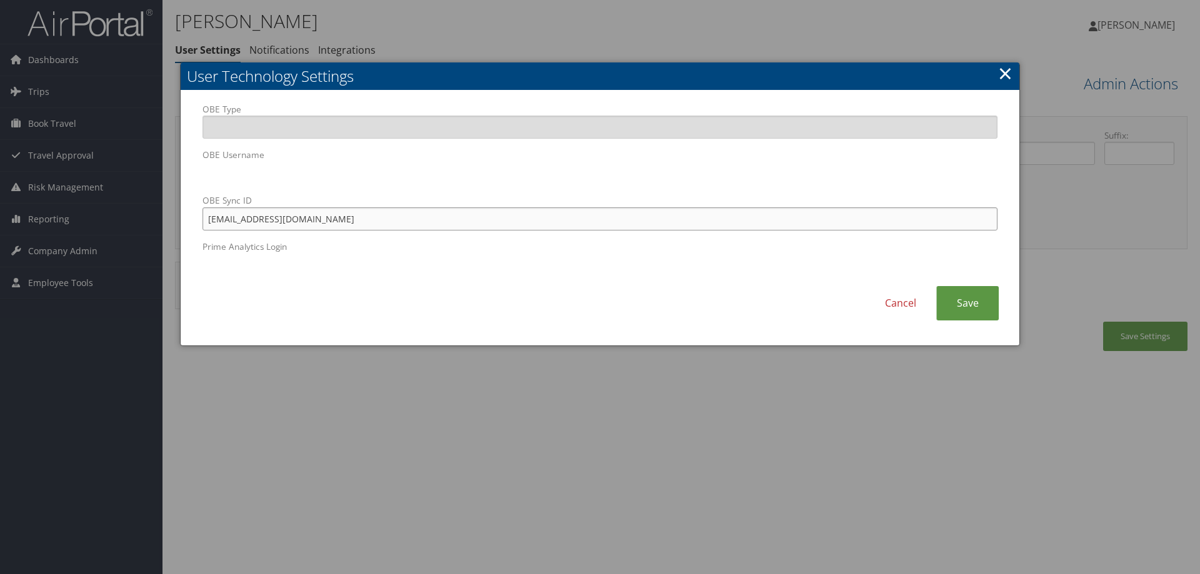
click at [316, 220] on input "artman335@gmail.com" at bounding box center [599, 218] width 795 height 23
click at [151, 174] on body "Menu Dashboards ► AirPortal 360™ (Manager) AirPortal 360™ (Agent) My Travel Das…" at bounding box center [600, 287] width 1200 height 574
drag, startPoint x: 317, startPoint y: 221, endPoint x: 120, endPoint y: 219, distance: 196.9
click at [120, 219] on body "Menu Dashboards ► AirPortal 360™ (Manager) AirPortal 360™ (Agent) My Travel Das…" at bounding box center [600, 287] width 1200 height 574
paste input "[EMAIL_ADDRESS][PERSON_NAME][DOMAIN_NAME]"
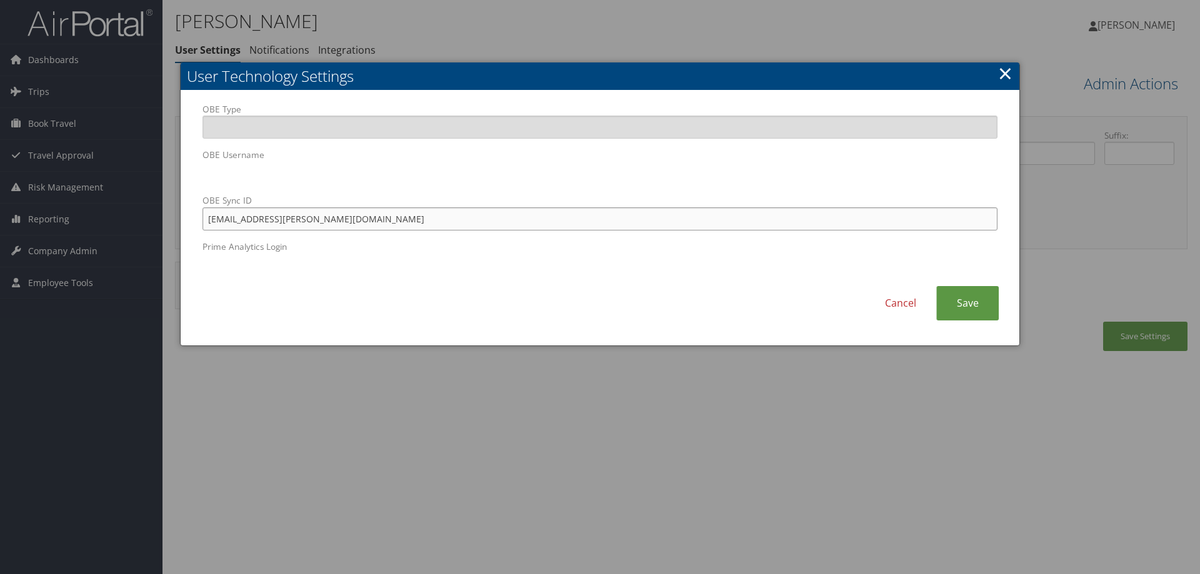
click at [209, 219] on input "[EMAIL_ADDRESS][PERSON_NAME][DOMAIN_NAME]" at bounding box center [599, 218] width 795 height 23
type input "[EMAIL_ADDRESS][PERSON_NAME][DOMAIN_NAME]"
click at [962, 287] on link "Save" at bounding box center [967, 303] width 62 height 34
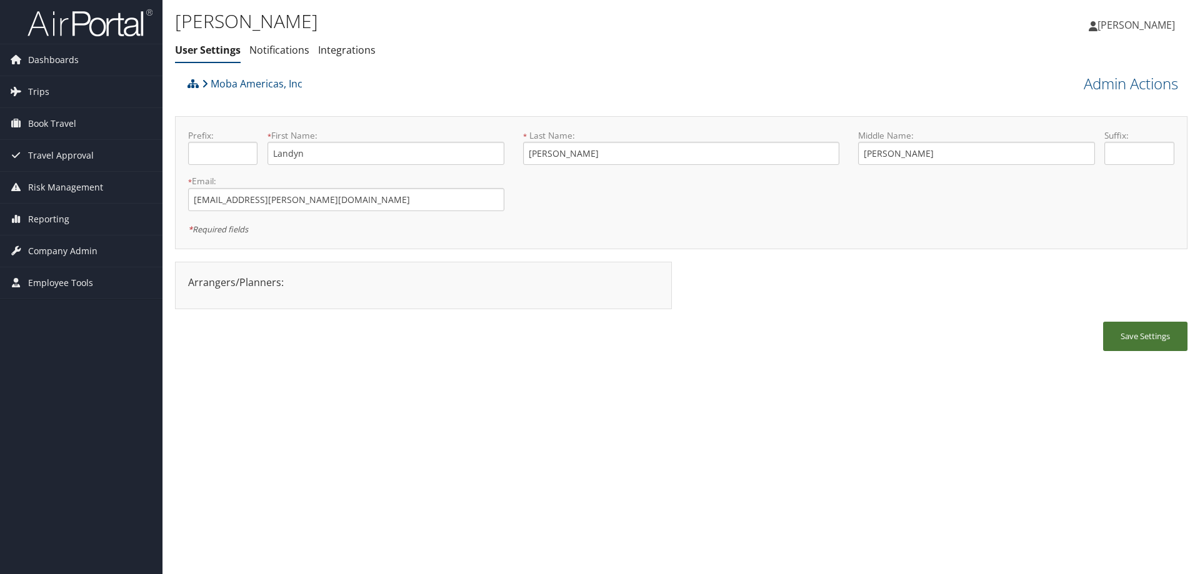
click at [1149, 332] on button "Save Settings" at bounding box center [1145, 336] width 84 height 29
click at [1139, 81] on link "Admin Actions" at bounding box center [1131, 83] width 94 height 21
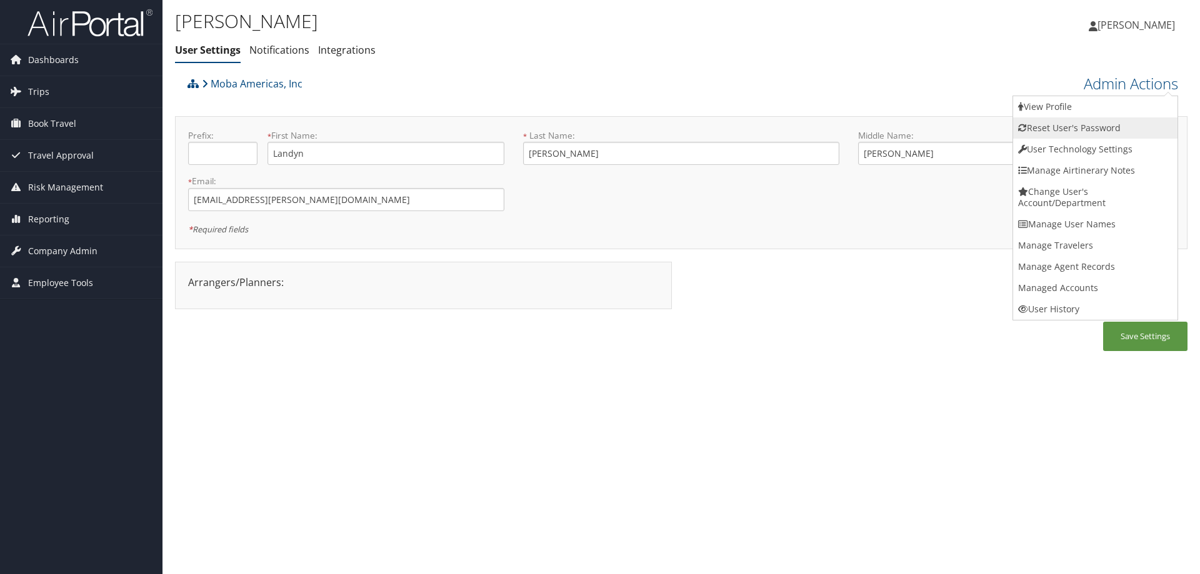
click at [1072, 122] on link "Reset User's Password" at bounding box center [1095, 127] width 164 height 21
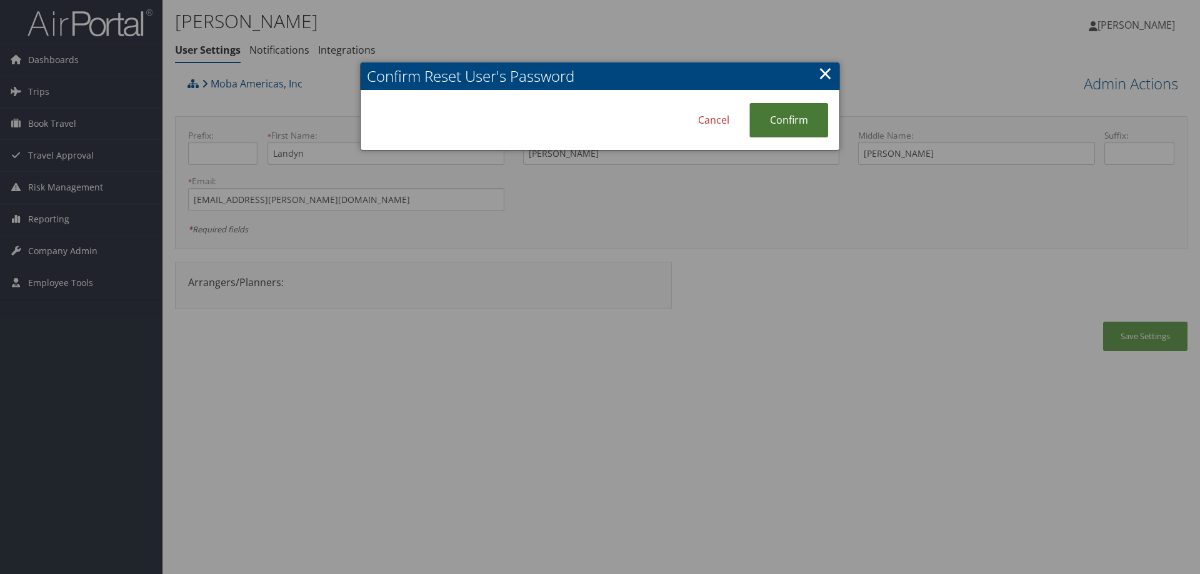
click at [774, 117] on link "Confirm" at bounding box center [788, 120] width 79 height 34
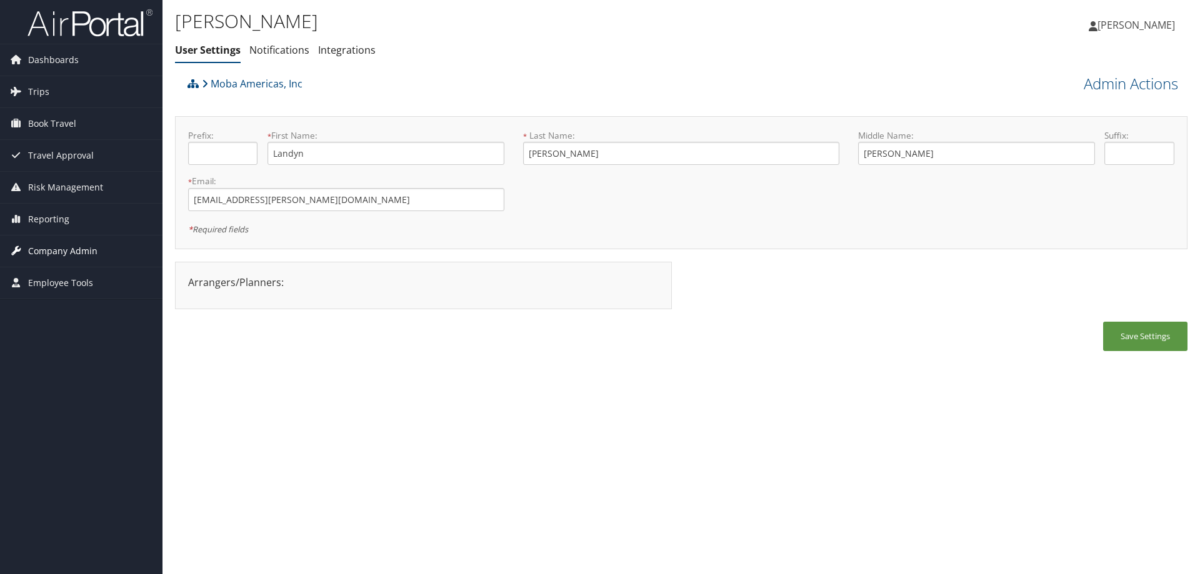
click at [51, 257] on span "Company Admin" at bounding box center [62, 251] width 69 height 31
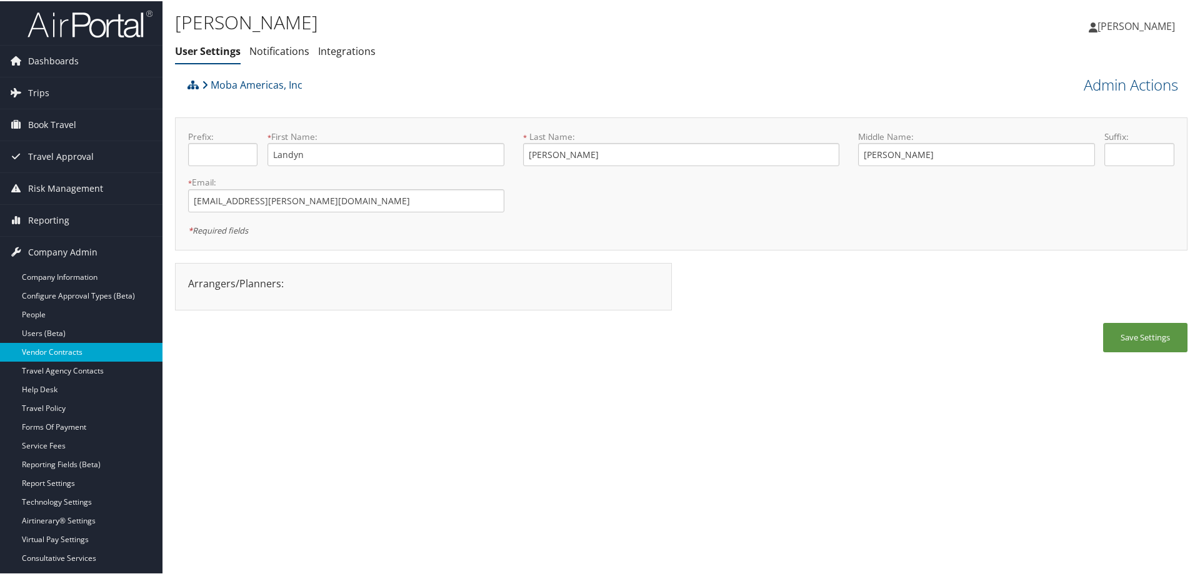
click at [78, 351] on link "Vendor Contracts" at bounding box center [81, 351] width 162 height 19
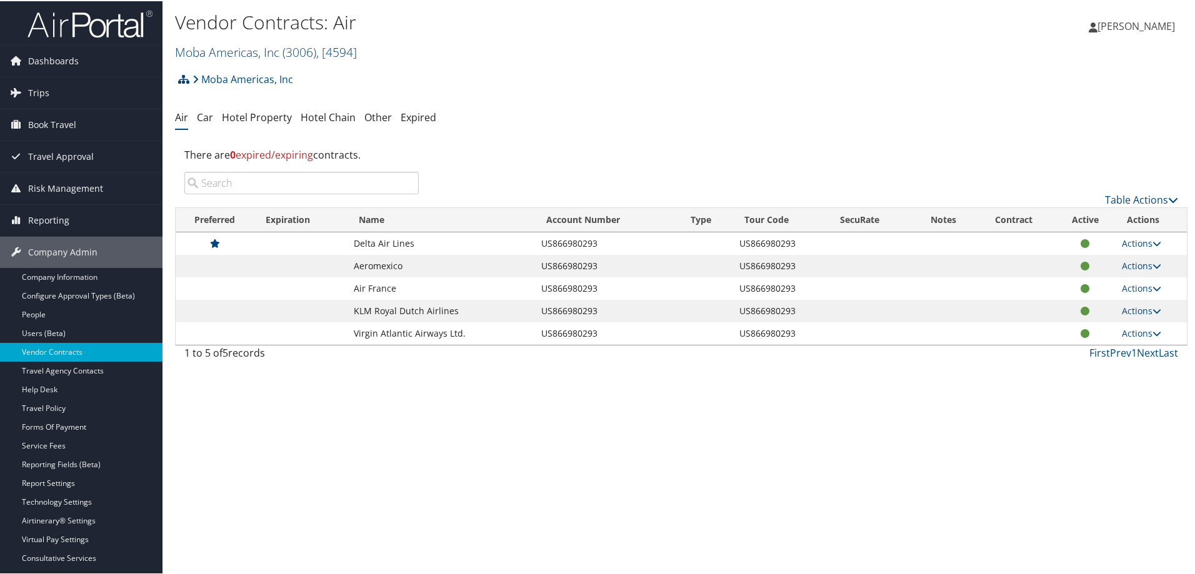
click at [216, 46] on link "Moba Americas, Inc ( 3006 ) , [ 4594 ]" at bounding box center [266, 50] width 182 height 17
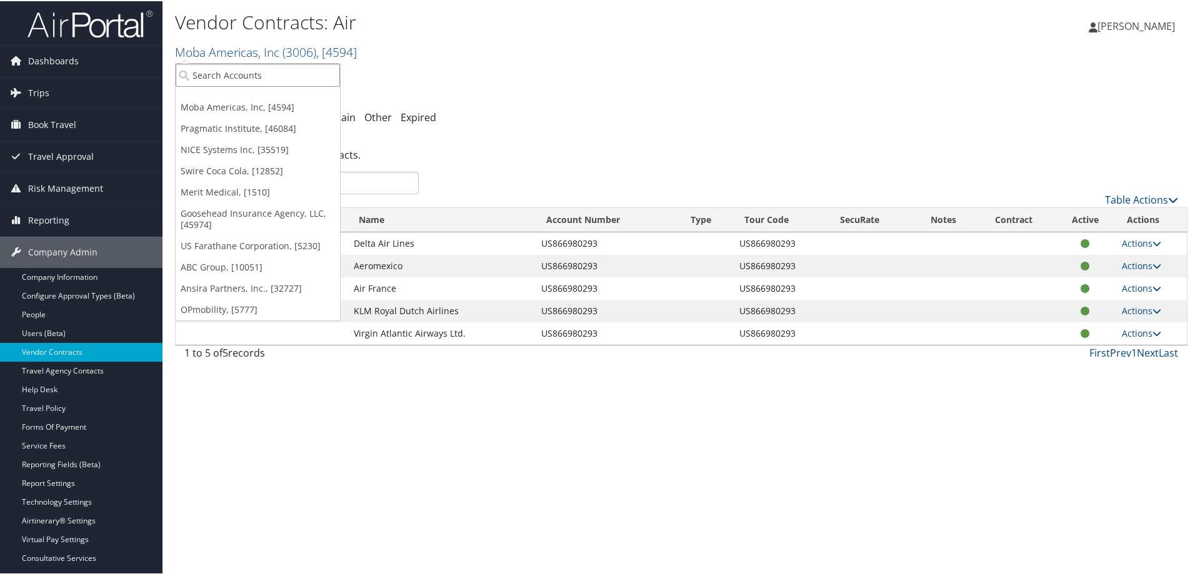
click at [241, 80] on input "search" at bounding box center [258, 73] width 164 height 23
type input "pragmatic"
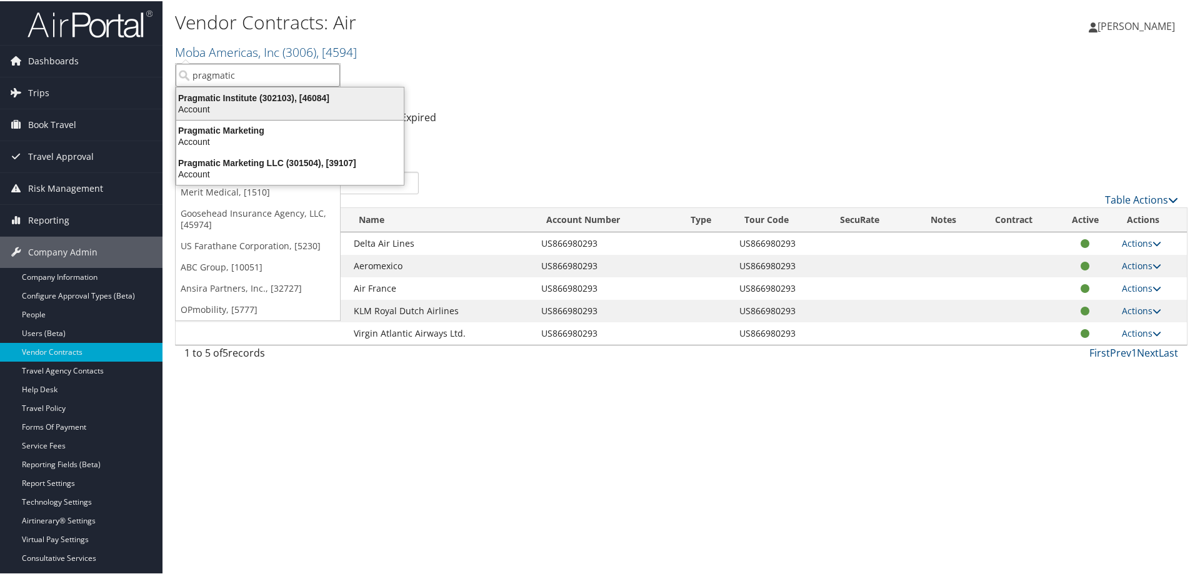
click at [252, 100] on div "Pragmatic Institute (302103), [46084]" at bounding box center [290, 96] width 242 height 11
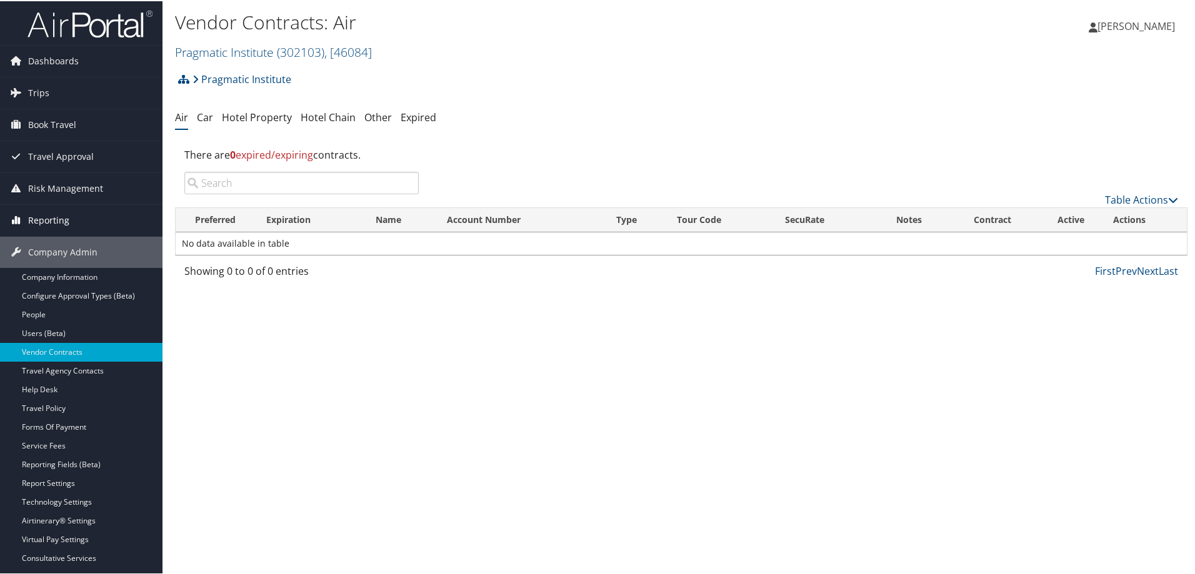
click at [51, 218] on span "Reporting" at bounding box center [48, 219] width 41 height 31
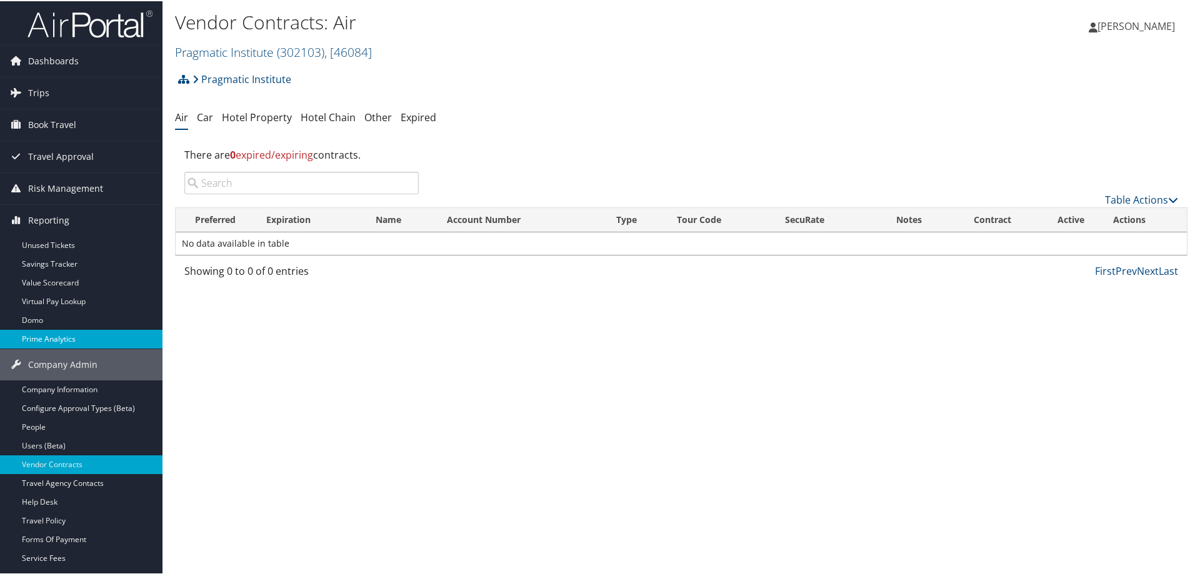
click at [62, 331] on link "Prime Analytics" at bounding box center [81, 338] width 162 height 19
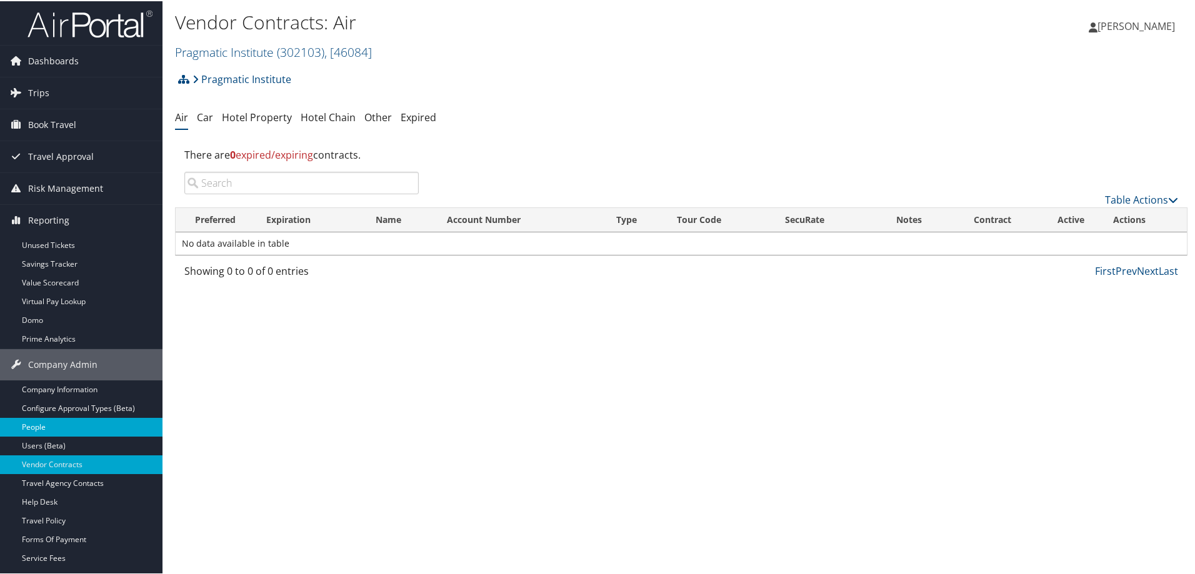
click at [64, 425] on link "People" at bounding box center [81, 426] width 162 height 19
click at [57, 441] on link "Users (Beta)" at bounding box center [81, 445] width 162 height 19
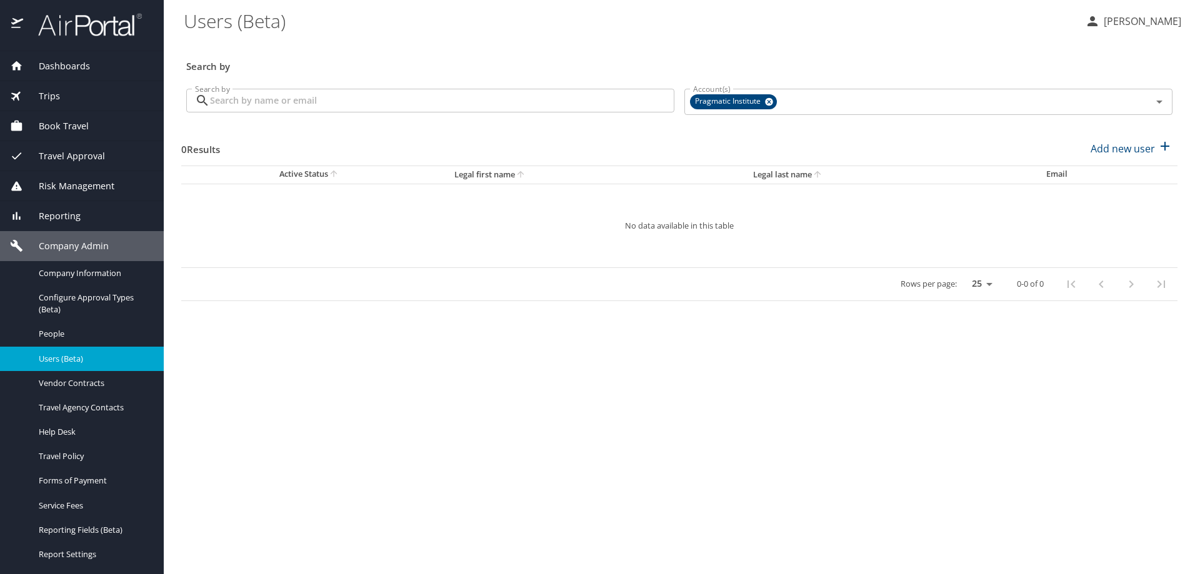
click at [243, 102] on input "Search by" at bounding box center [442, 101] width 464 height 24
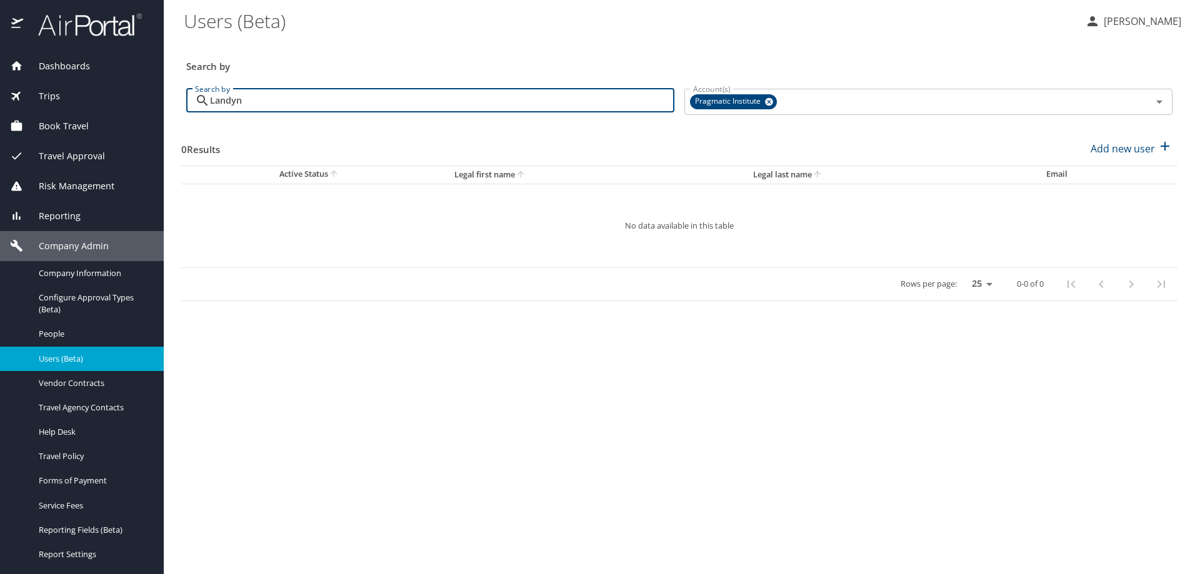
drag, startPoint x: 281, startPoint y: 101, endPoint x: 174, endPoint y: 102, distance: 106.3
click at [174, 102] on main "Users (Beta) [PERSON_NAME] Search by Search by [PERSON_NAME] Search by Account(…" at bounding box center [682, 287] width 1036 height 574
paste input "[EMAIL_ADDRESS][PERSON_NAME][DOMAIN_NAME]"
type input "[EMAIL_ADDRESS][PERSON_NAME][DOMAIN_NAME]"
click at [536, 516] on main "Users (Beta) [PERSON_NAME] Search by Search by [PERSON_NAME][EMAIL_ADDRESS][DOM…" at bounding box center [682, 287] width 1036 height 574
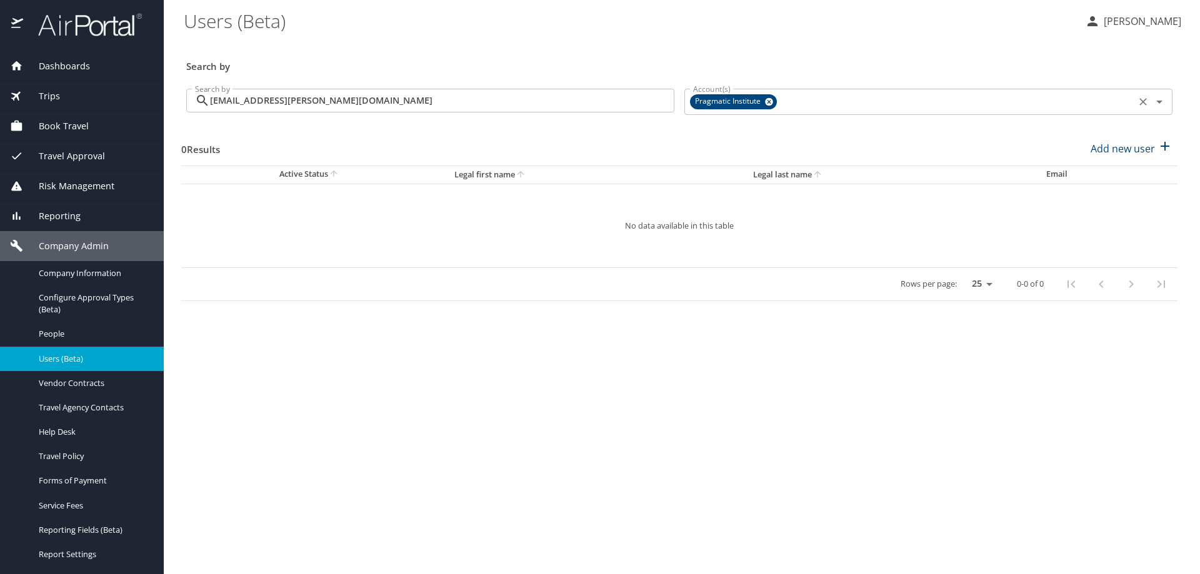
click at [772, 100] on icon at bounding box center [769, 102] width 8 height 8
